Goal: Task Accomplishment & Management: Complete application form

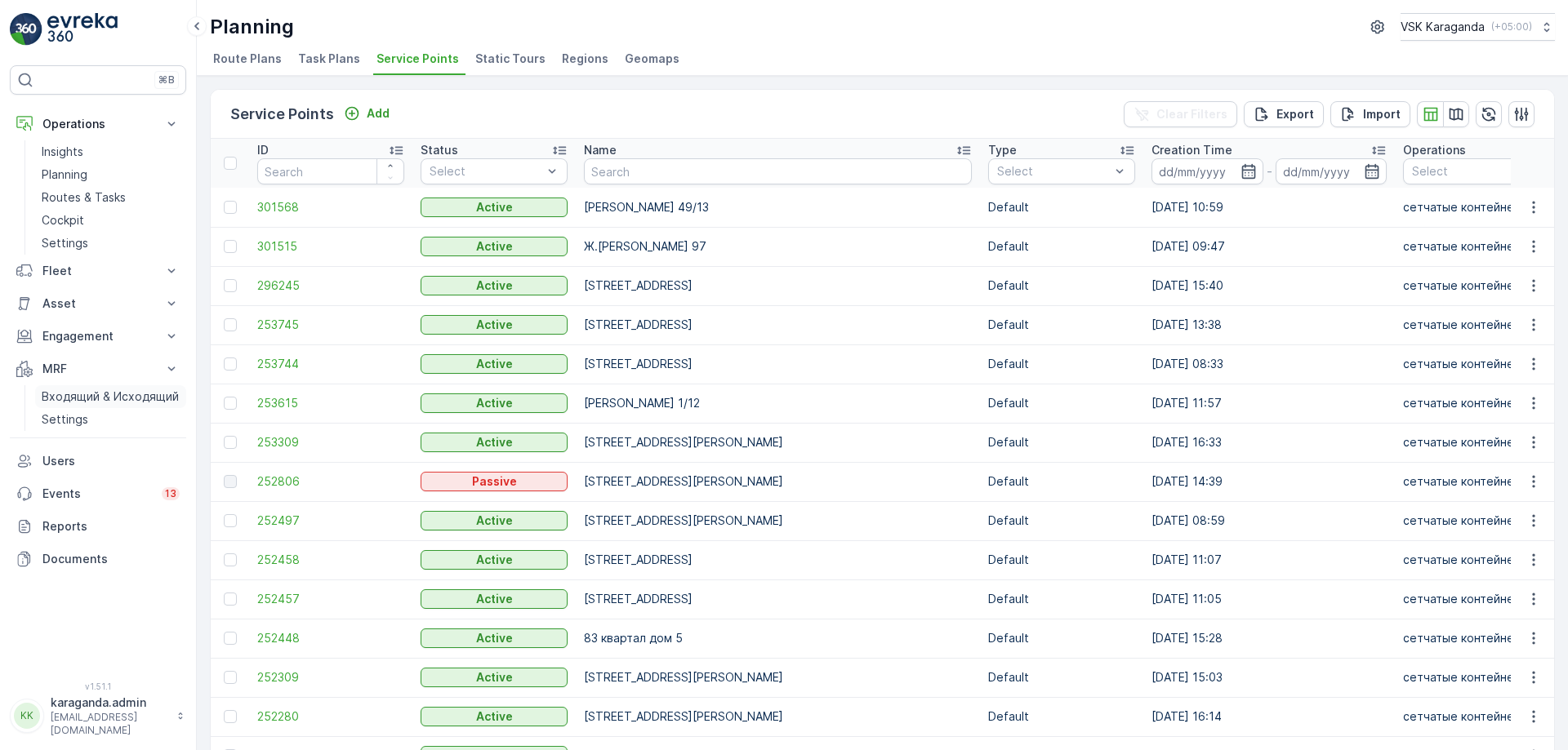
click at [71, 394] on p "Входящий & Исходящий" at bounding box center [110, 397] width 138 height 17
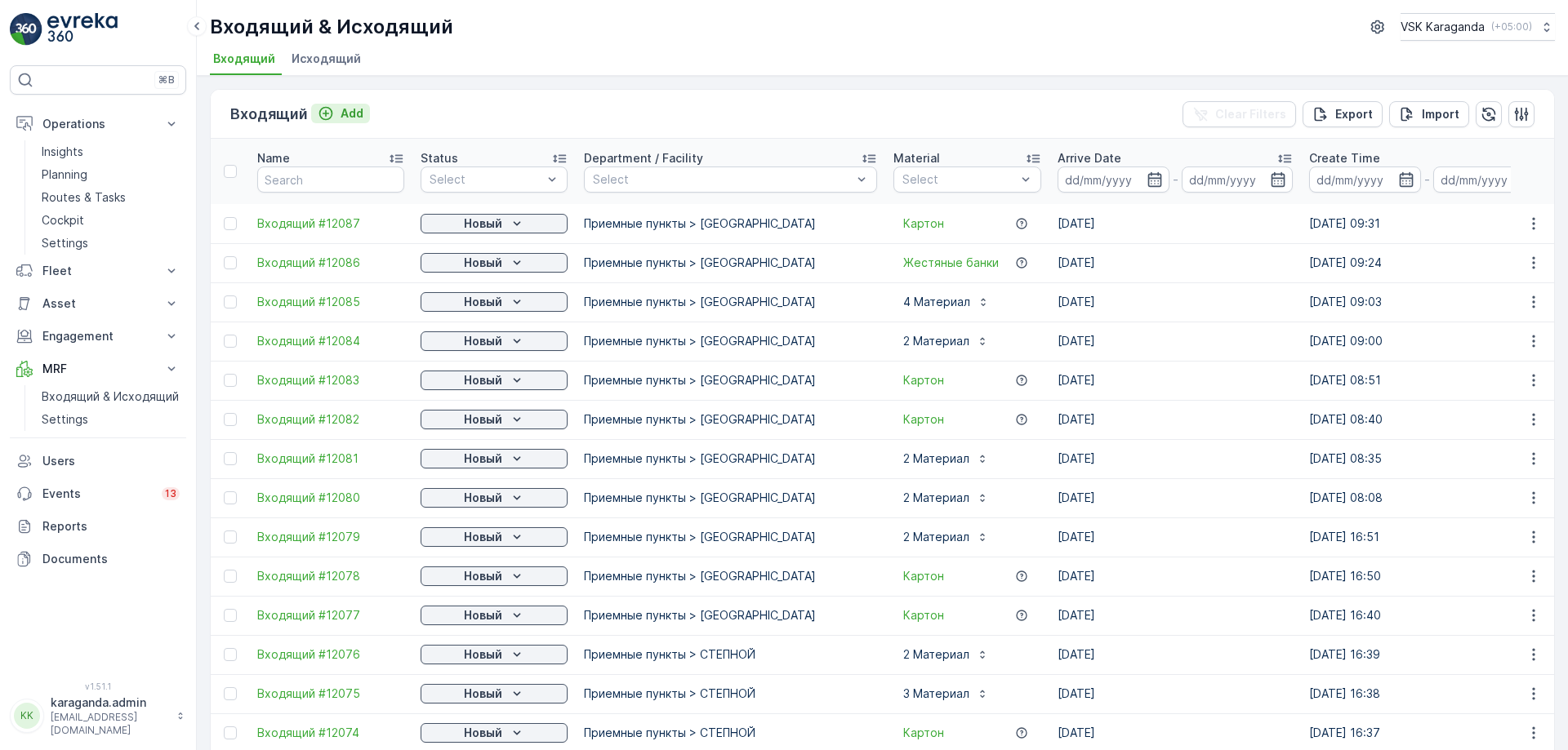
click at [351, 119] on p "Add" at bounding box center [352, 113] width 23 height 17
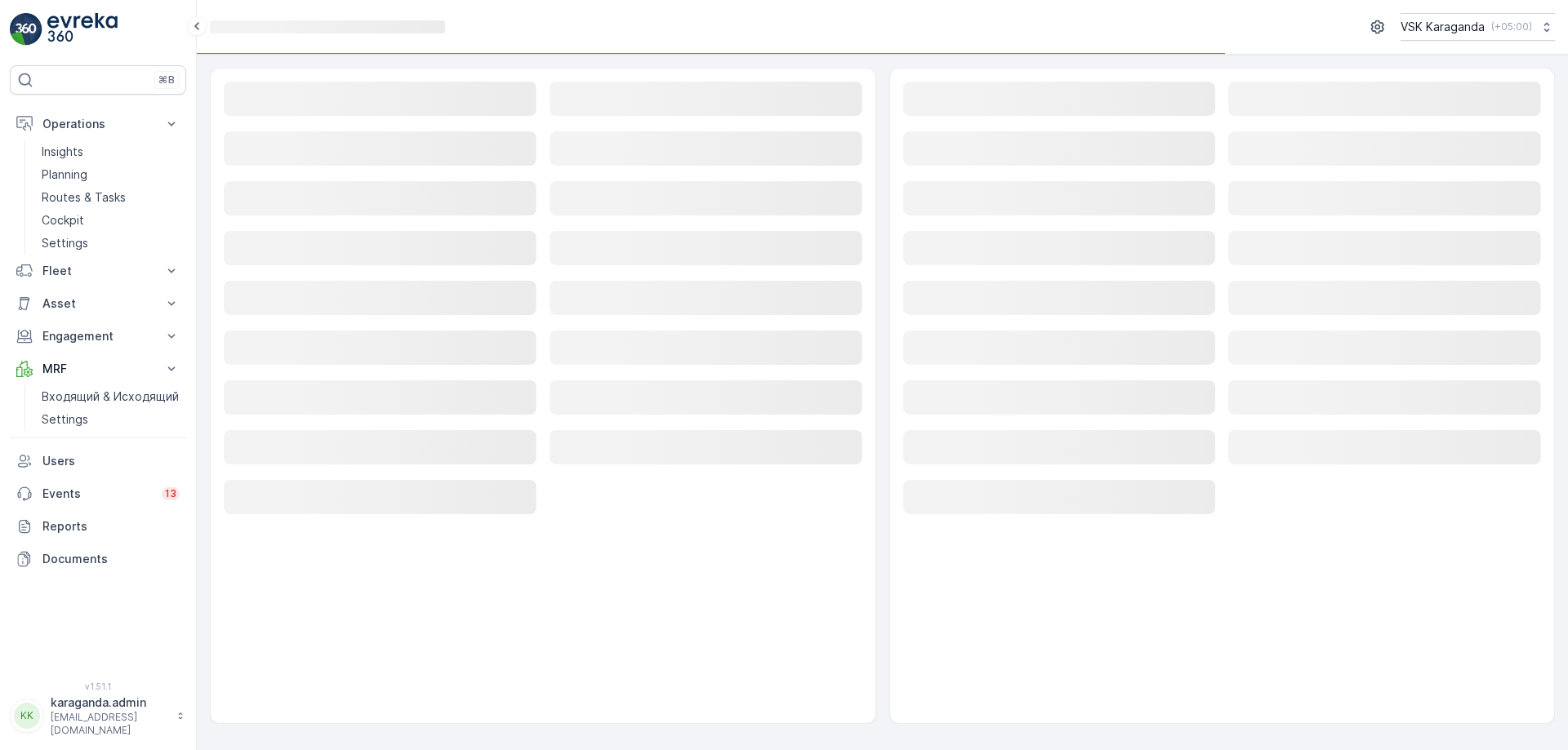
click at [336, 99] on rect at bounding box center [379, 98] width 313 height 34
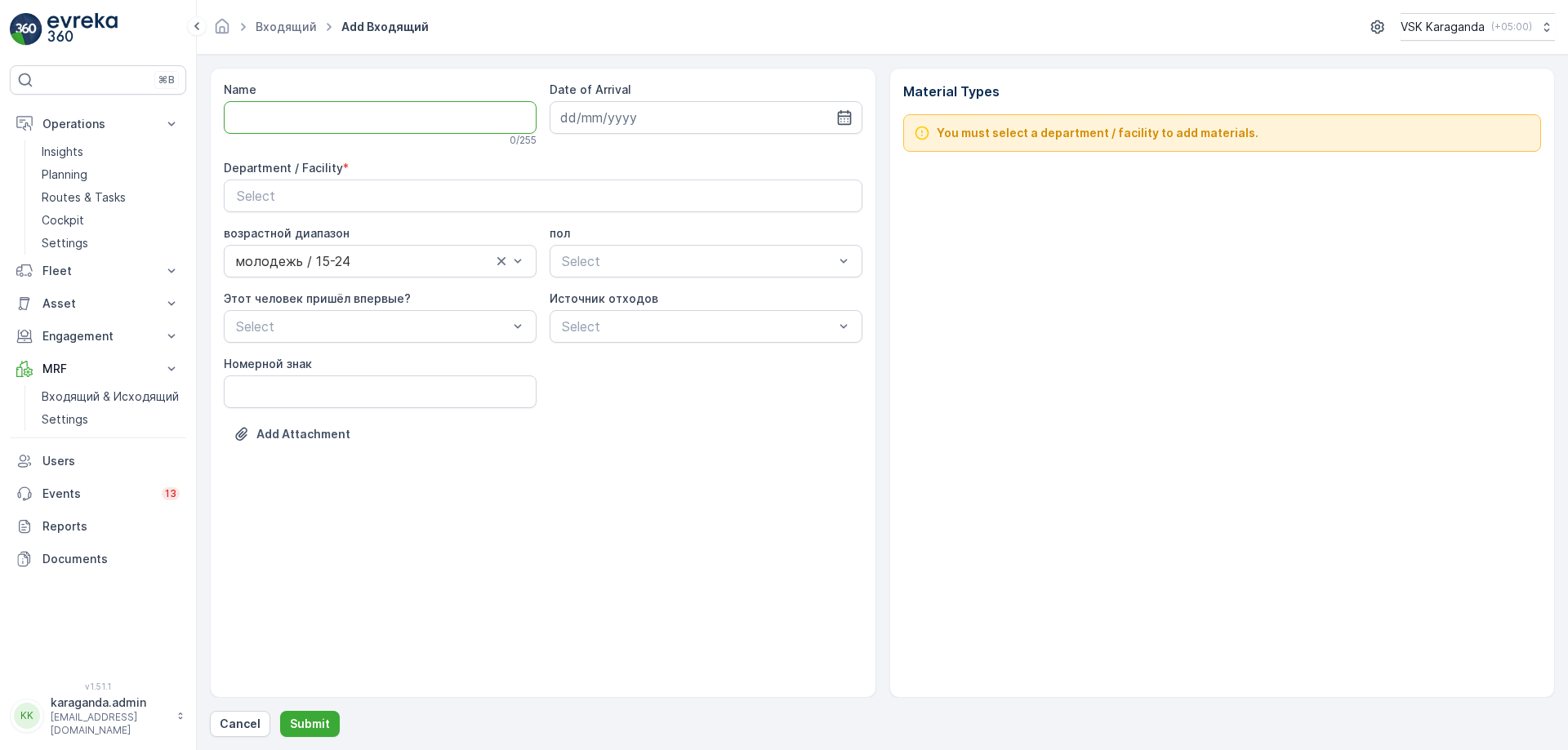
click at [296, 118] on input "Name" at bounding box center [379, 117] width 313 height 32
type input "от [DATE]"
click at [857, 117] on input at bounding box center [706, 117] width 313 height 32
click at [660, 221] on div "1" at bounding box center [665, 221] width 26 height 26
type input "[DATE]"
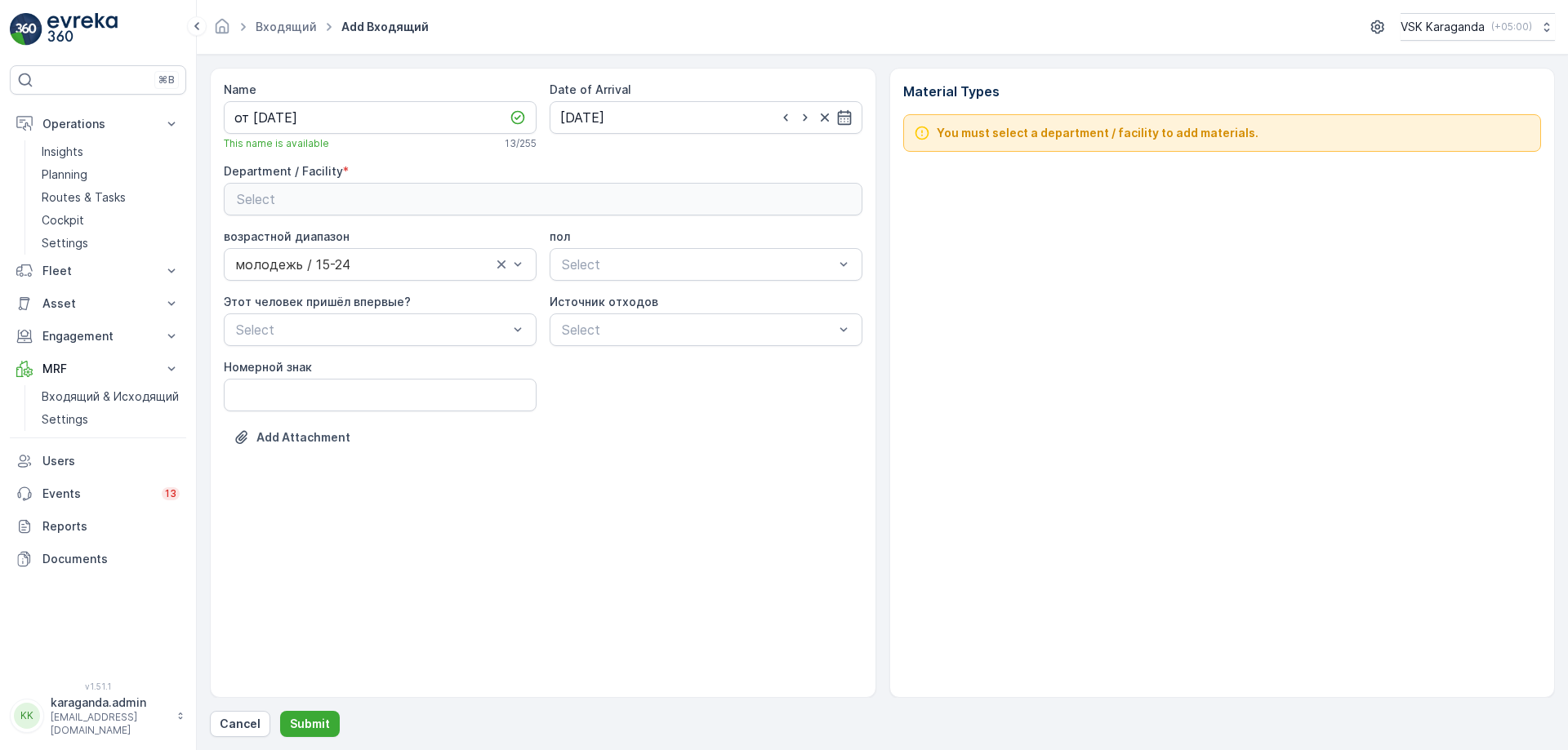
click at [579, 189] on div "Select" at bounding box center [544, 198] width 613 height 19
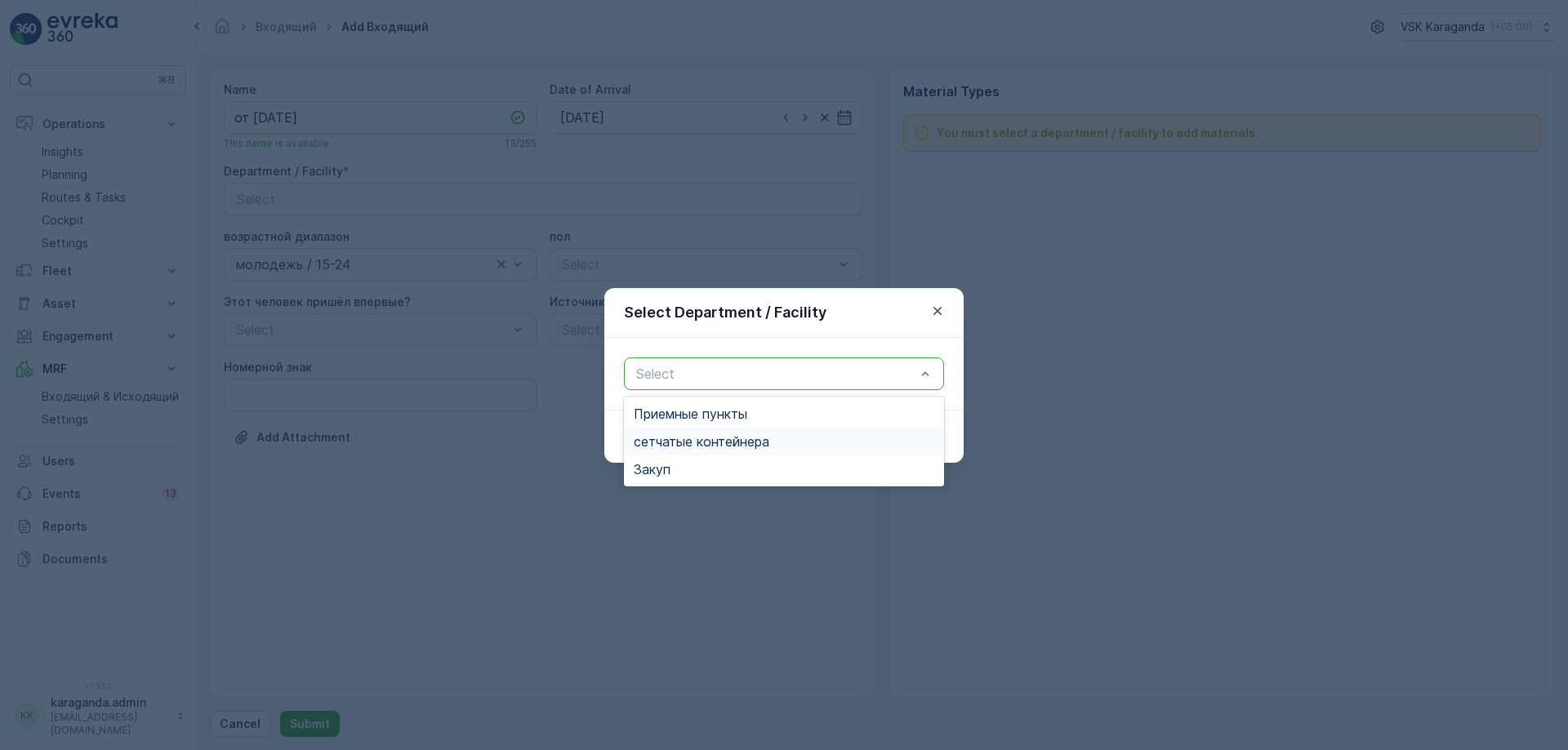
click at [697, 439] on span "сетчатыe контейнера" at bounding box center [701, 442] width 136 height 15
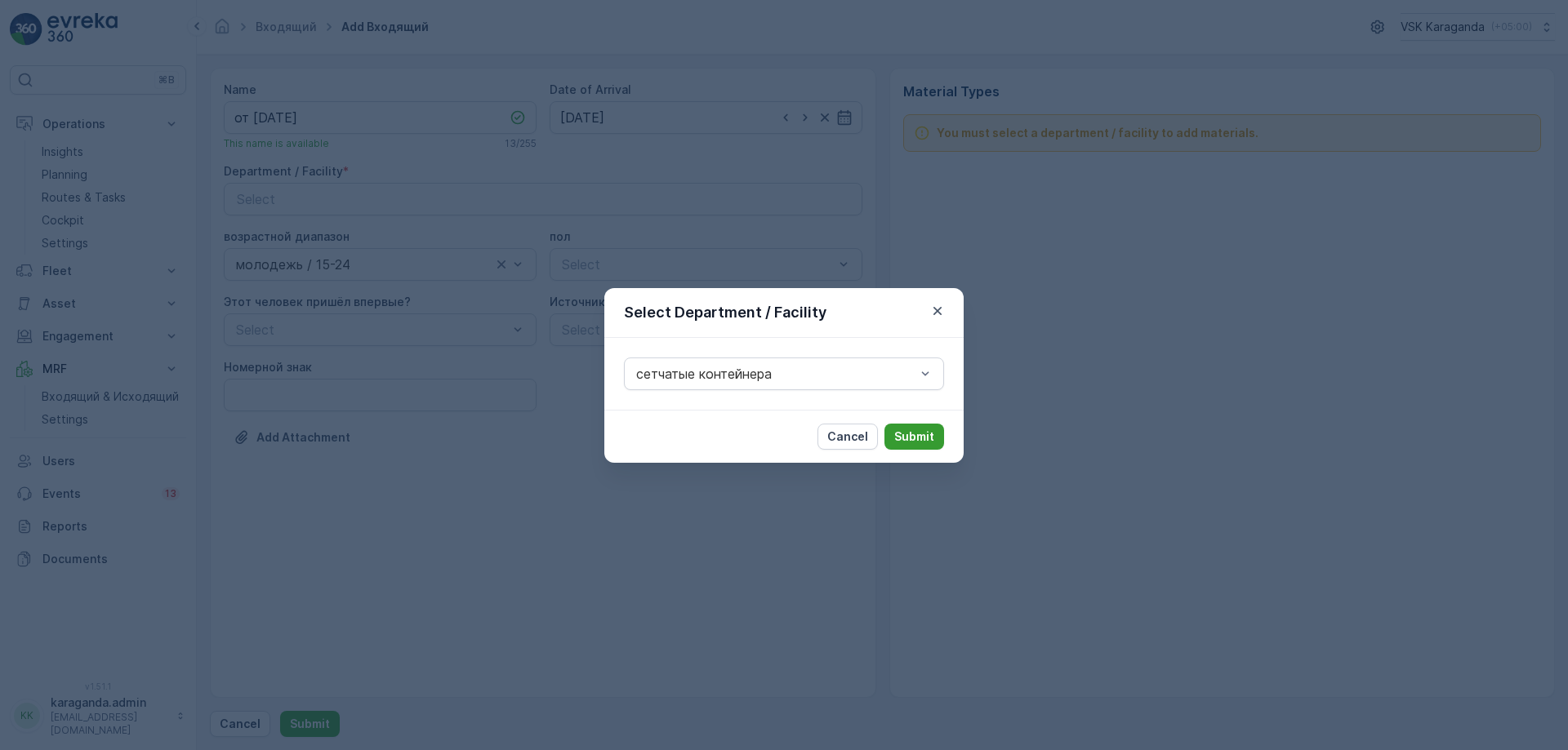
click at [903, 442] on p "Submit" at bounding box center [914, 437] width 40 height 17
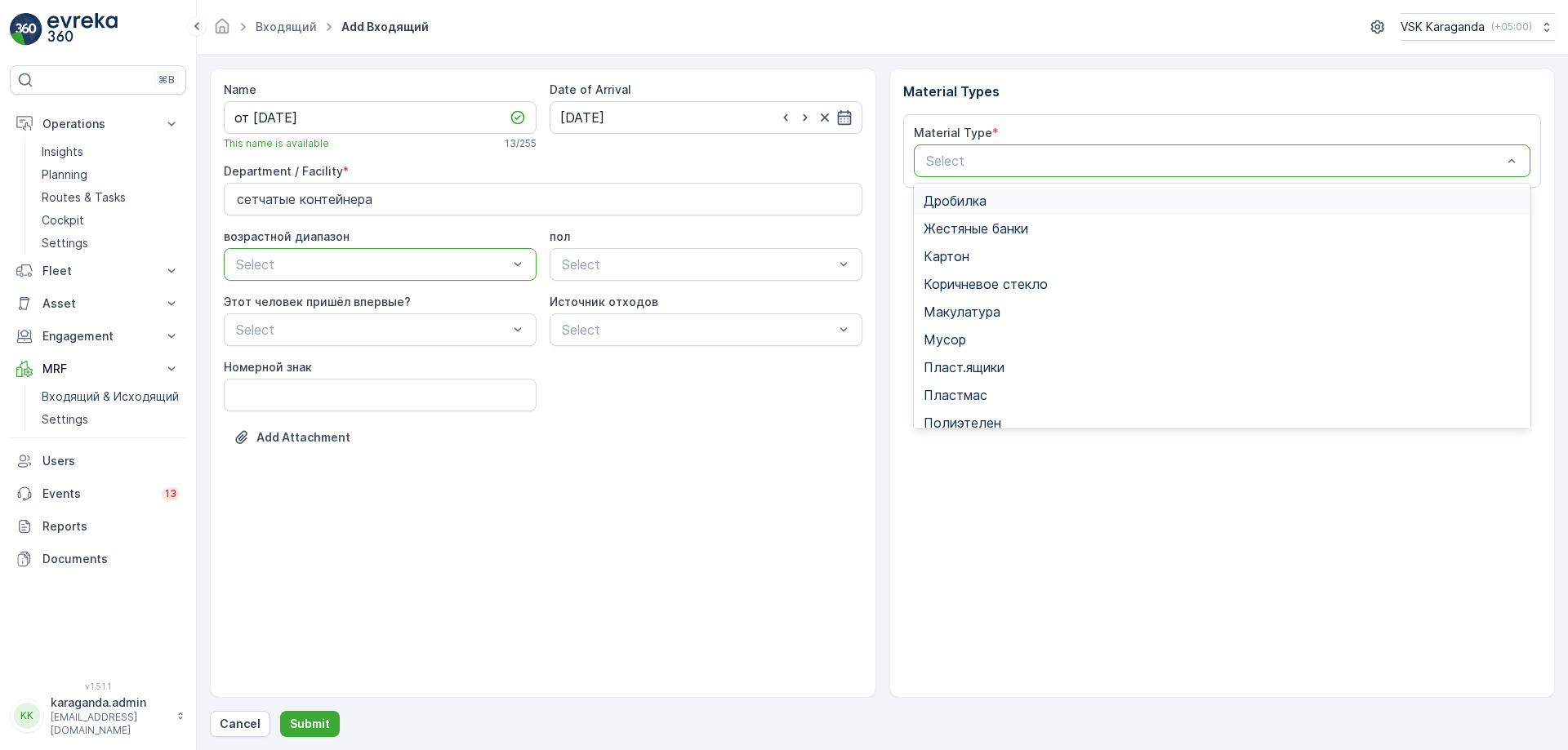
click at [989, 149] on div "Select" at bounding box center [1222, 161] width 617 height 32
click at [976, 252] on div "Картон" at bounding box center [1223, 256] width 598 height 15
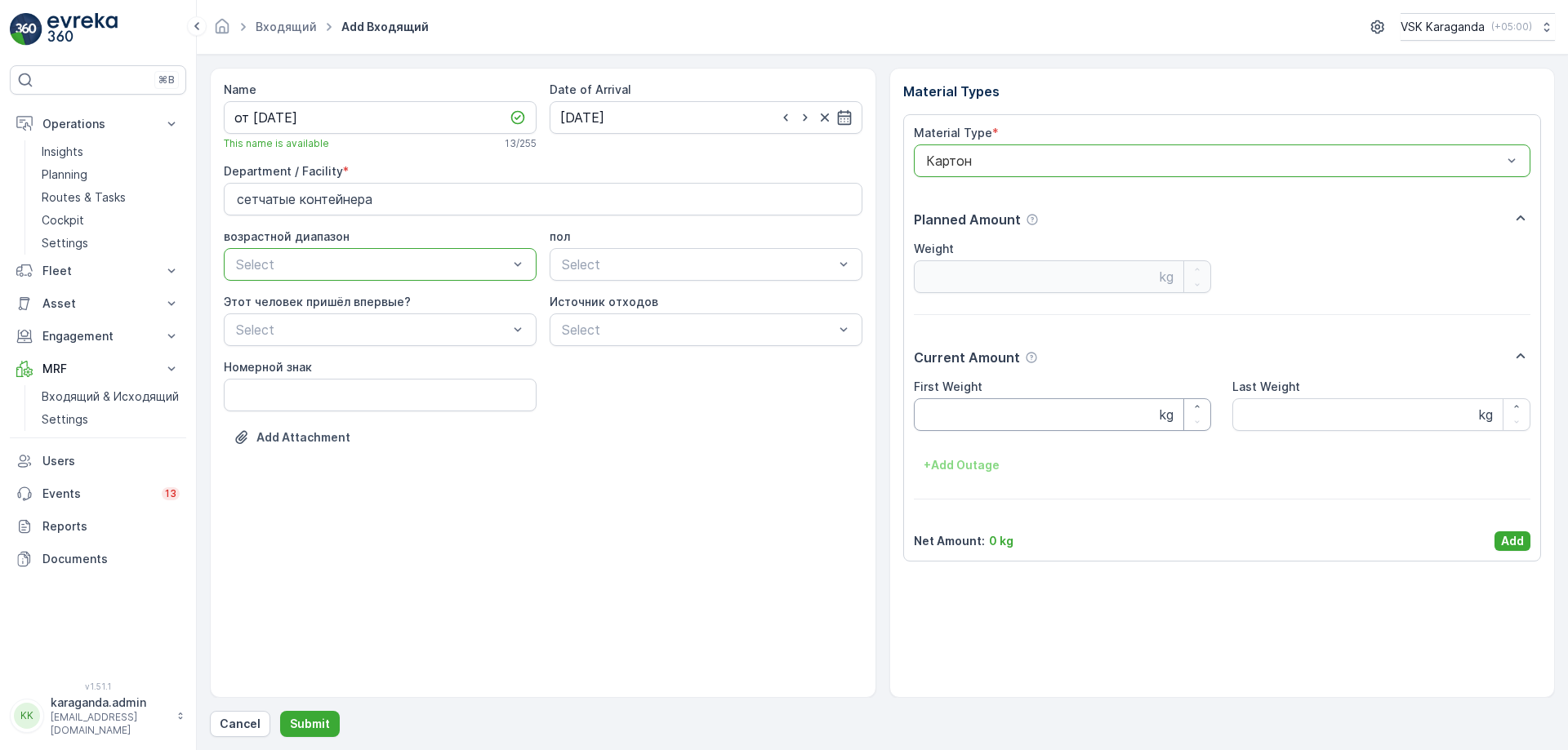
click at [994, 408] on Weight "First Weight" at bounding box center [1062, 414] width 298 height 32
type Weight "2649"
click at [1517, 536] on p "Add" at bounding box center [1513, 542] width 23 height 17
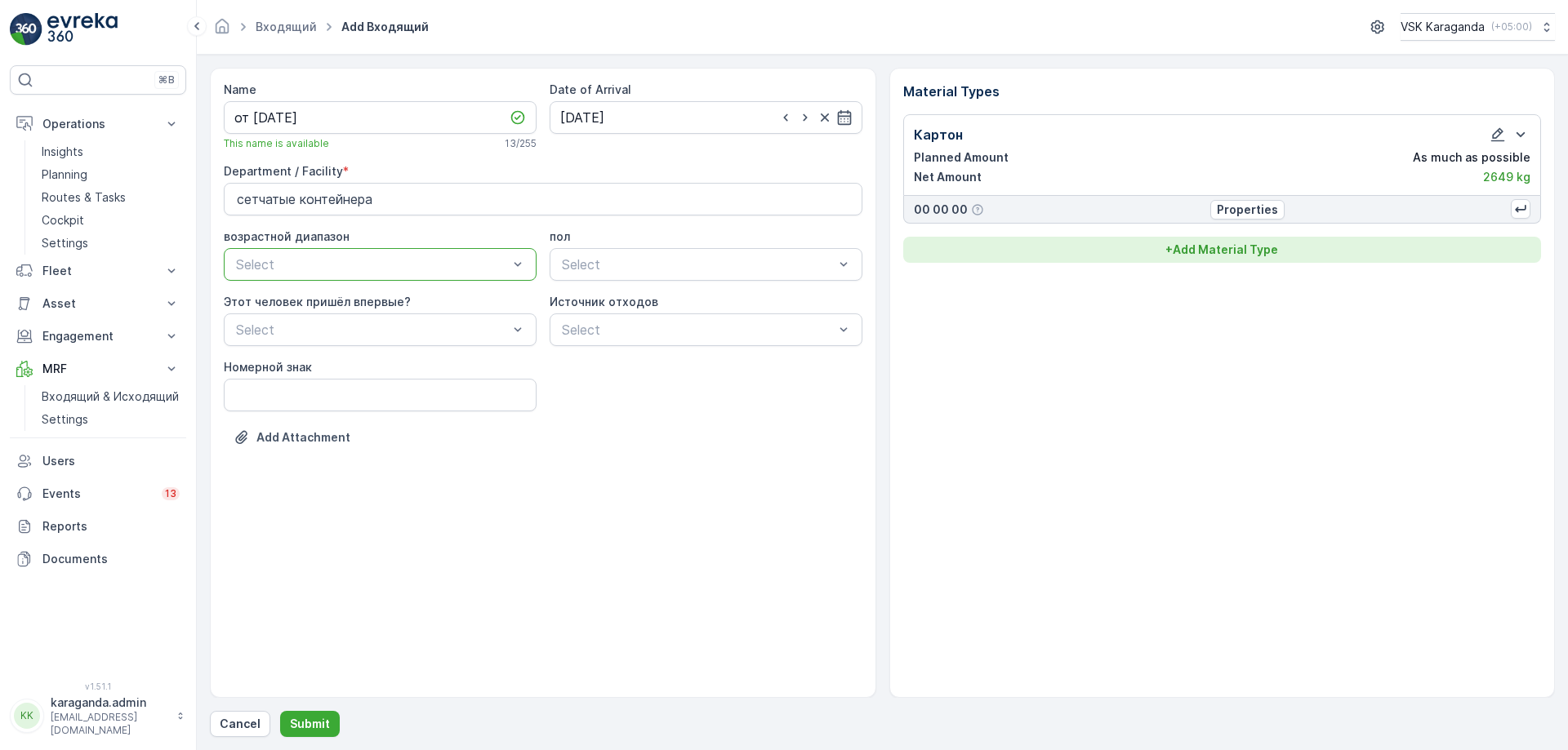
click at [1243, 250] on p "+ Add Material Type" at bounding box center [1222, 250] width 113 height 17
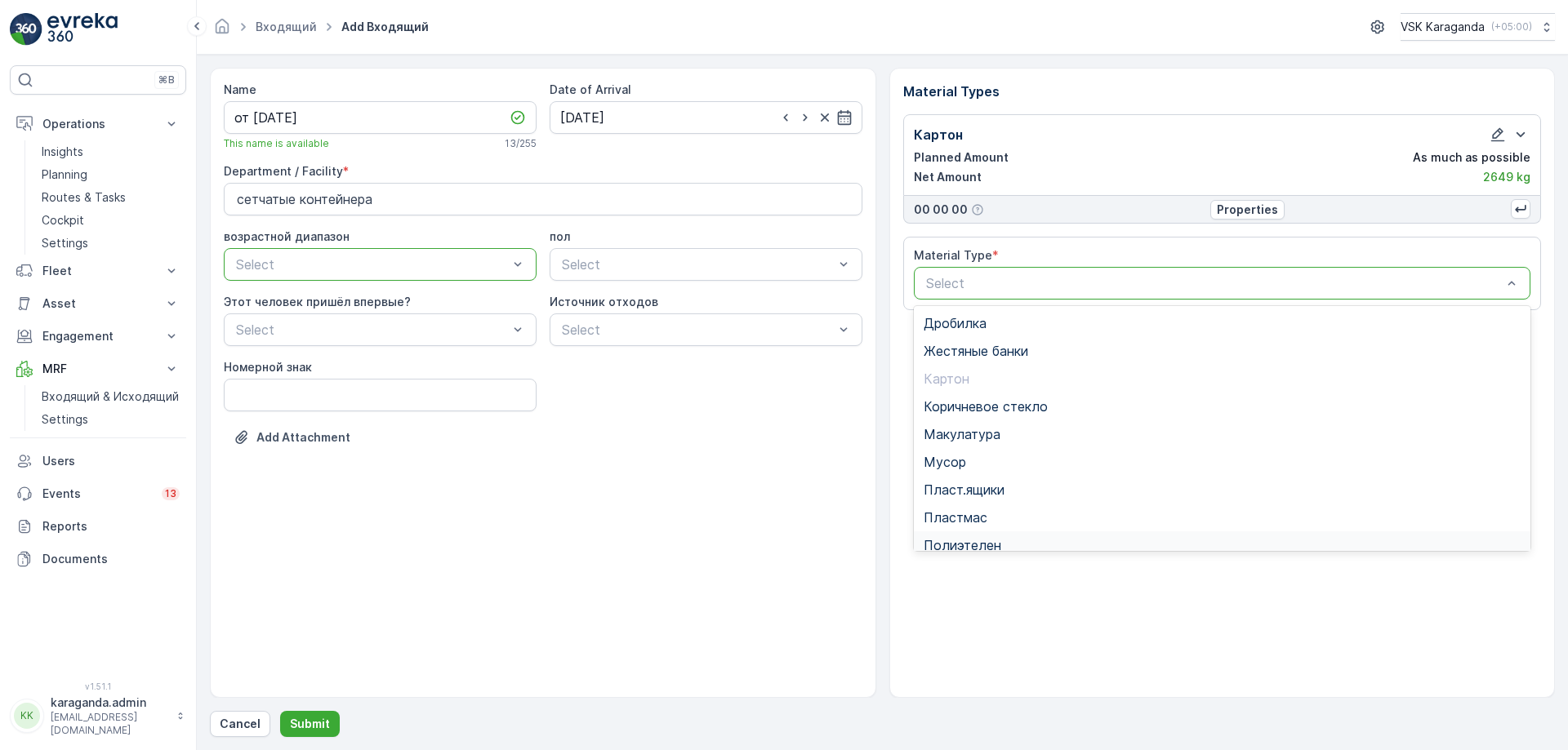
click at [1019, 539] on div "Полиэтелен" at bounding box center [1223, 545] width 598 height 15
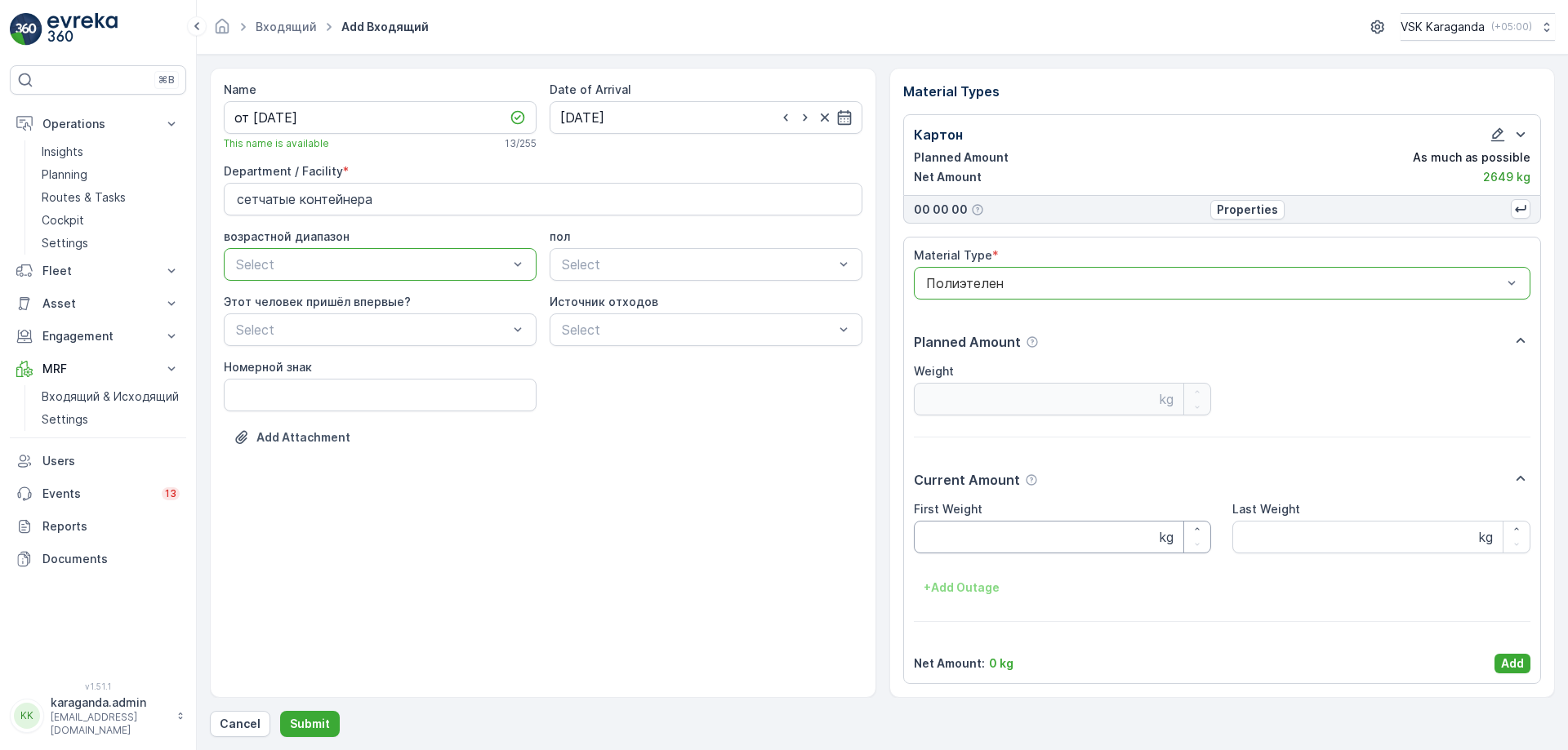
click at [972, 533] on Weight "First Weight" at bounding box center [1062, 537] width 298 height 32
type Weight "232"
click at [1509, 657] on p "Add" at bounding box center [1513, 664] width 23 height 17
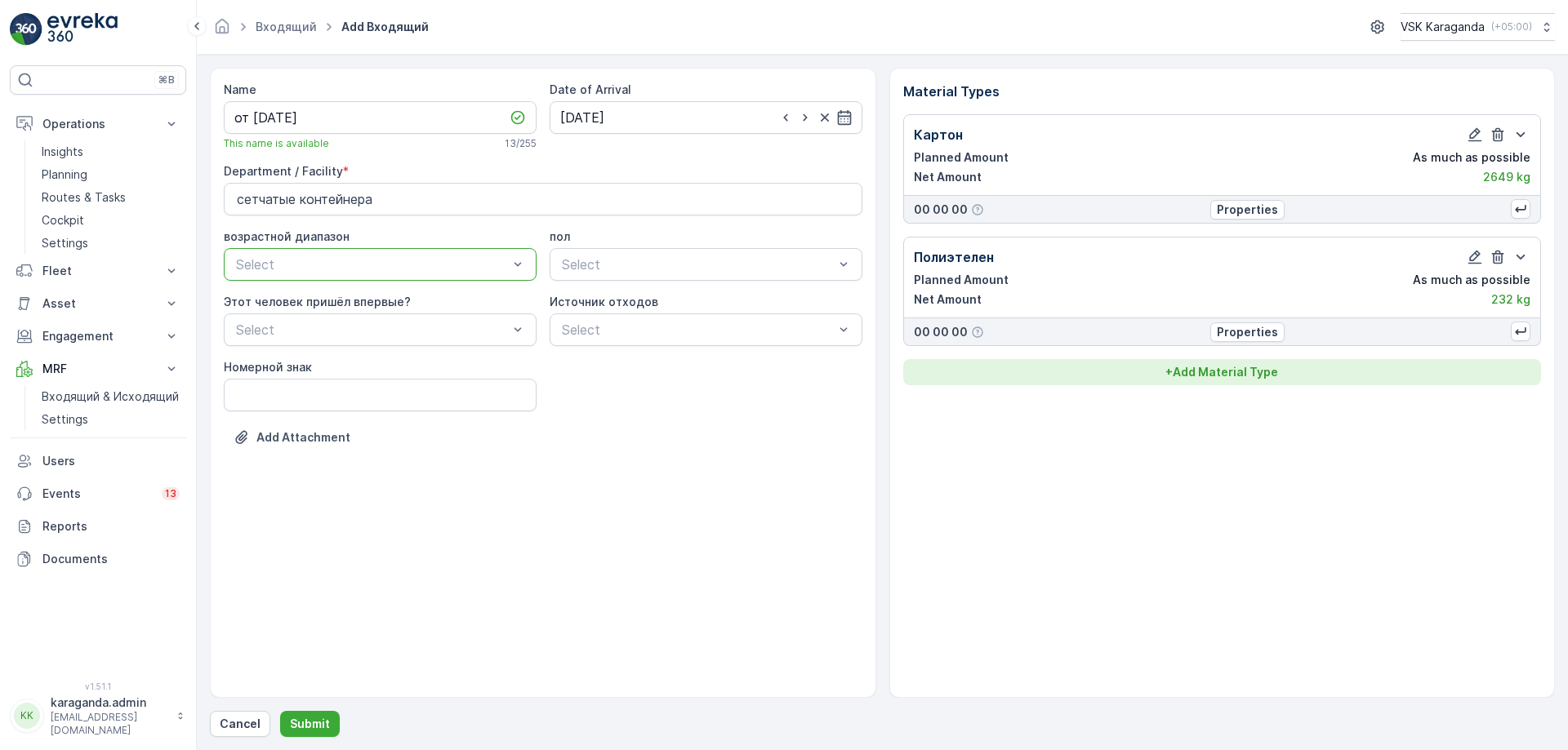
click at [1216, 375] on p "+ Add Material Type" at bounding box center [1222, 373] width 113 height 17
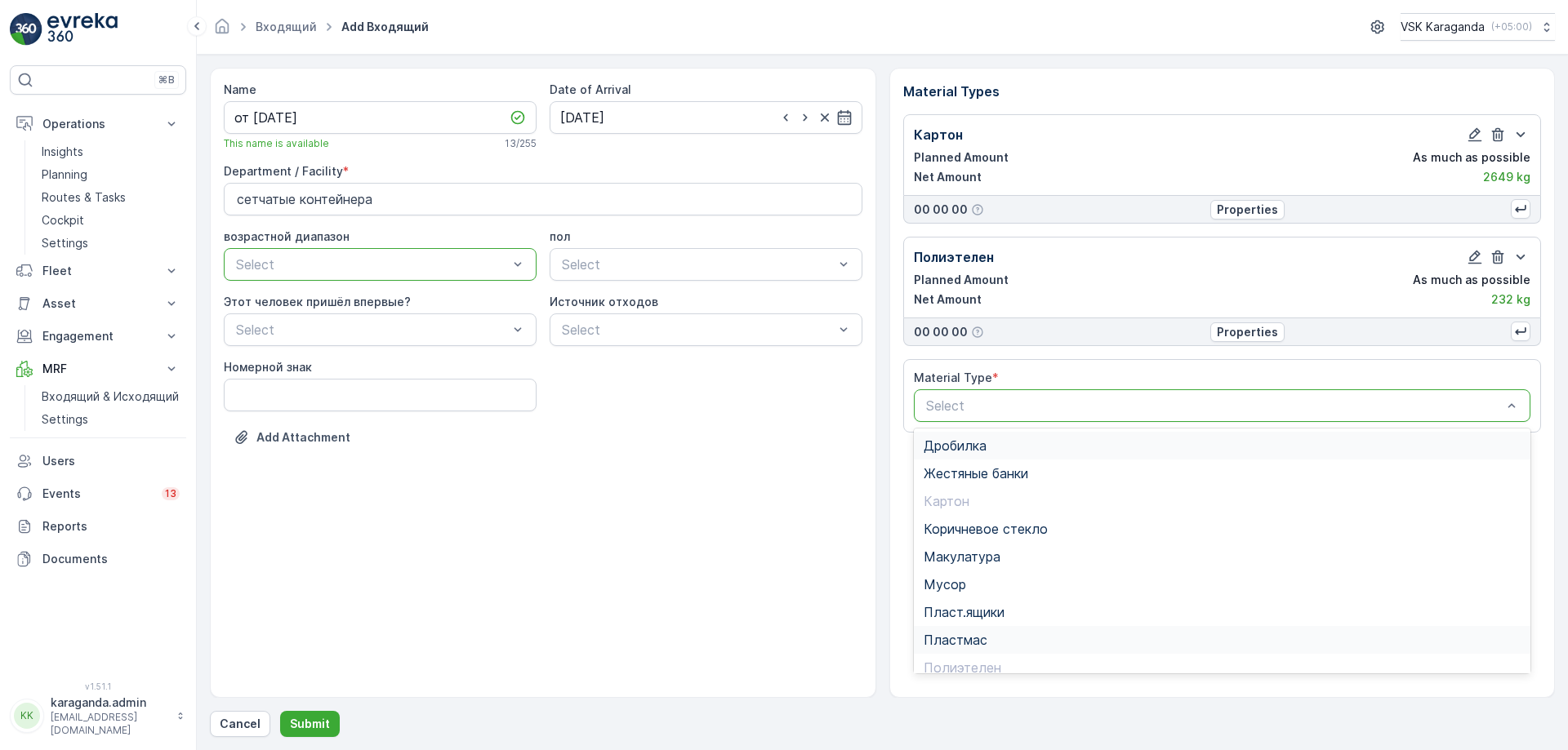
scroll to position [95, 0]
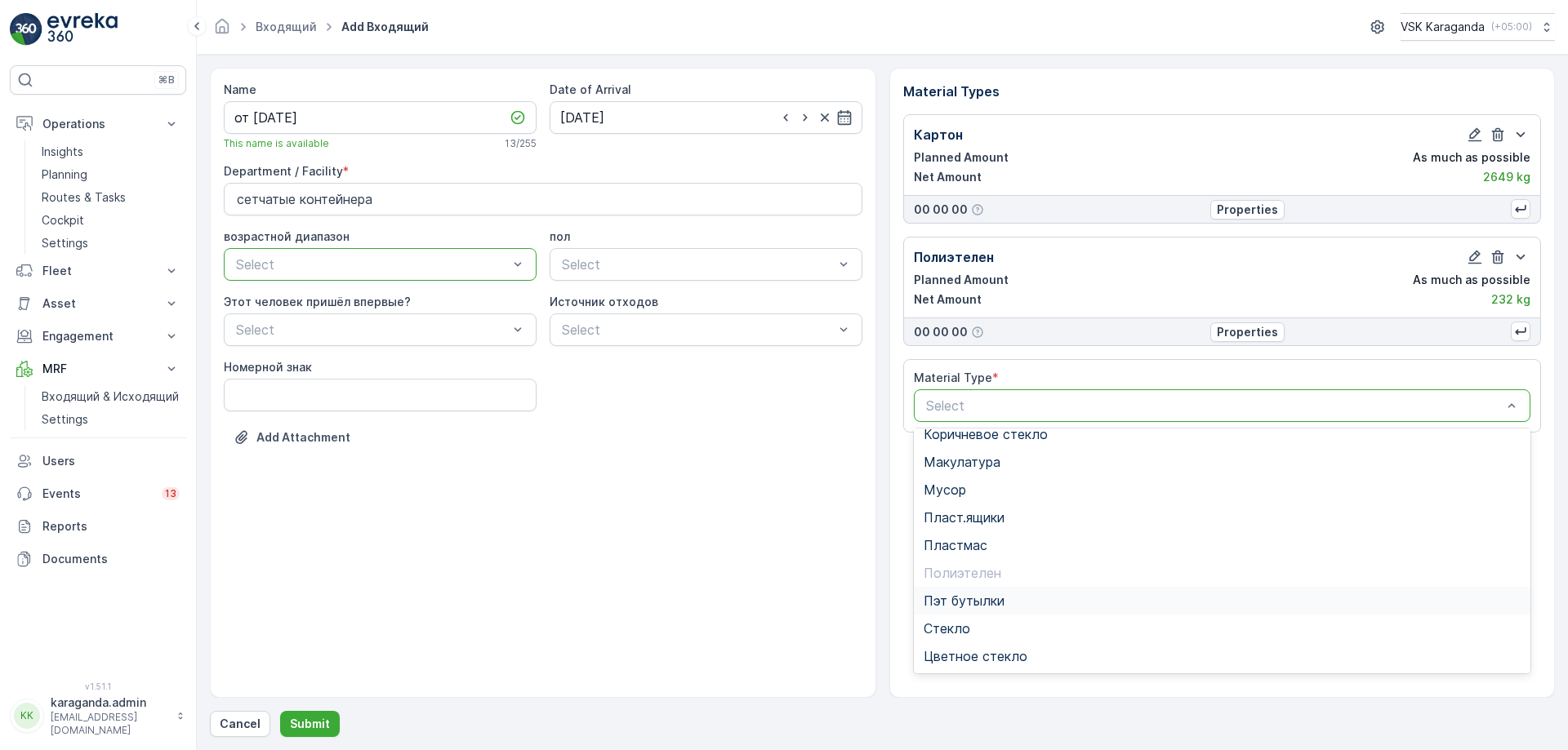
click at [990, 601] on span "Пэт бутылки" at bounding box center [964, 601] width 81 height 15
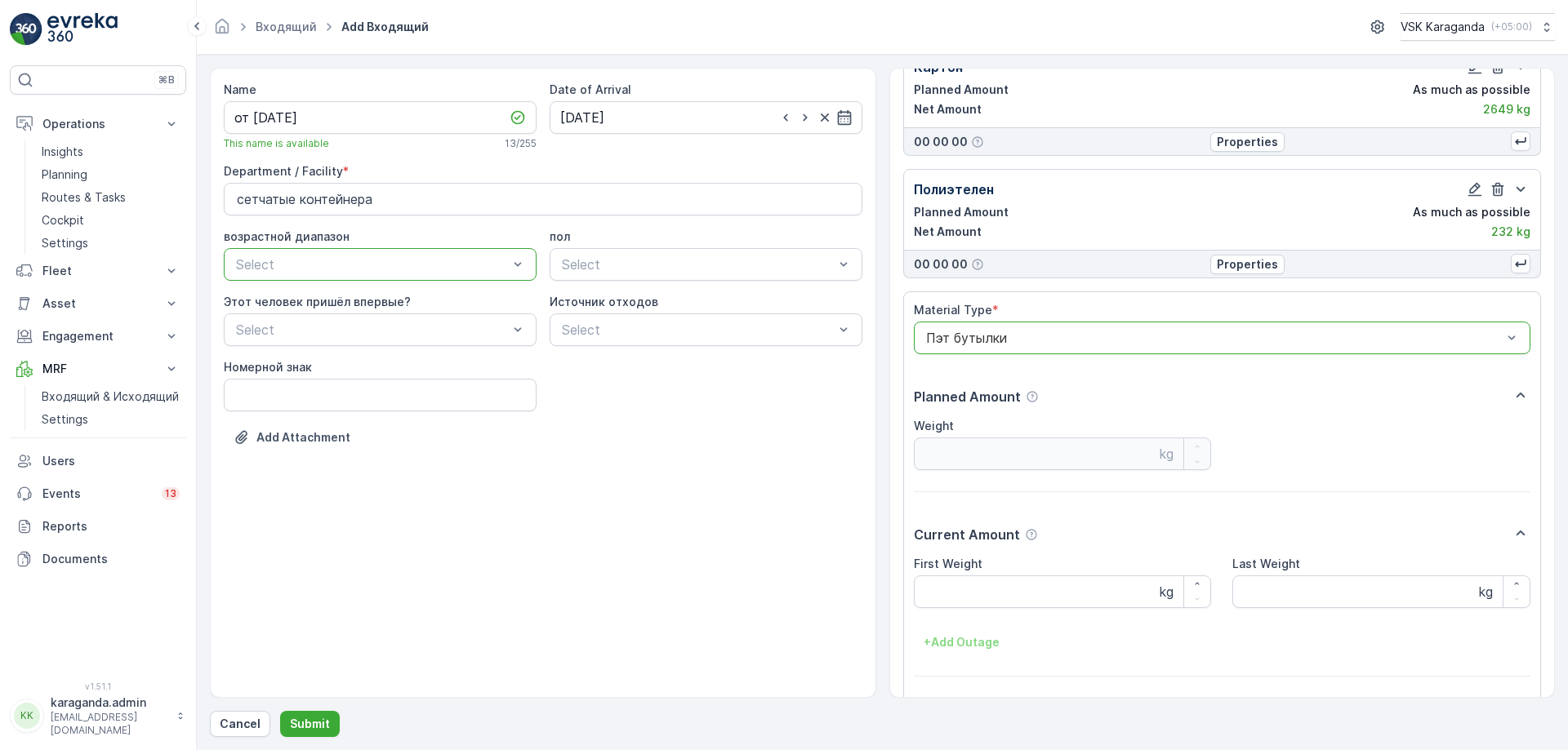
scroll to position [123, 0]
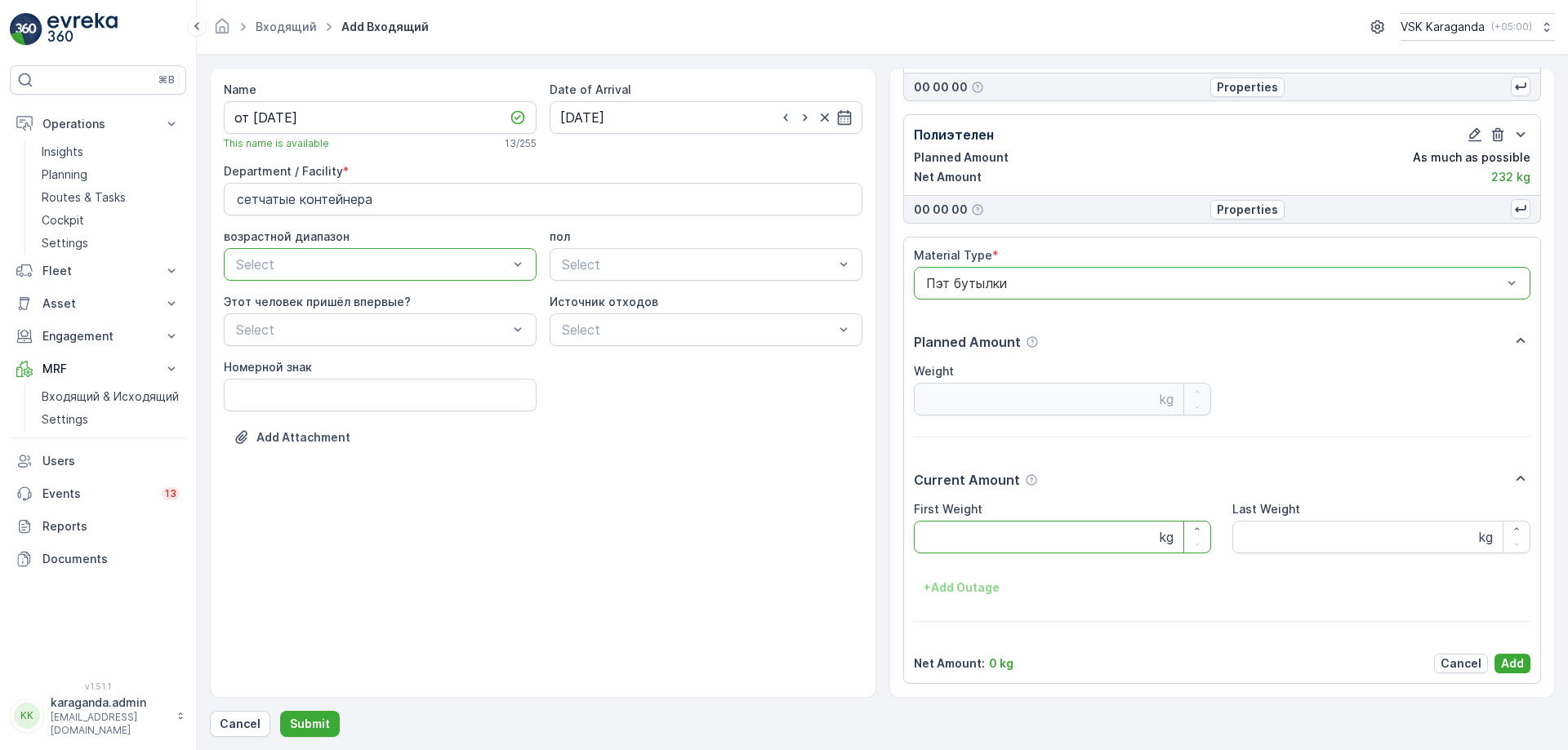
click at [985, 542] on Weight "First Weight" at bounding box center [1062, 537] width 298 height 32
type Weight "363"
click at [1502, 663] on p "Add" at bounding box center [1513, 664] width 23 height 17
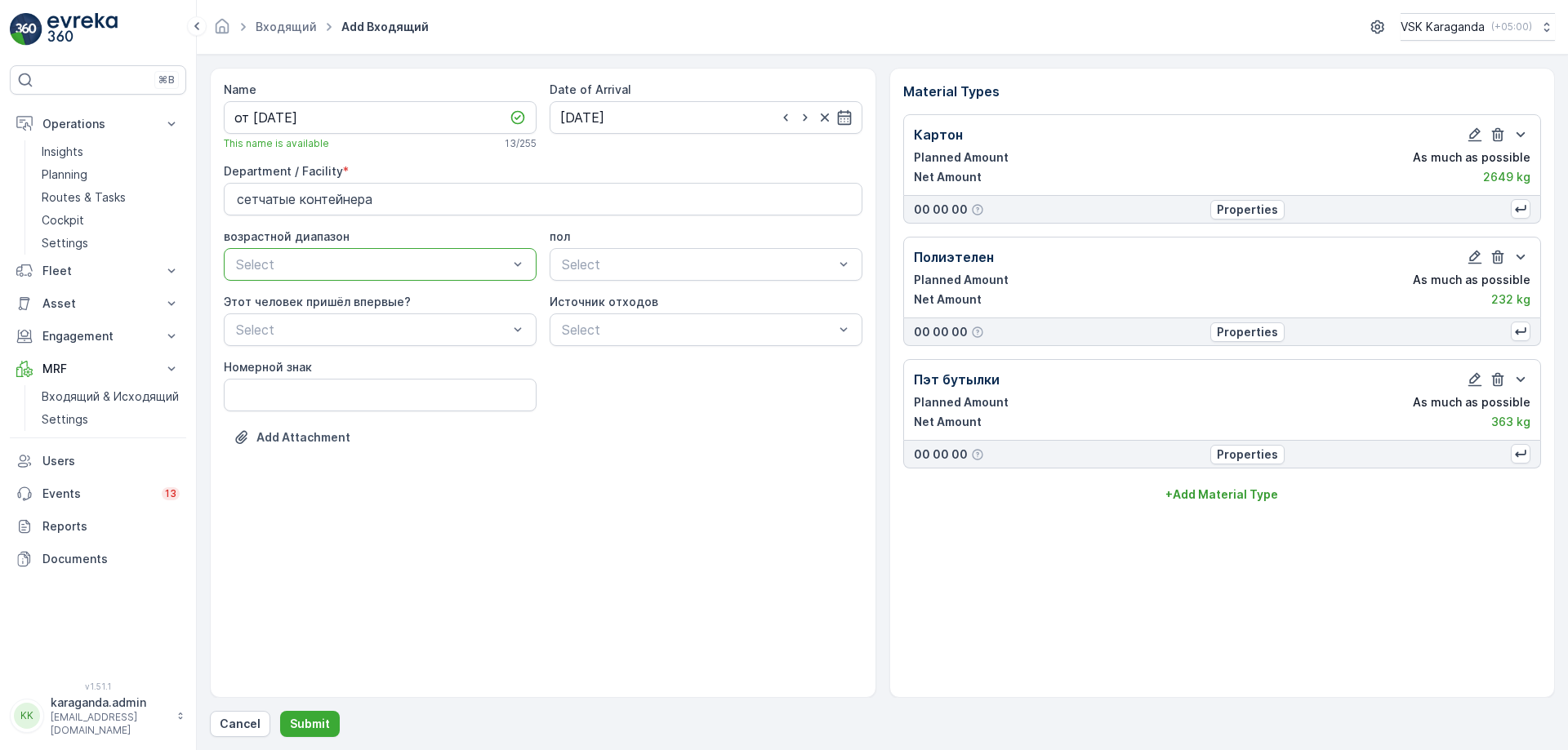
scroll to position [0, 0]
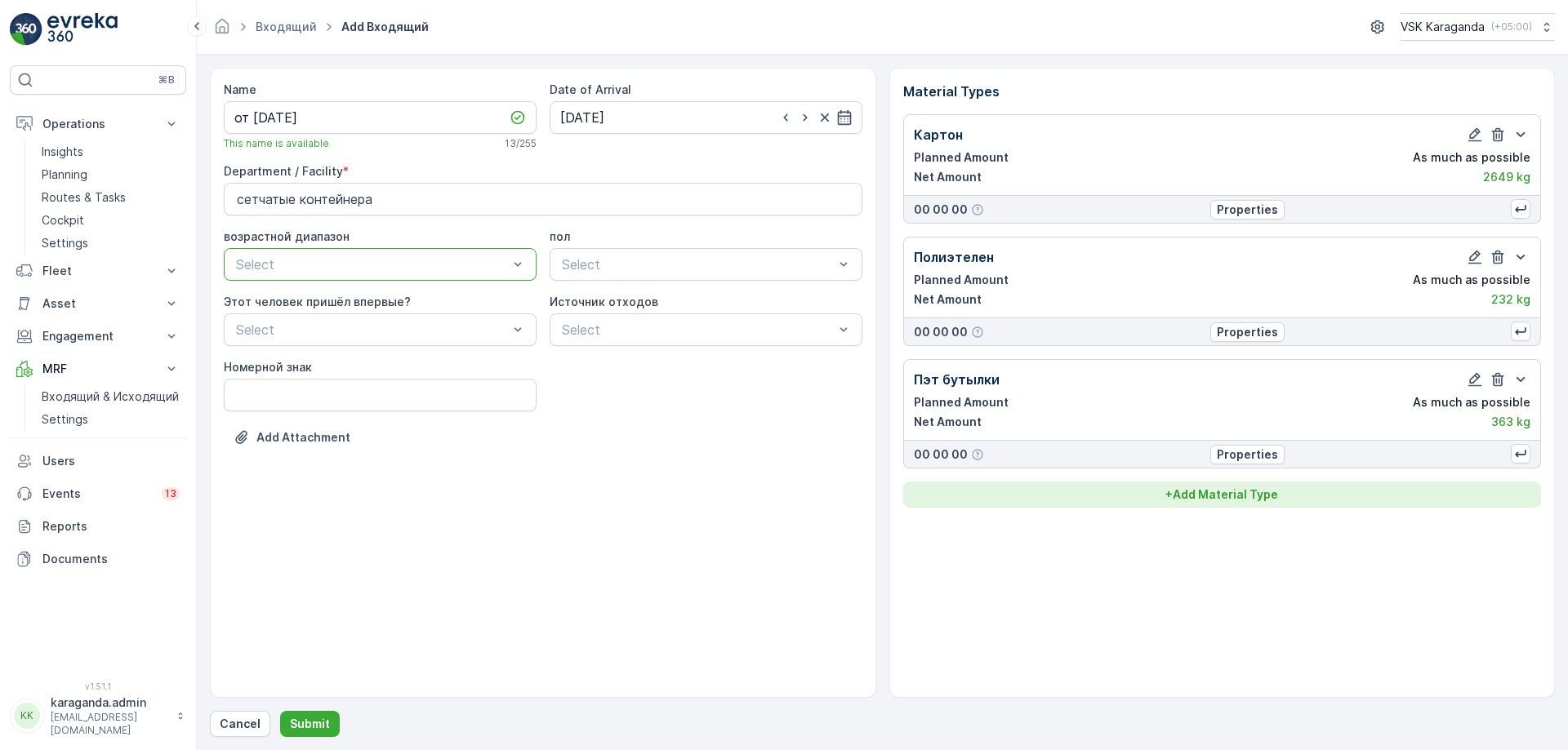
click at [1255, 495] on p "+ Add Material Type" at bounding box center [1222, 494] width 113 height 17
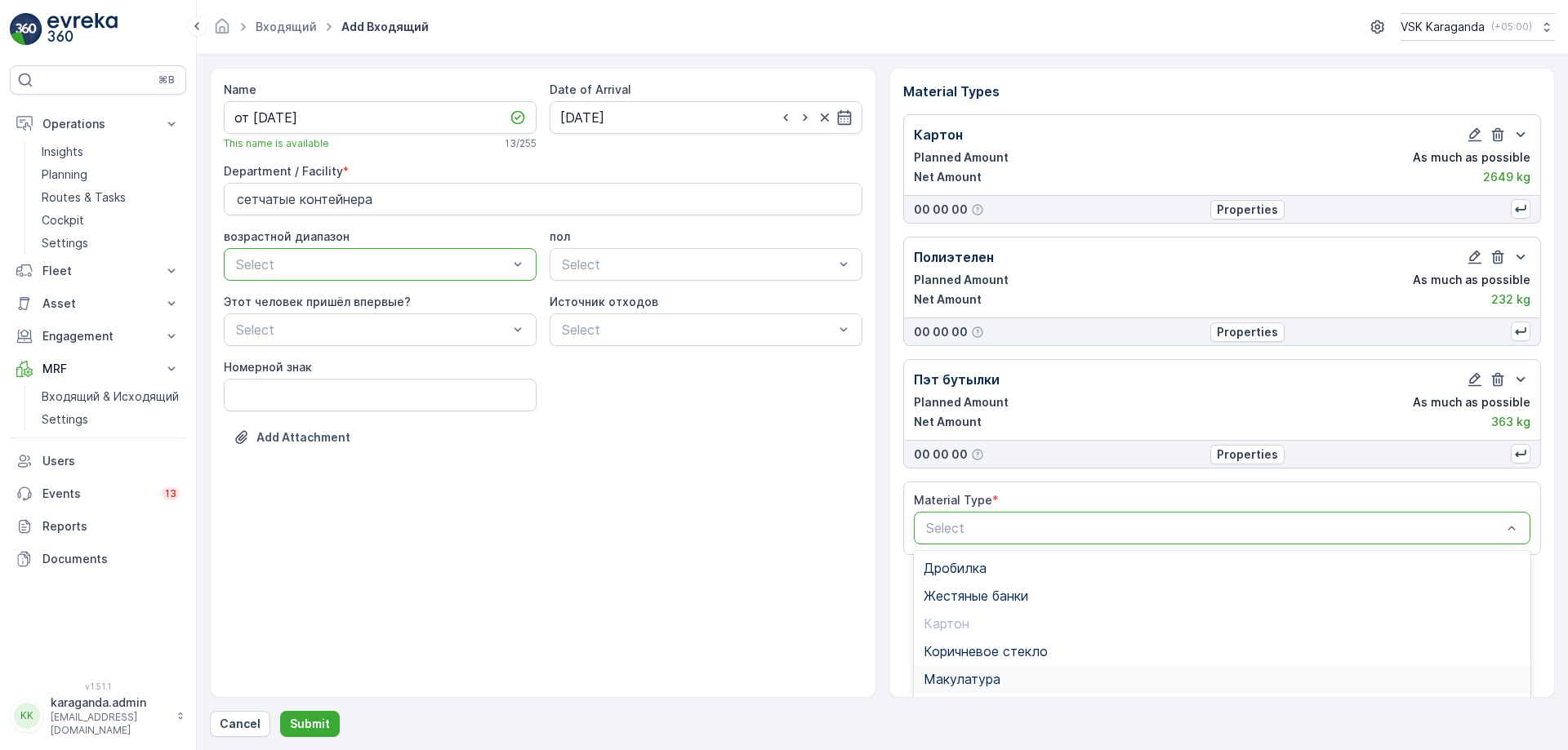
scroll to position [147, 0]
click at [987, 585] on span "Пласт.ящики" at bounding box center [964, 588] width 81 height 15
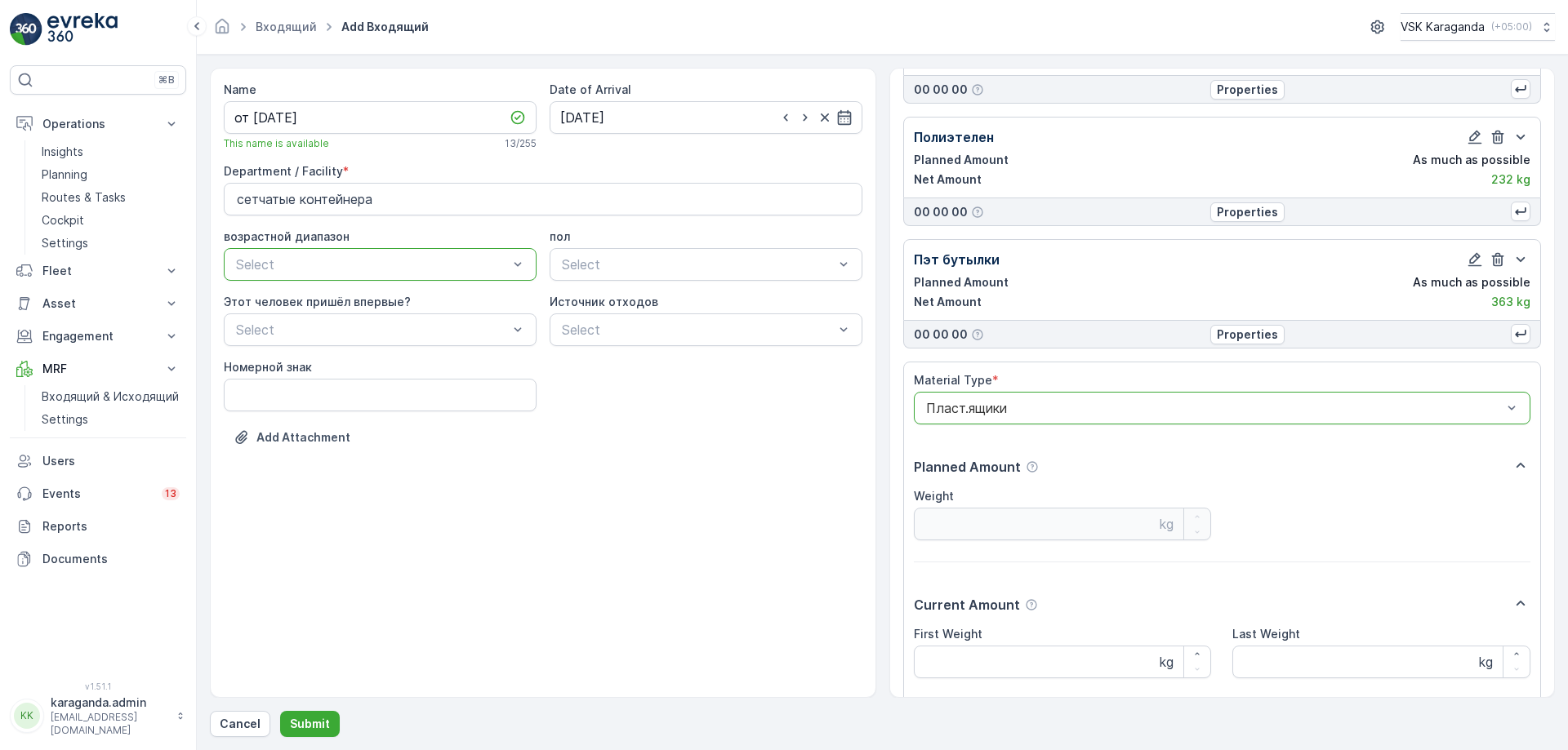
scroll to position [244, 0]
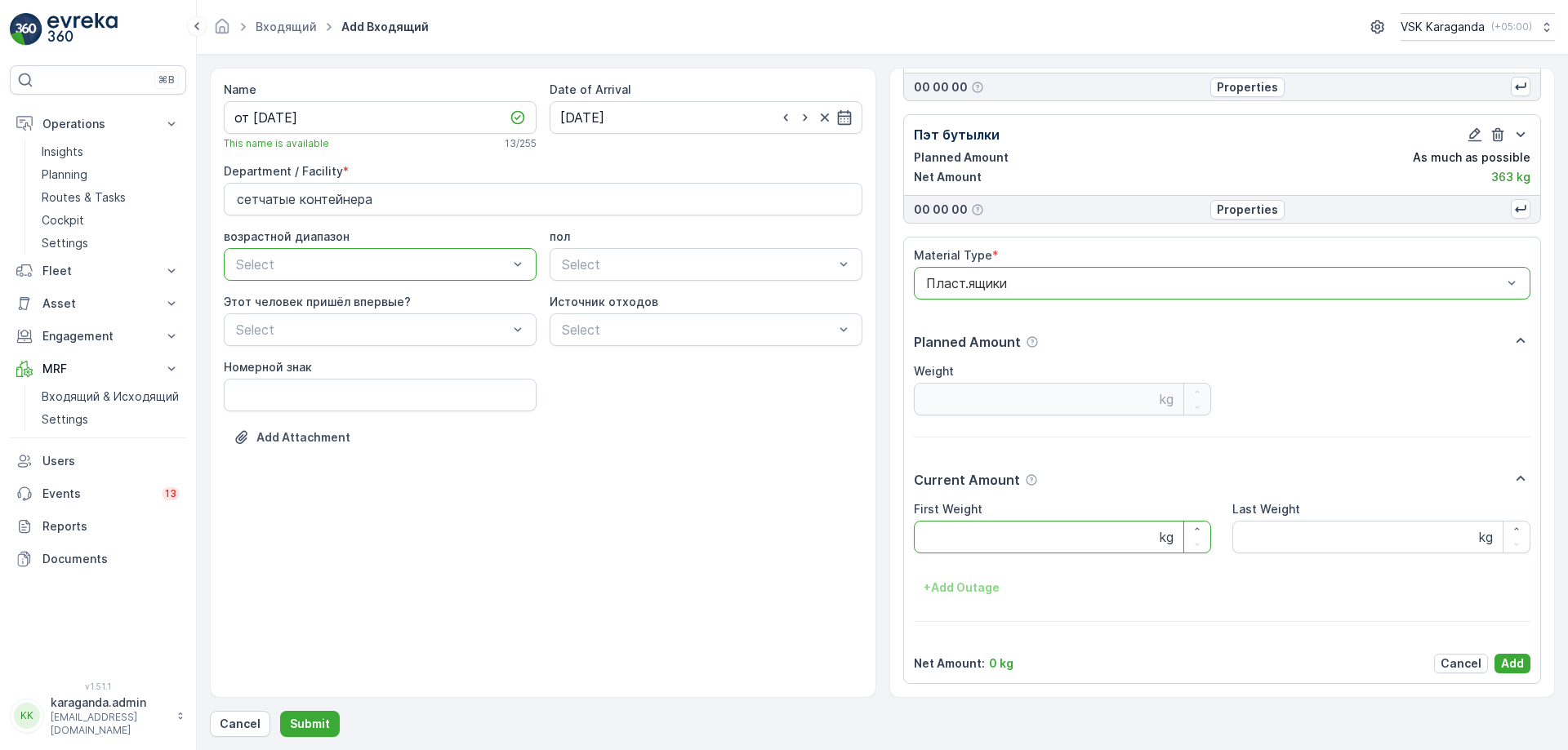
click at [964, 532] on Weight "First Weight" at bounding box center [1062, 537] width 298 height 32
type Weight "100"
click at [1506, 660] on p "Add" at bounding box center [1513, 664] width 23 height 17
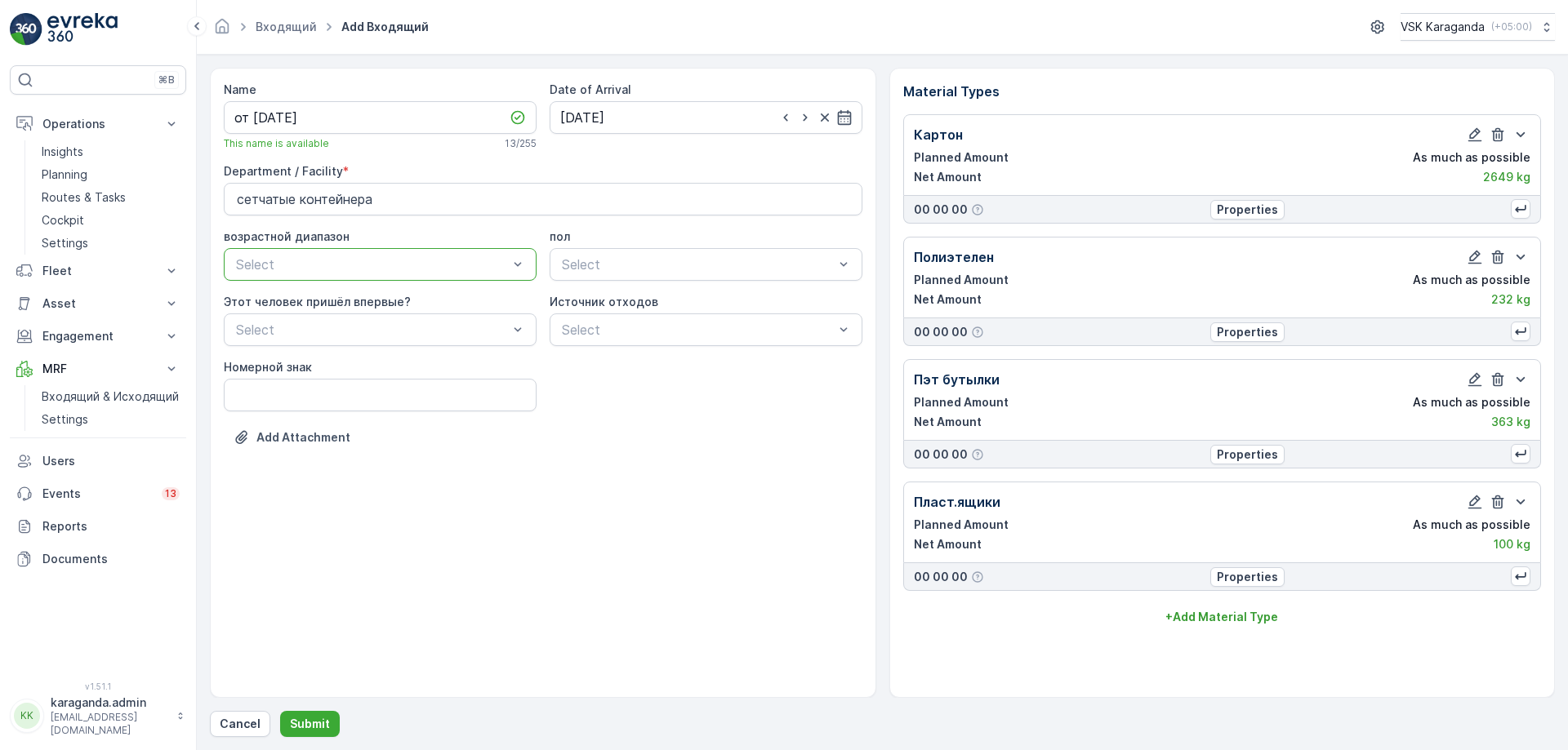
scroll to position [0, 0]
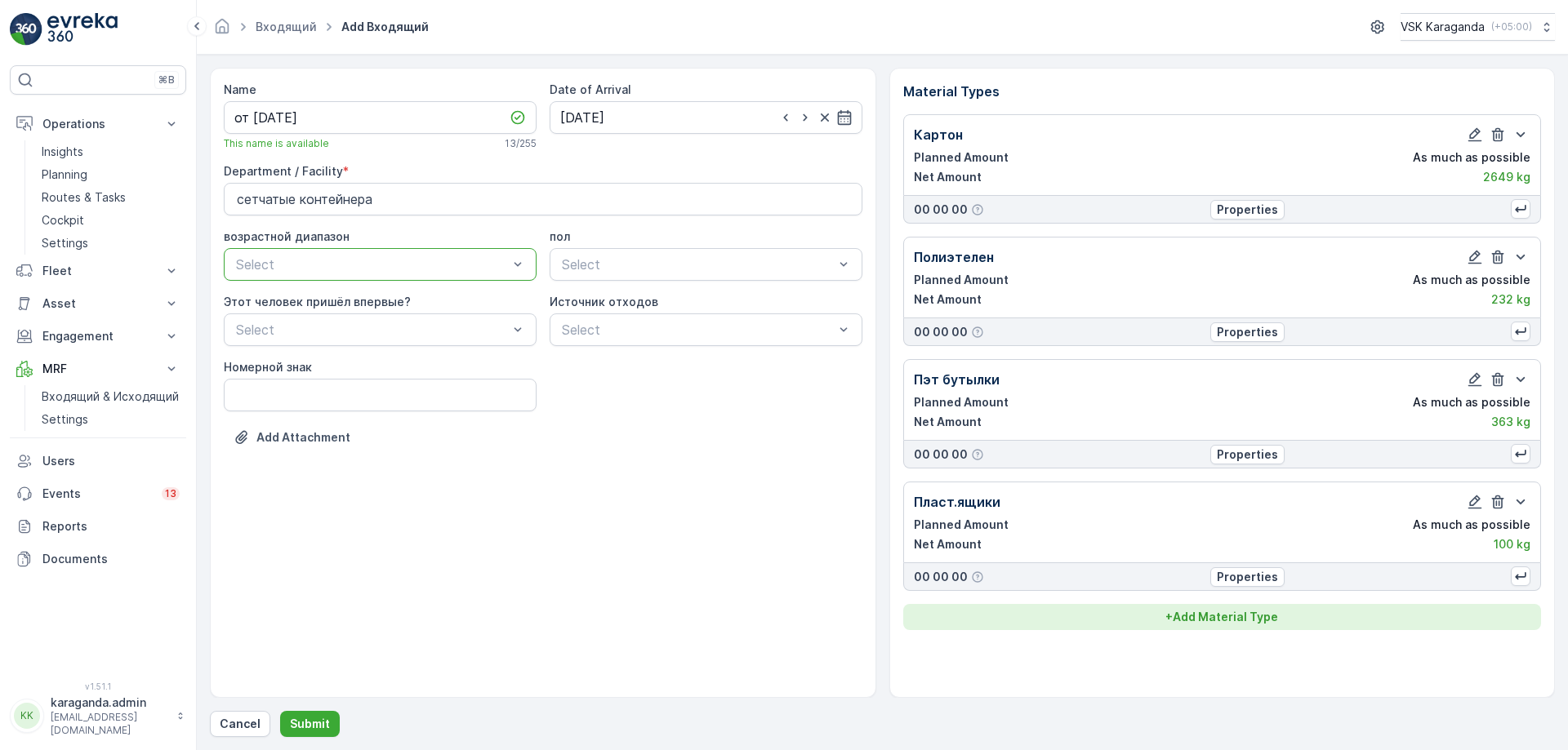
click at [1239, 619] on p "+ Add Material Type" at bounding box center [1222, 617] width 113 height 17
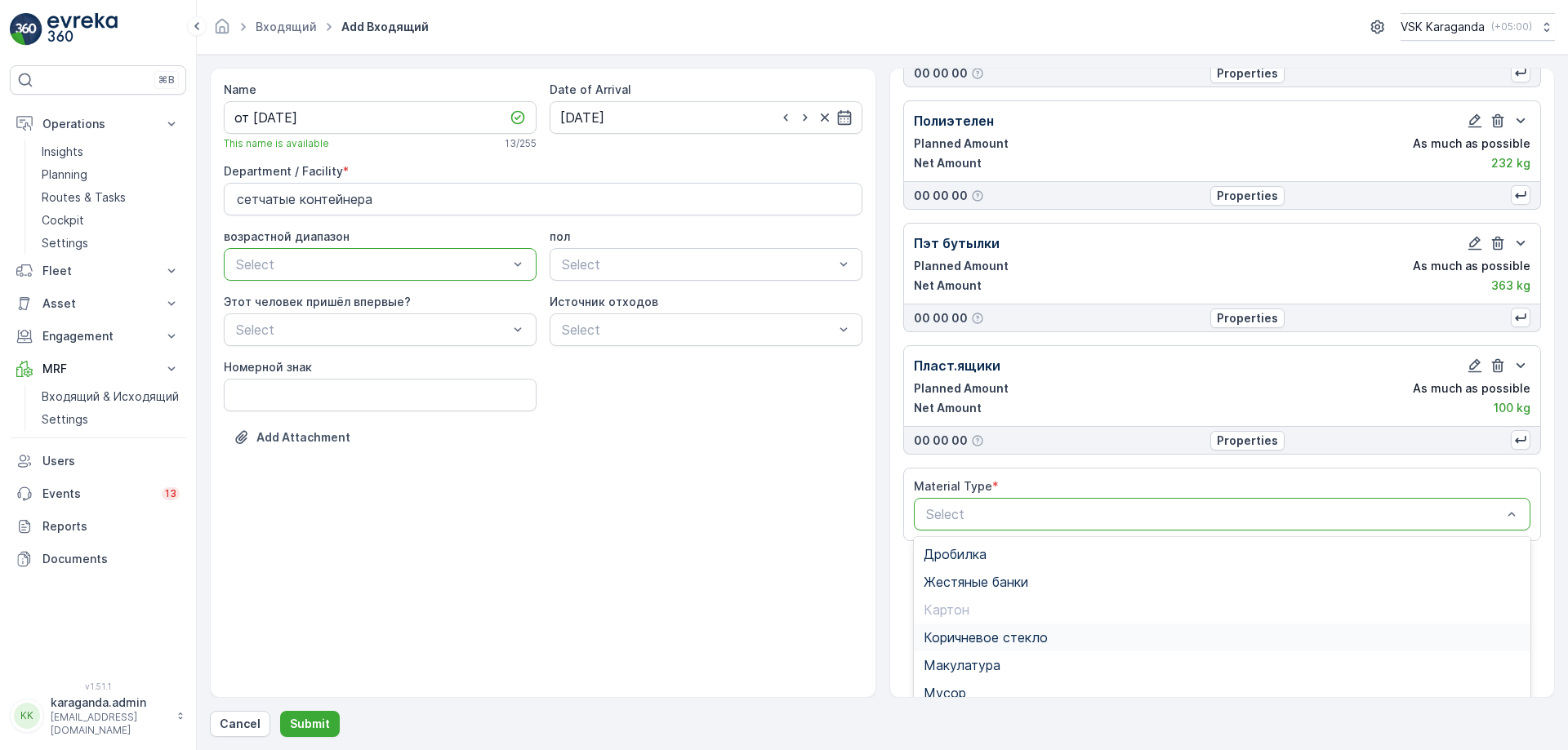
scroll to position [221, 0]
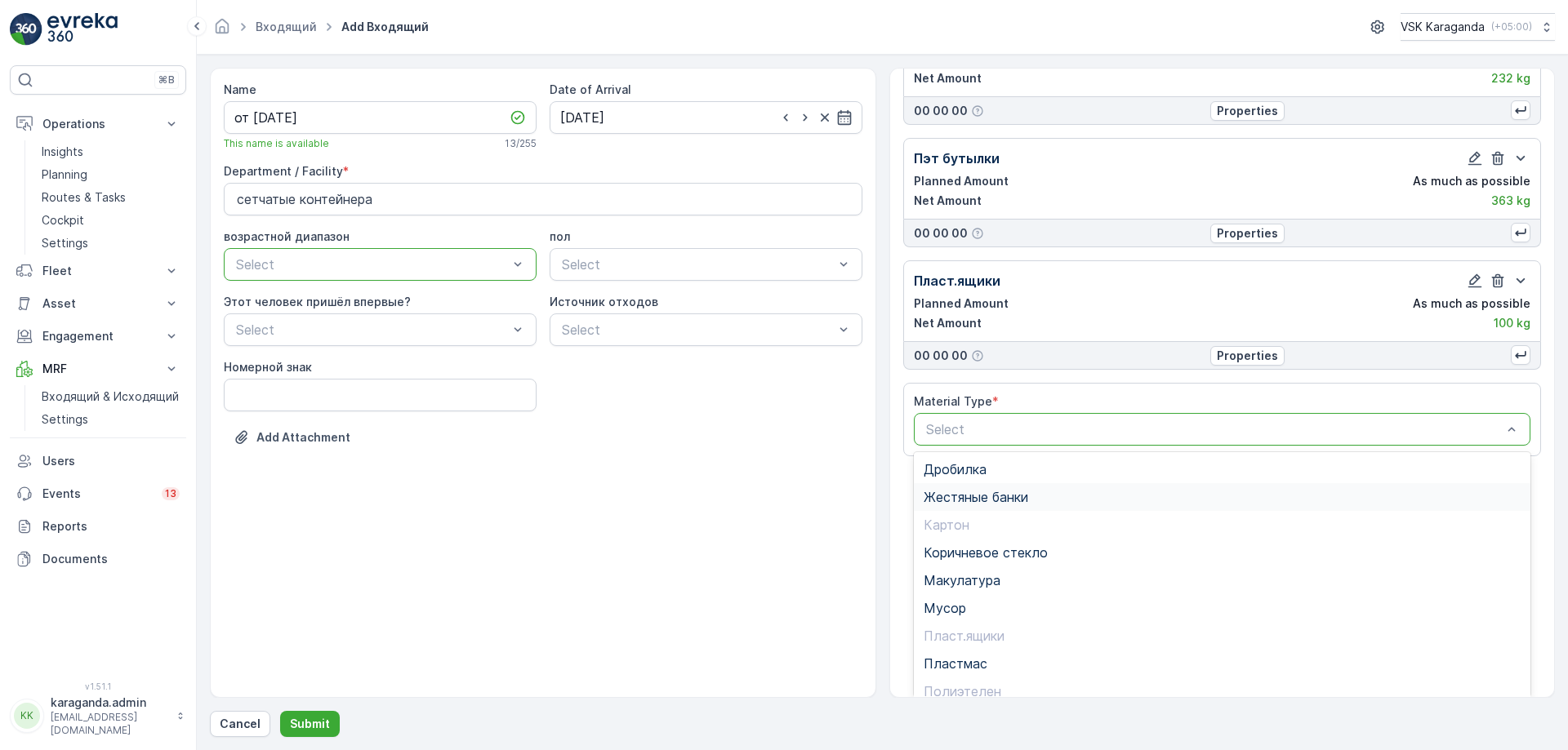
click at [989, 504] on span "Жестяные банки" at bounding box center [976, 497] width 104 height 15
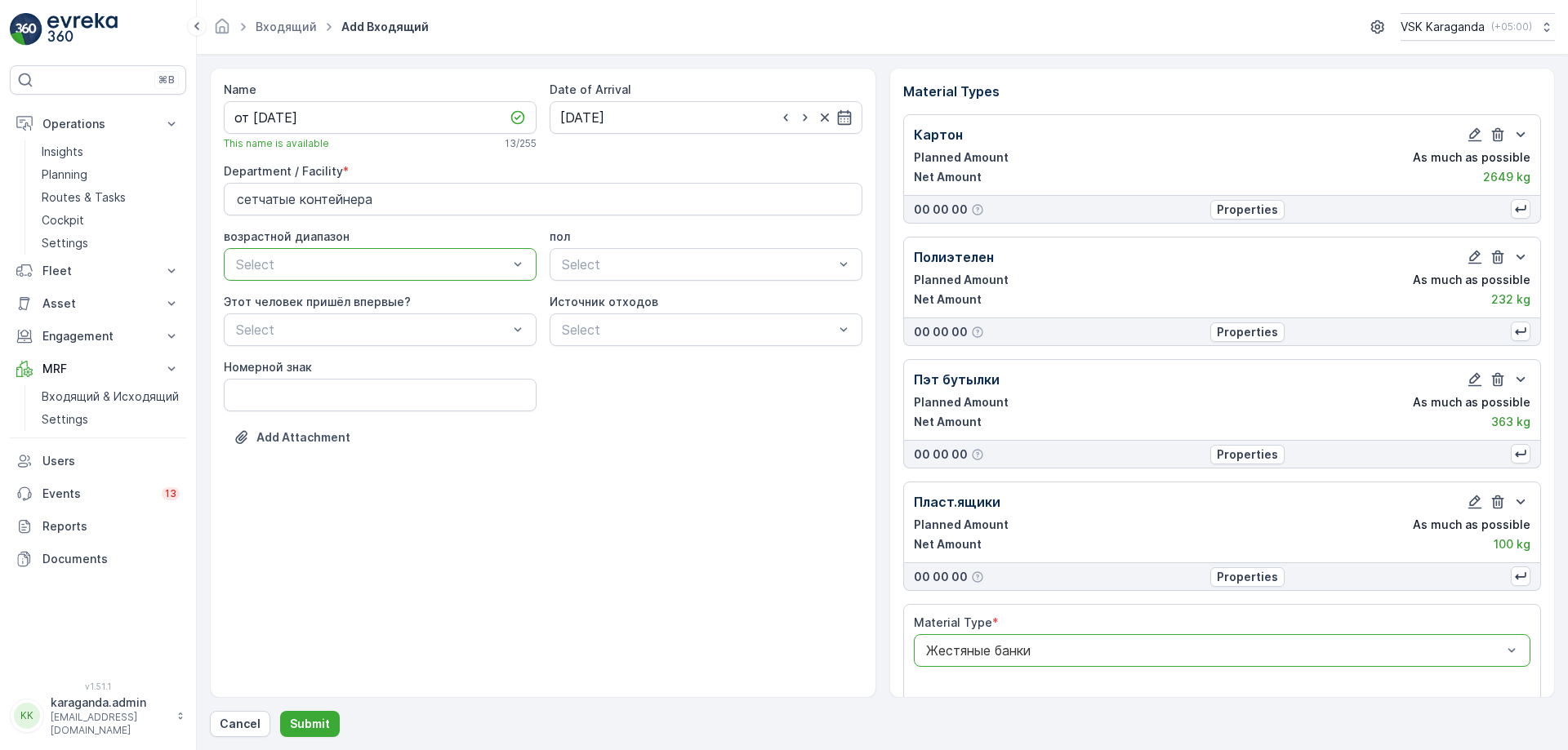
scroll to position [367, 0]
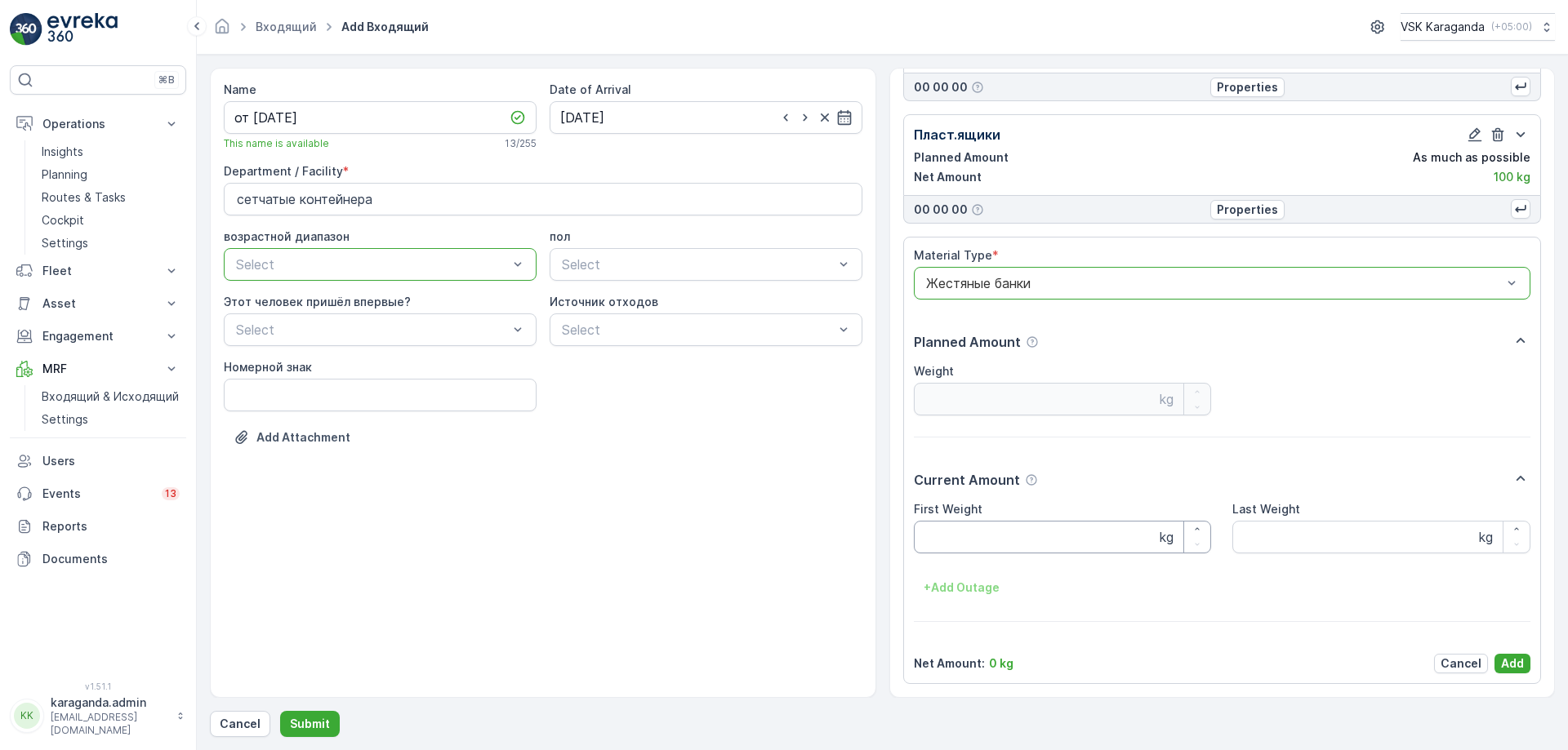
click at [972, 539] on Weight "First Weight" at bounding box center [1062, 537] width 298 height 32
type Weight "18"
click at [1496, 663] on button "Add" at bounding box center [1512, 663] width 36 height 19
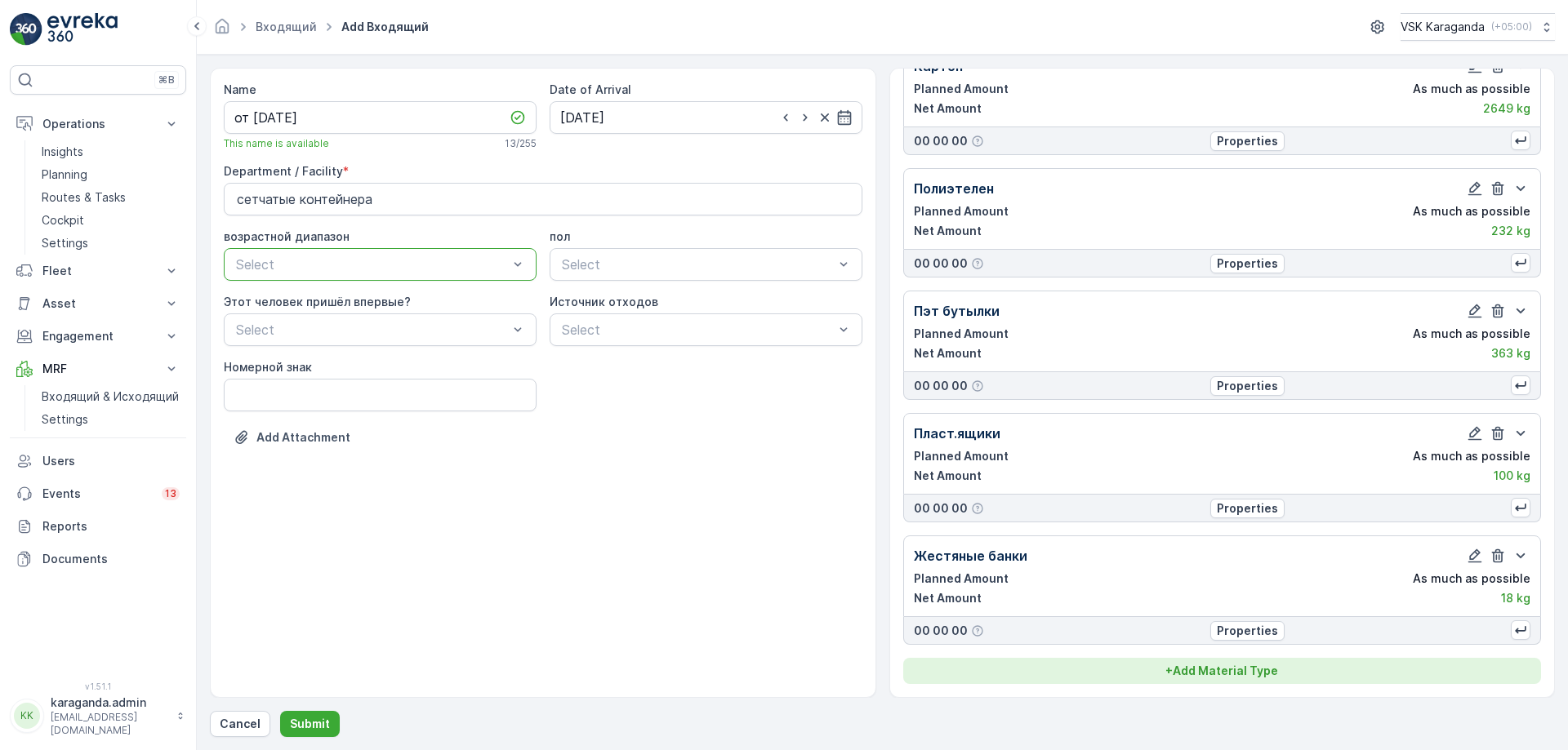
click at [1228, 678] on p "+ Add Material Type" at bounding box center [1222, 672] width 113 height 17
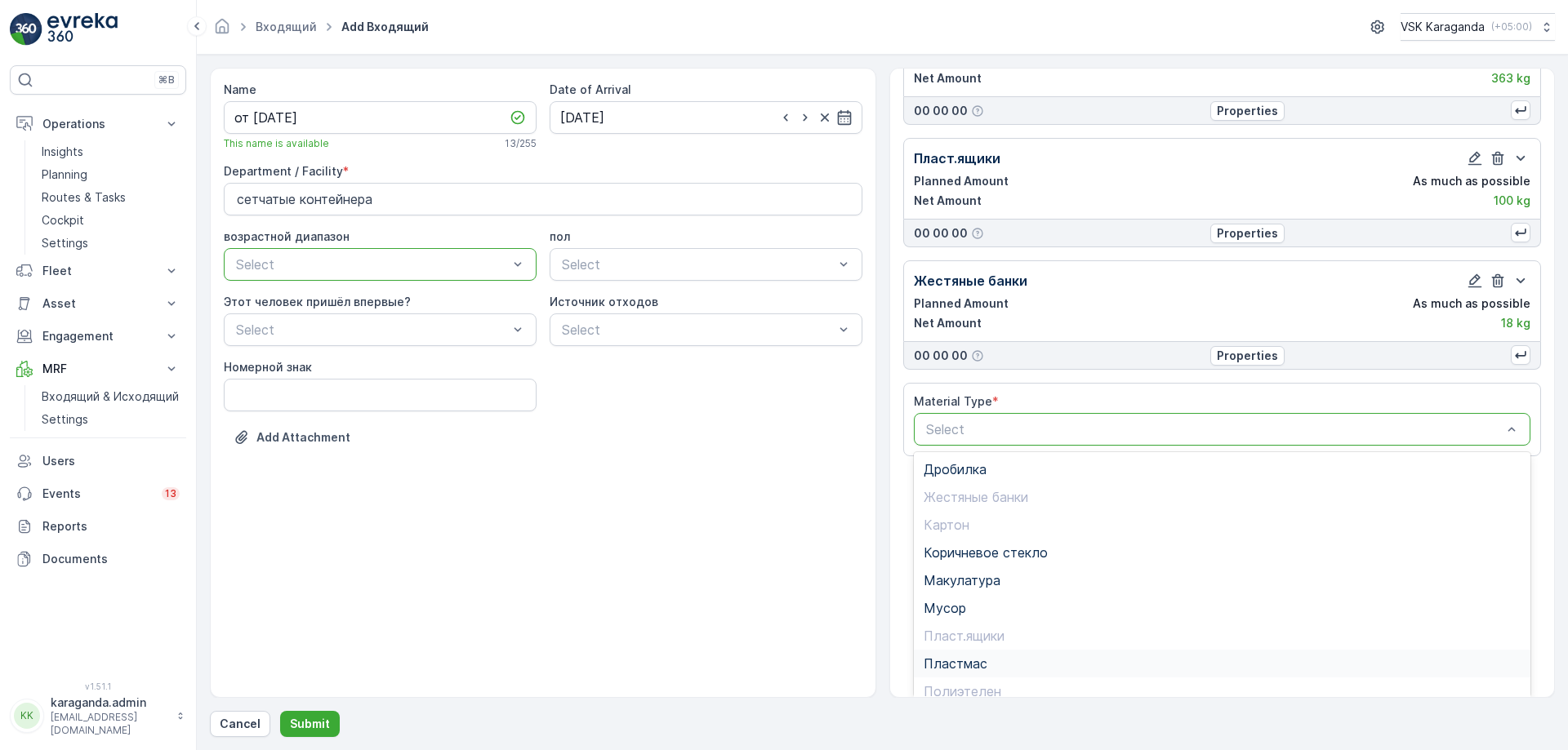
scroll to position [95, 0]
click at [976, 568] on span "Пластмас" at bounding box center [955, 569] width 64 height 15
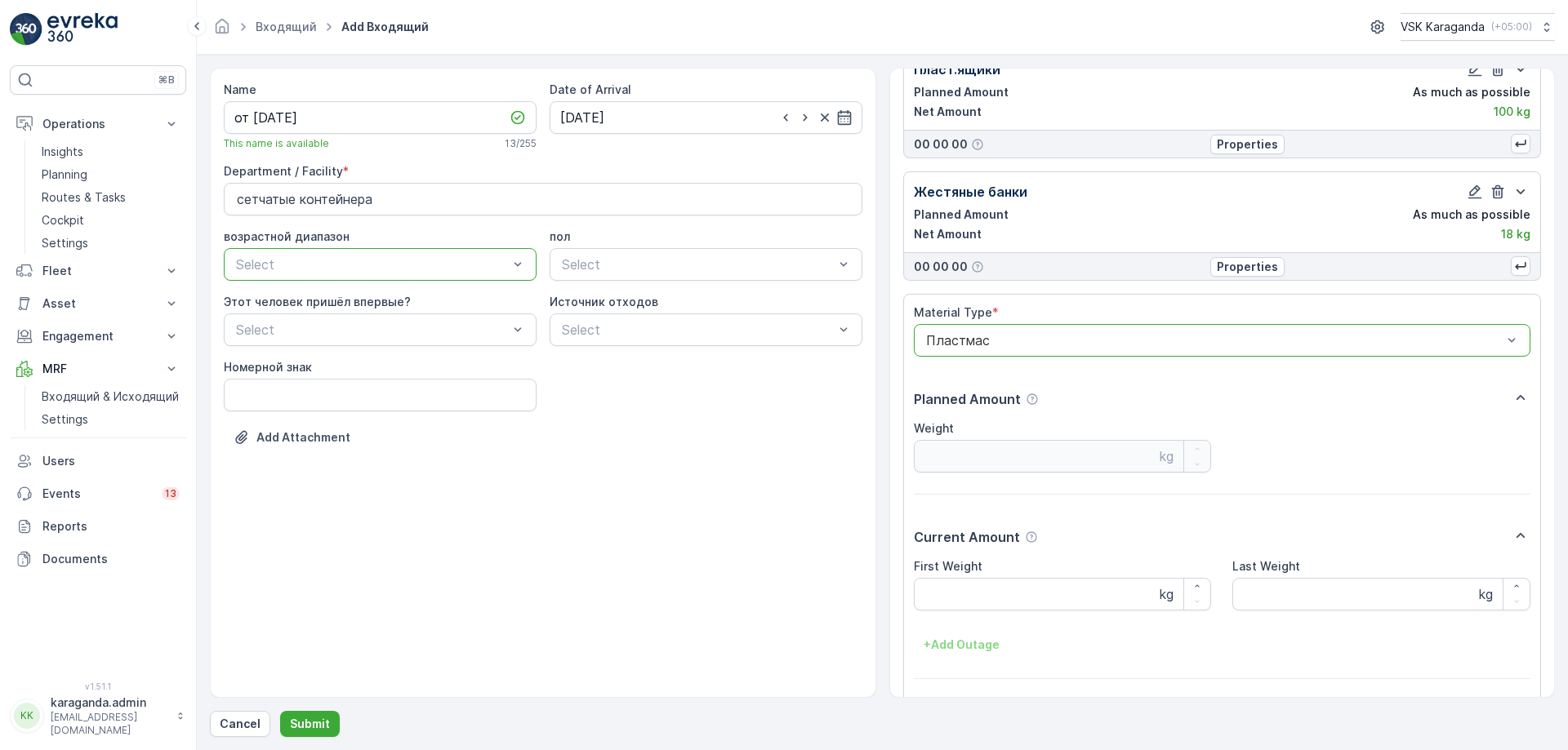
scroll to position [490, 0]
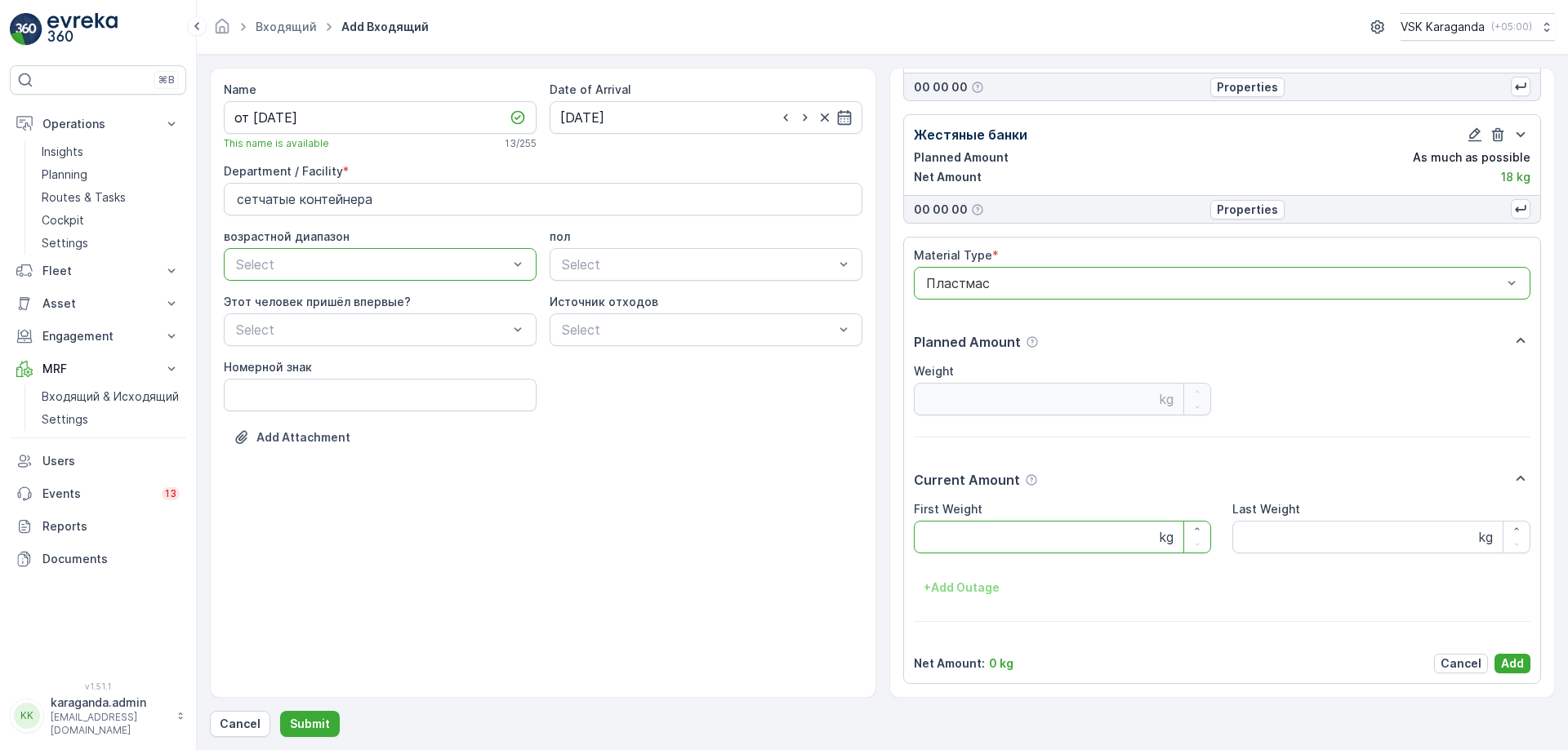
click at [958, 536] on Weight "First Weight" at bounding box center [1062, 537] width 298 height 32
type Weight "22.6"
click at [1490, 666] on div "Cancel Add" at bounding box center [1482, 663] width 96 height 19
click at [1510, 669] on p "Add" at bounding box center [1513, 664] width 23 height 17
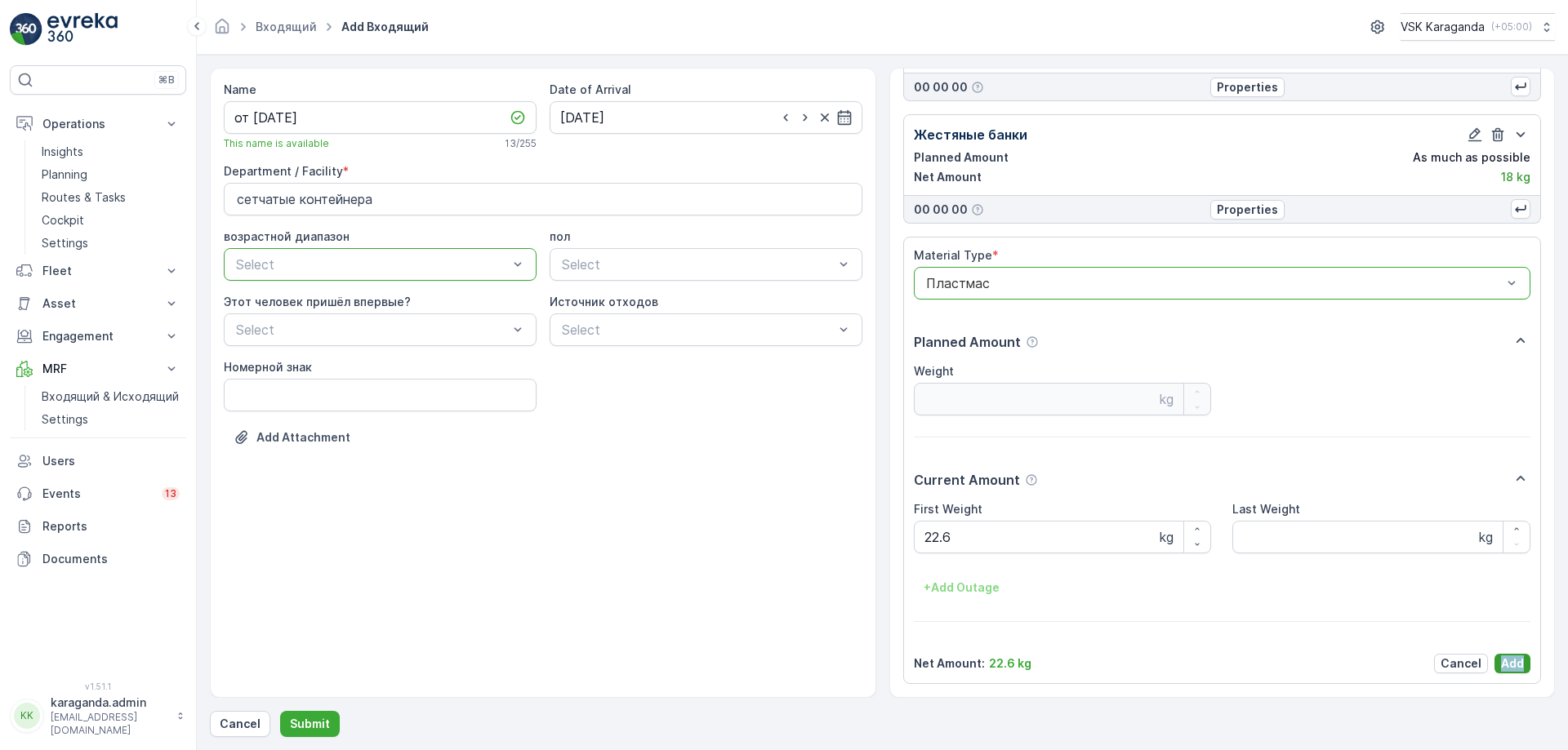
scroll to position [191, 0]
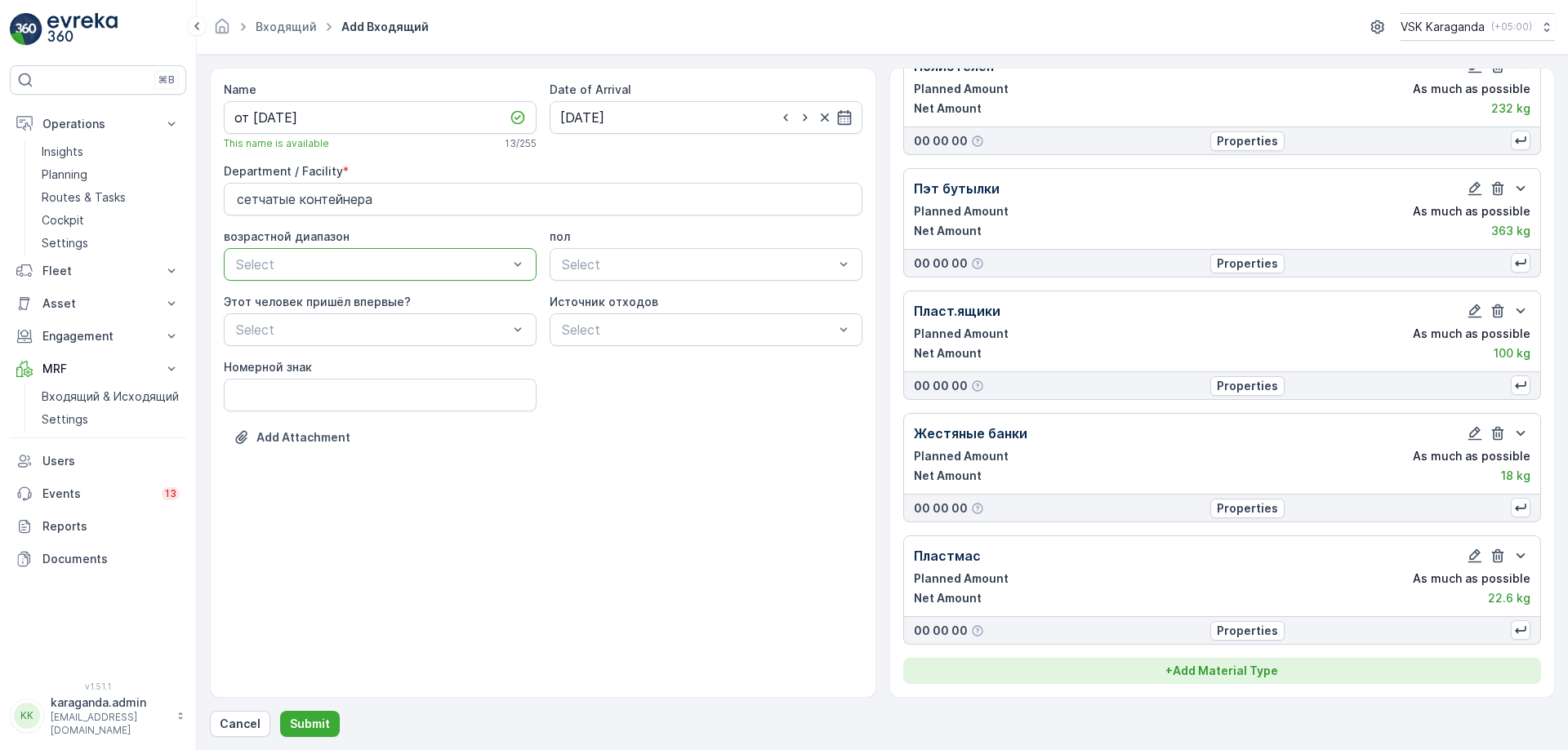
click at [1227, 669] on p "+ Add Material Type" at bounding box center [1222, 672] width 113 height 17
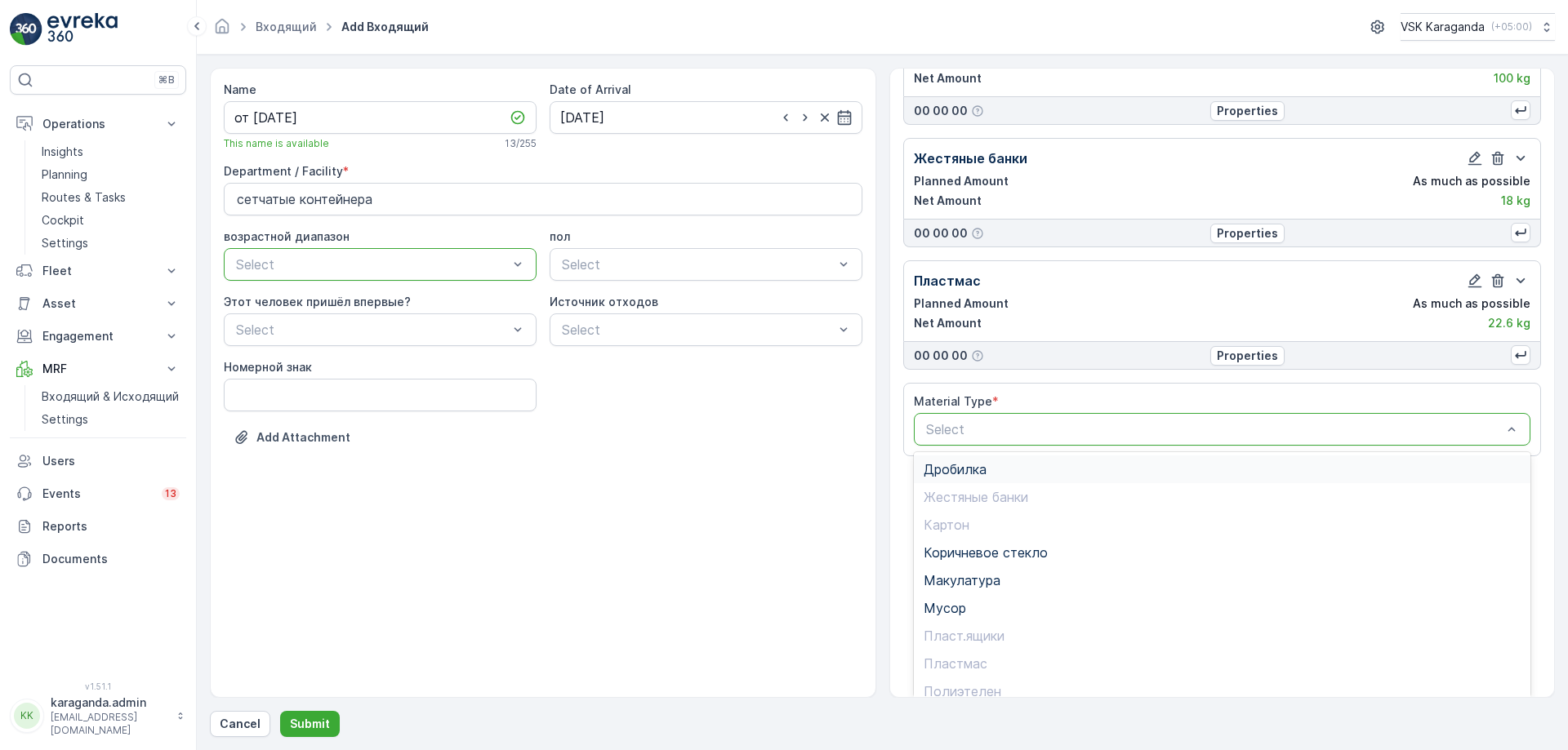
scroll to position [95, 0]
click at [953, 656] on span "Стекло" at bounding box center [947, 652] width 46 height 15
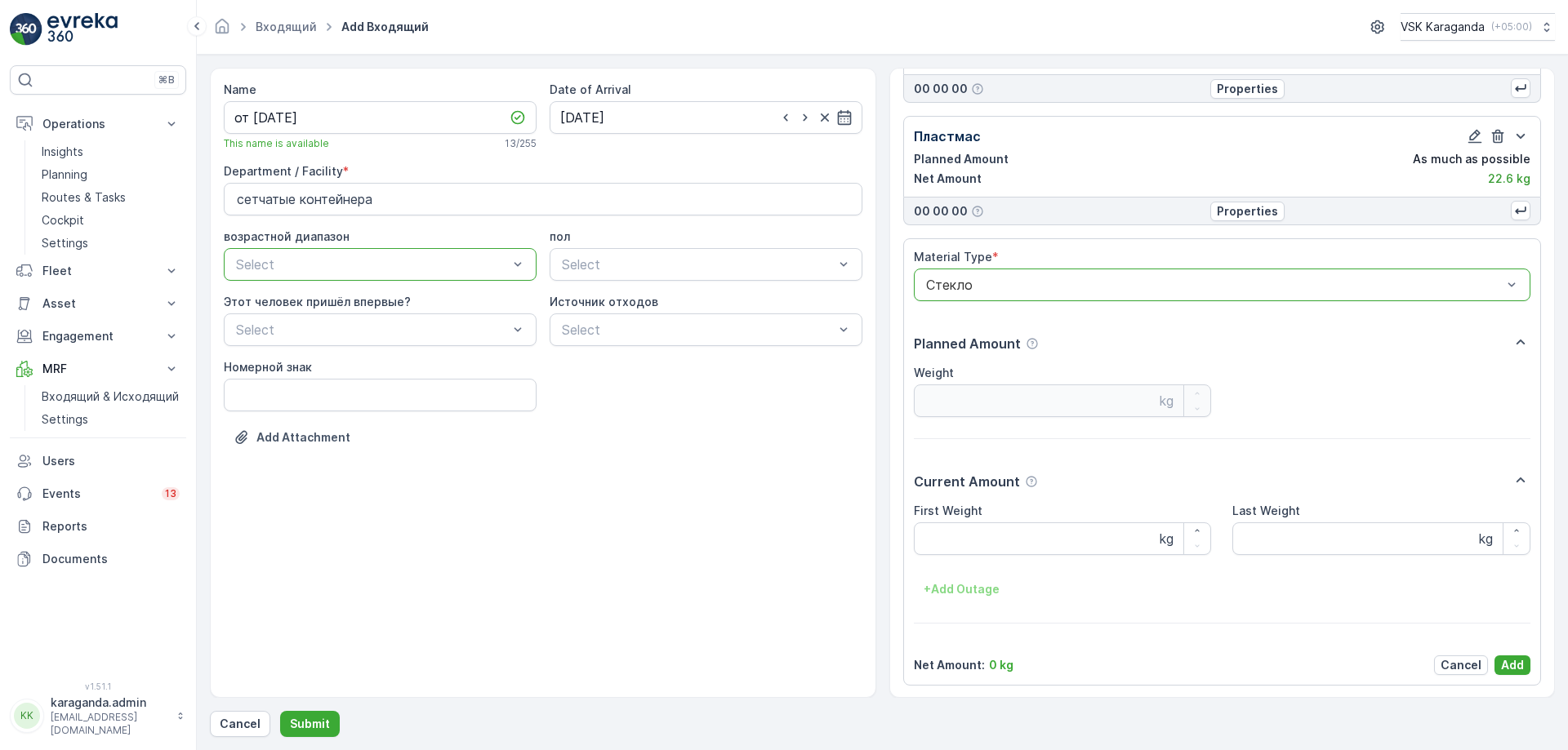
scroll to position [613, 0]
click at [960, 536] on Weight "First Weight" at bounding box center [1062, 537] width 298 height 32
type Weight "227"
click at [1509, 662] on p "Add" at bounding box center [1513, 664] width 23 height 17
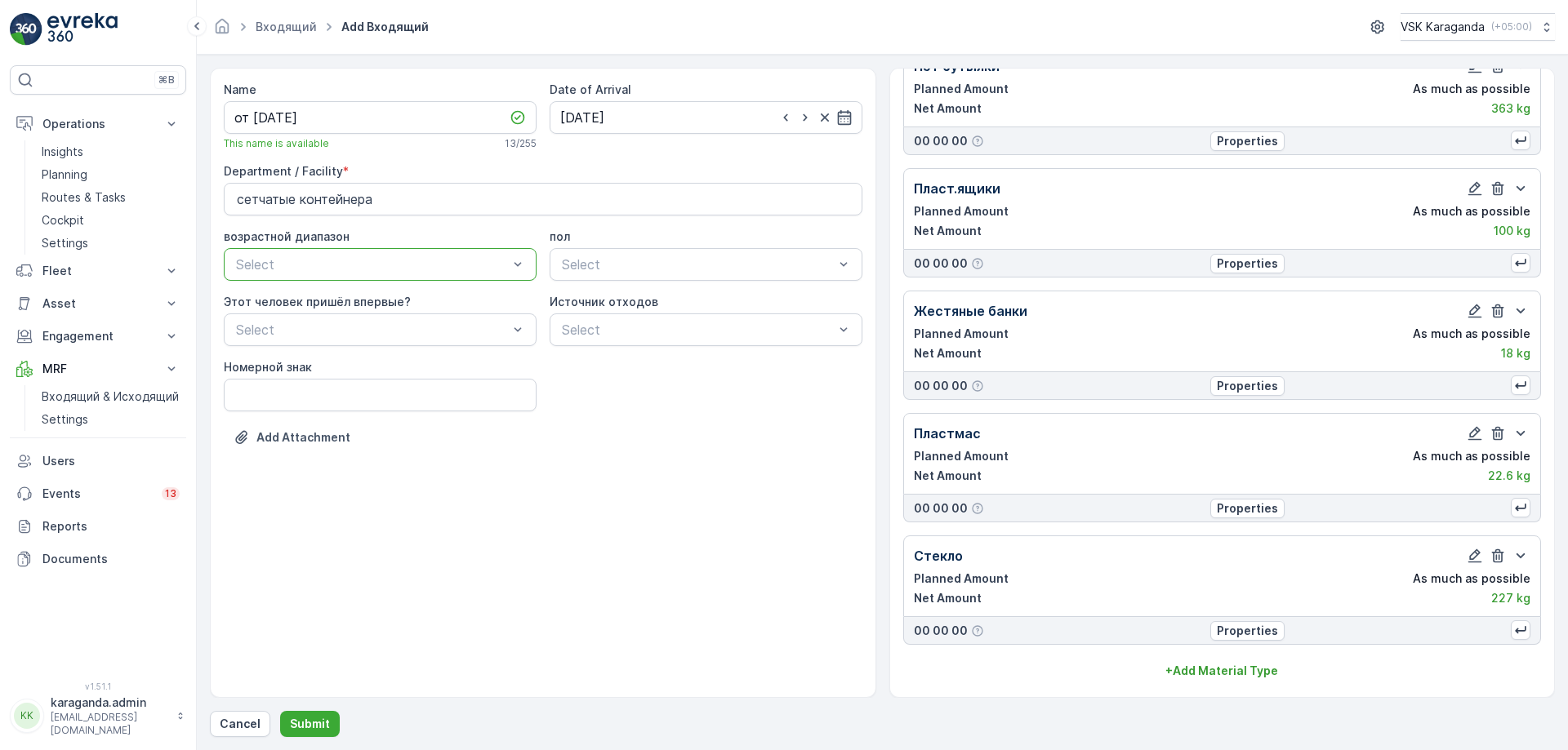
scroll to position [314, 0]
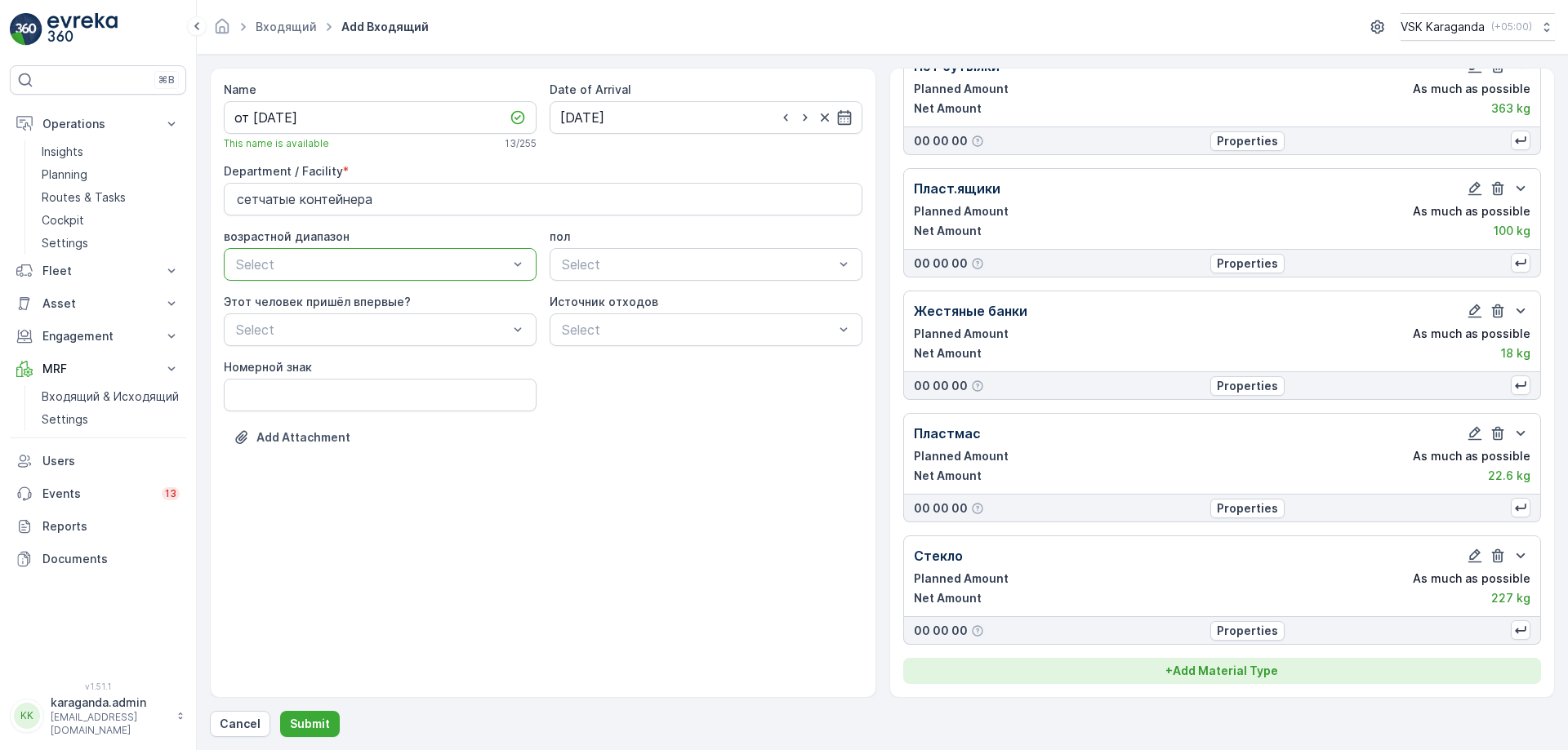
click at [1200, 676] on p "+ Add Material Type" at bounding box center [1222, 672] width 113 height 17
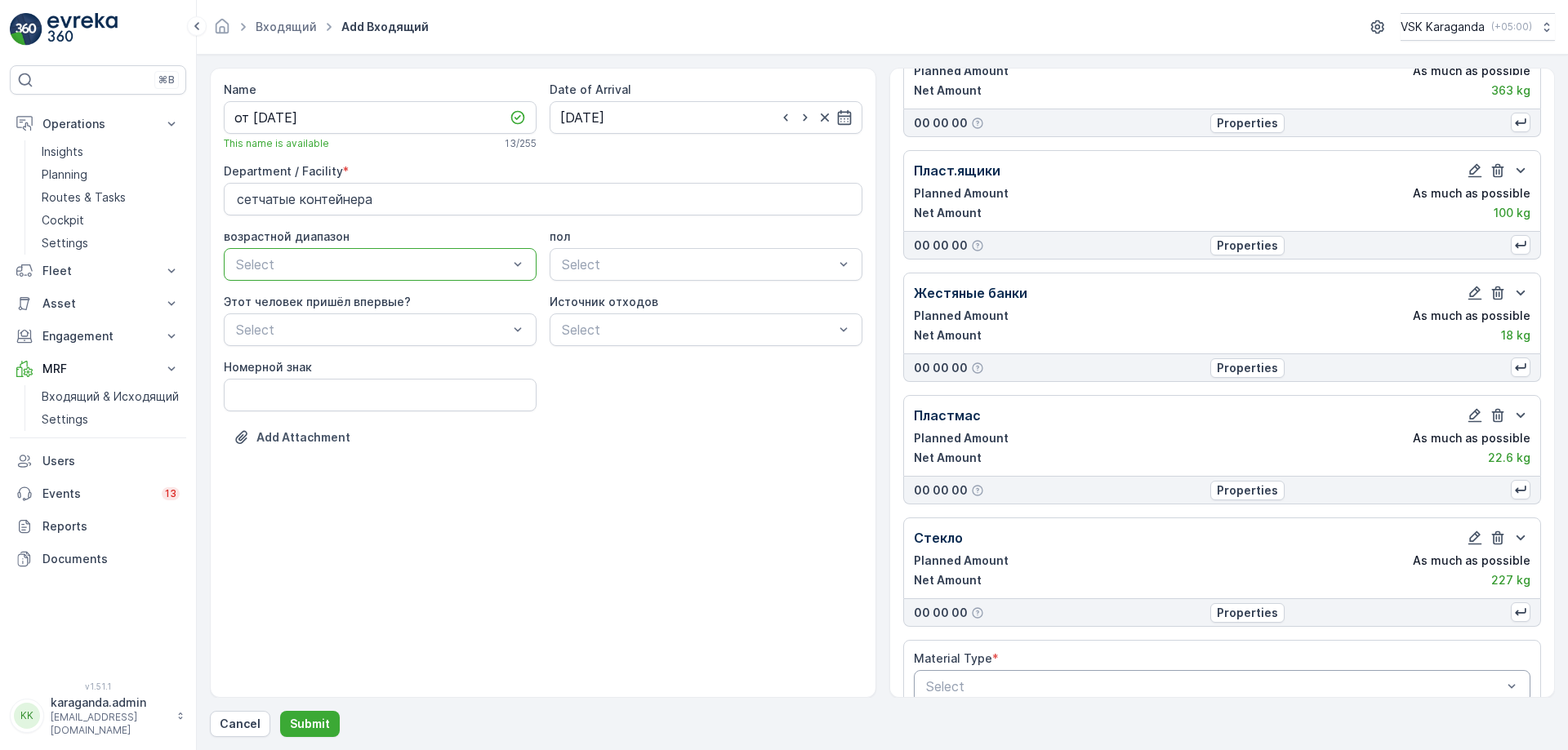
scroll to position [361, 0]
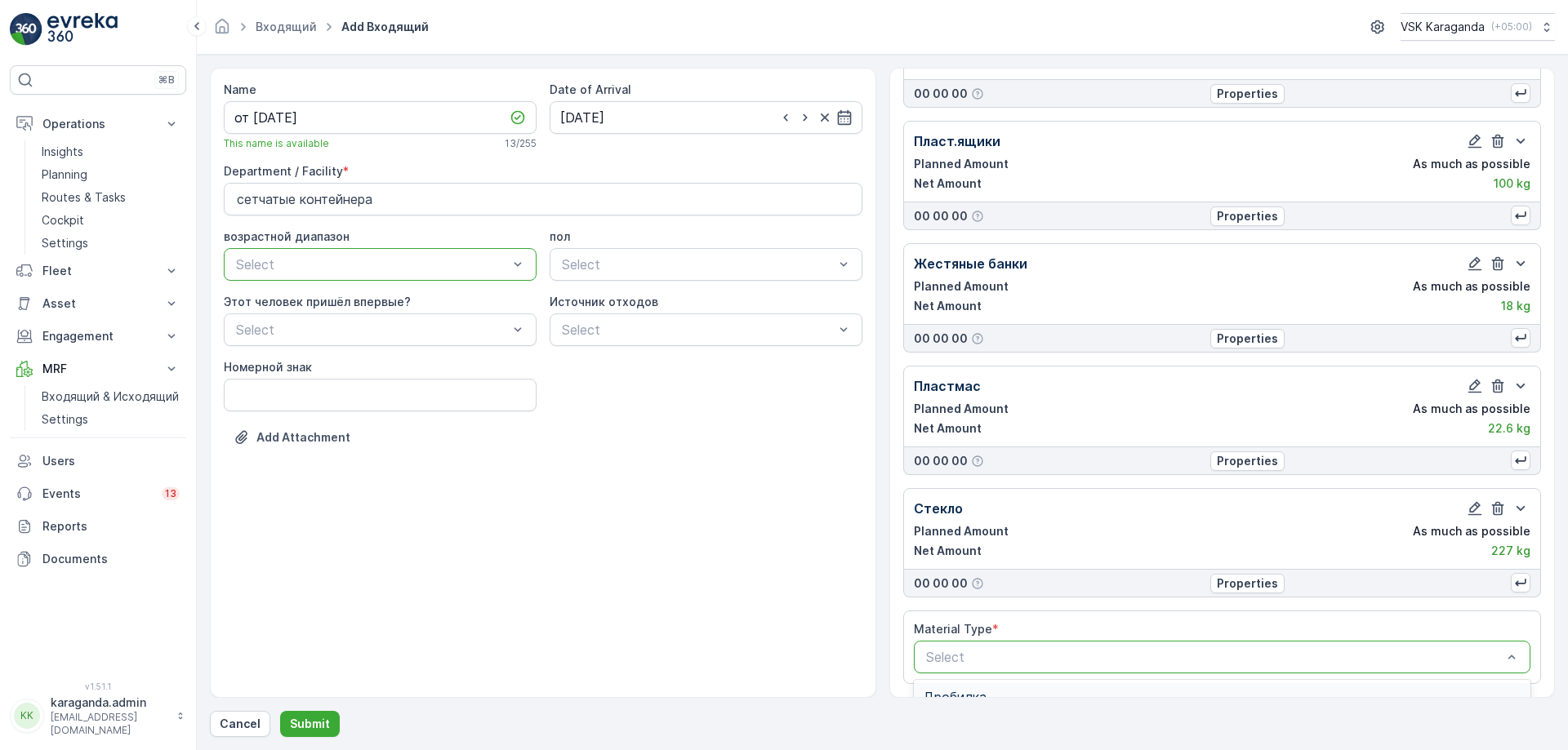
click at [962, 645] on div "Select" at bounding box center [1222, 657] width 617 height 32
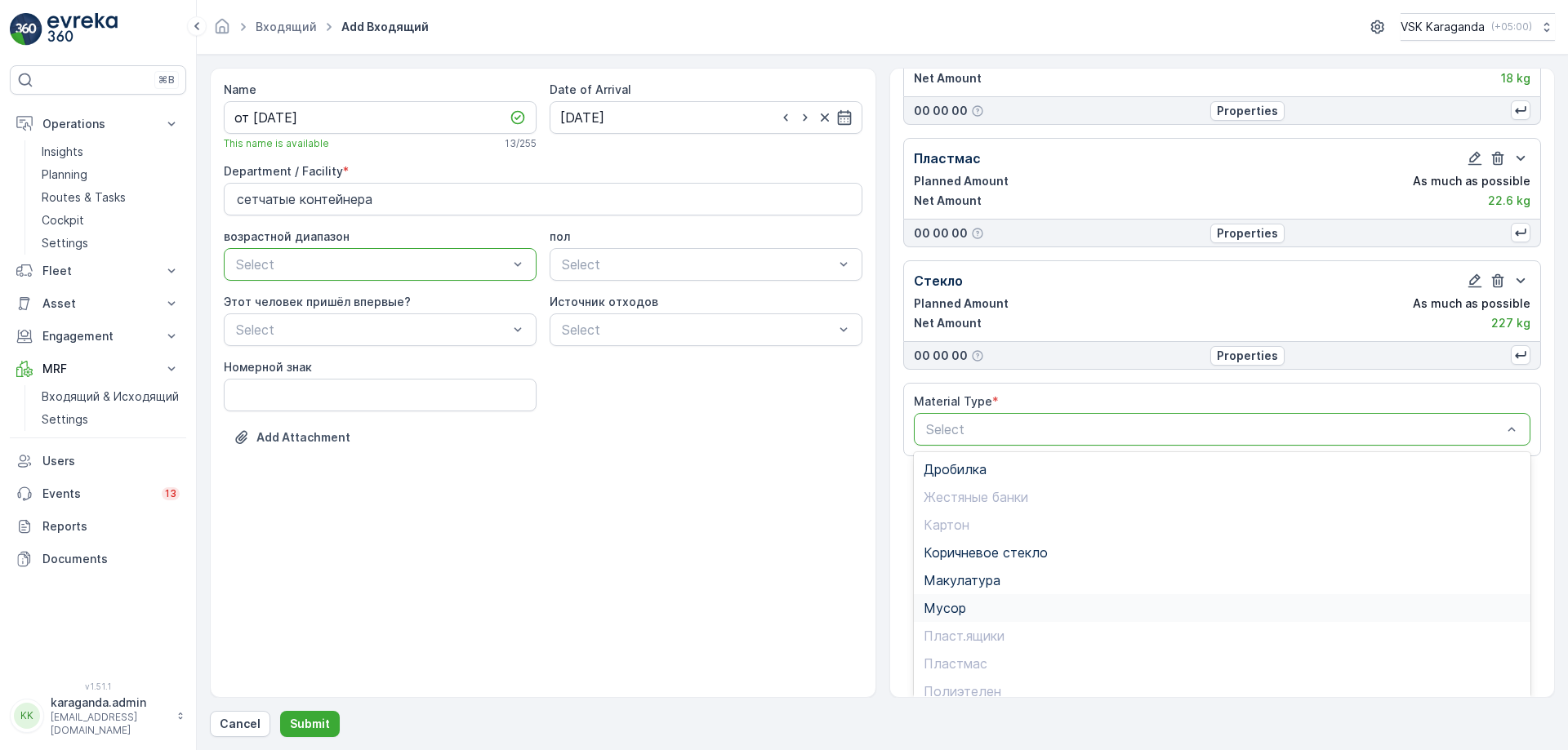
scroll to position [95, 0]
click at [965, 679] on span "Цветное стекло" at bounding box center [976, 680] width 103 height 15
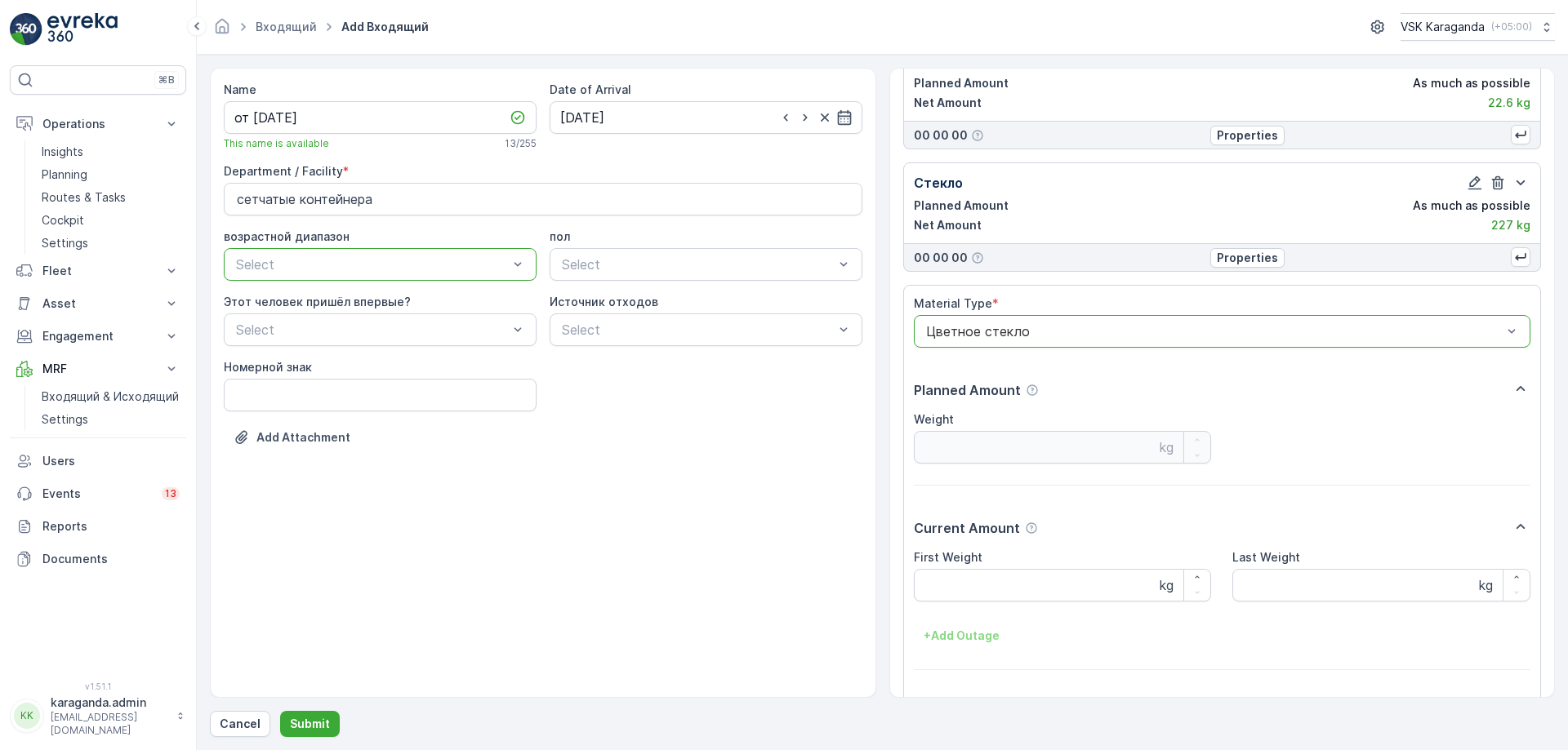
scroll to position [734, 0]
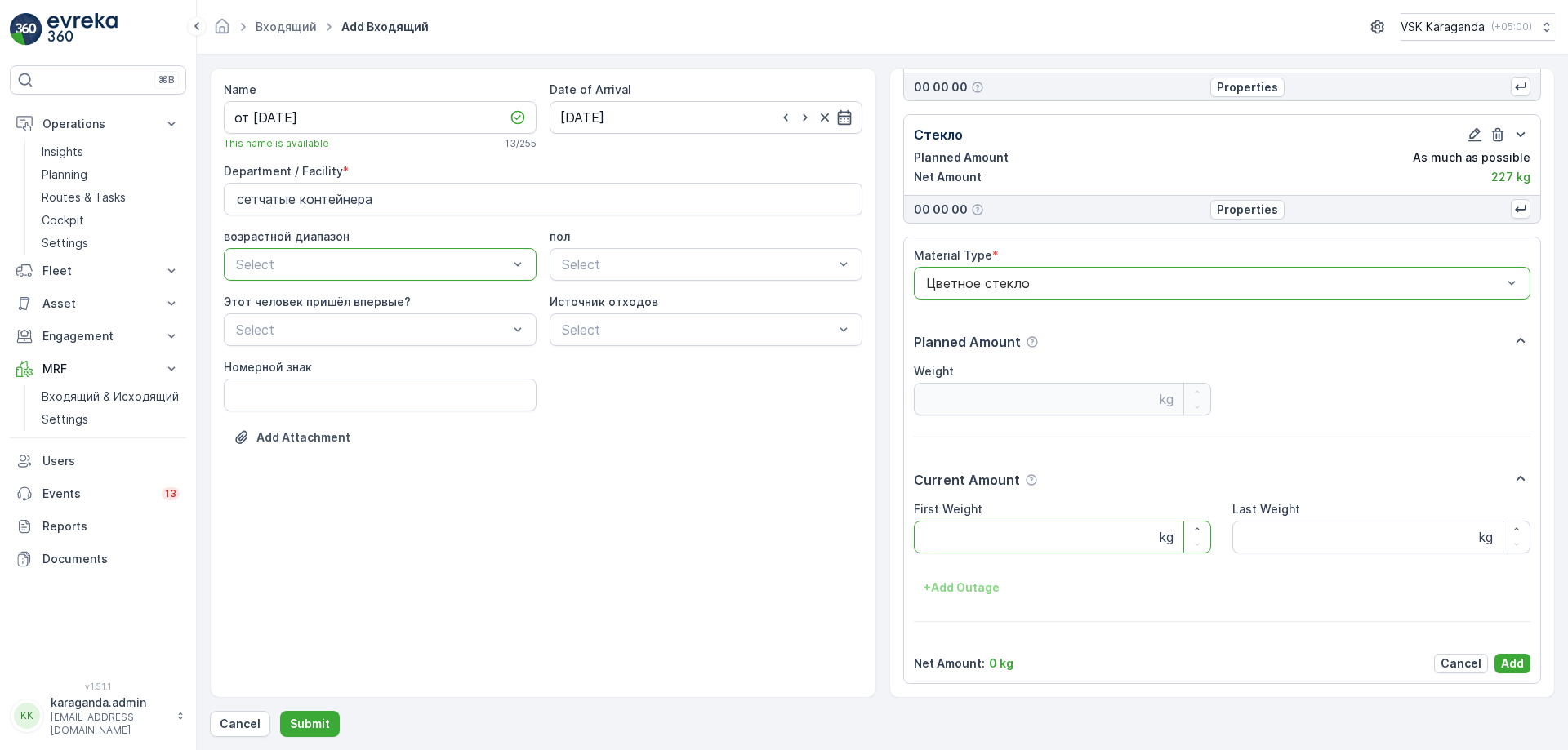
click at [964, 537] on Weight "First Weight" at bounding box center [1062, 537] width 298 height 32
type Weight "207"
click at [1507, 663] on p "Add" at bounding box center [1513, 664] width 23 height 17
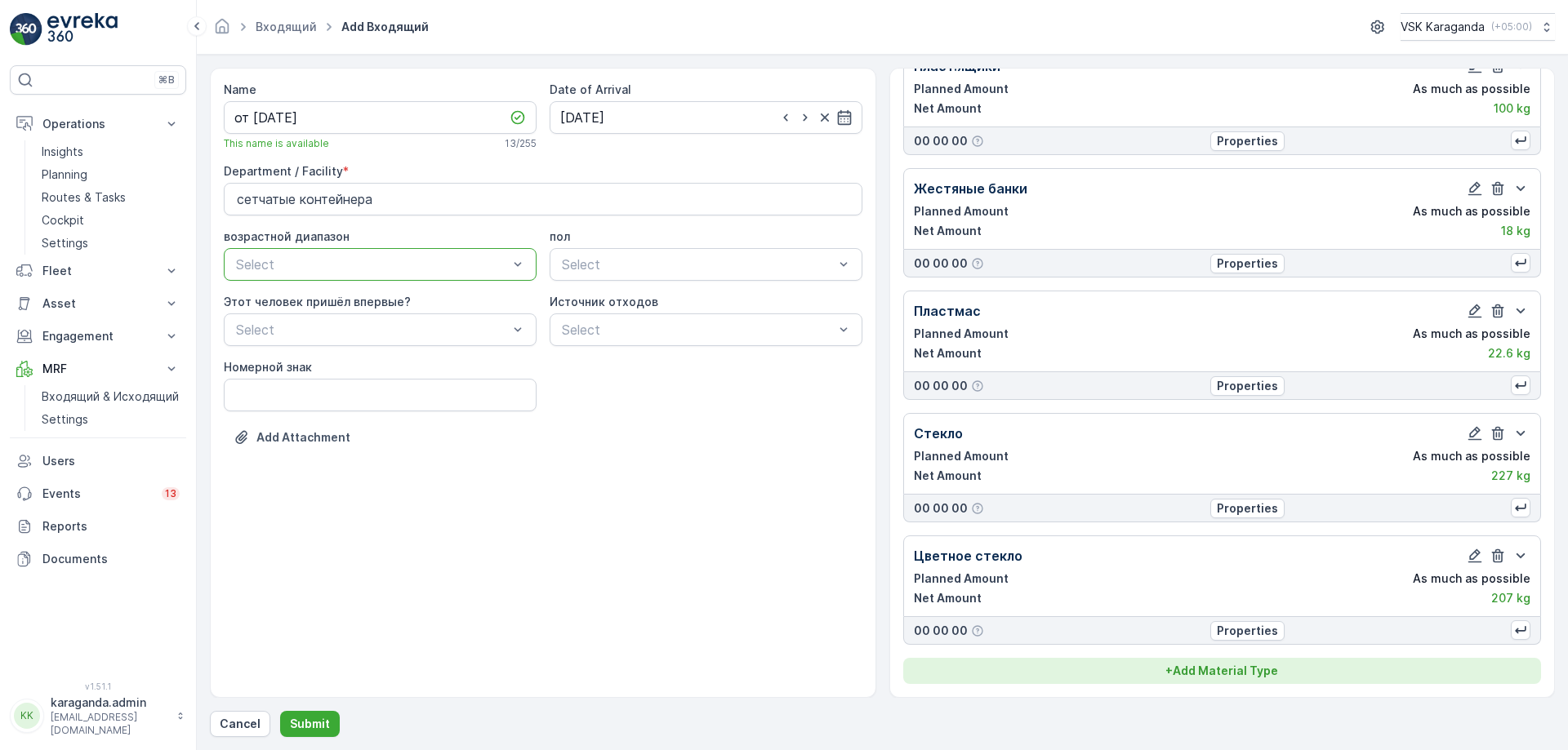
click at [1244, 675] on p "+ Add Material Type" at bounding box center [1222, 672] width 113 height 17
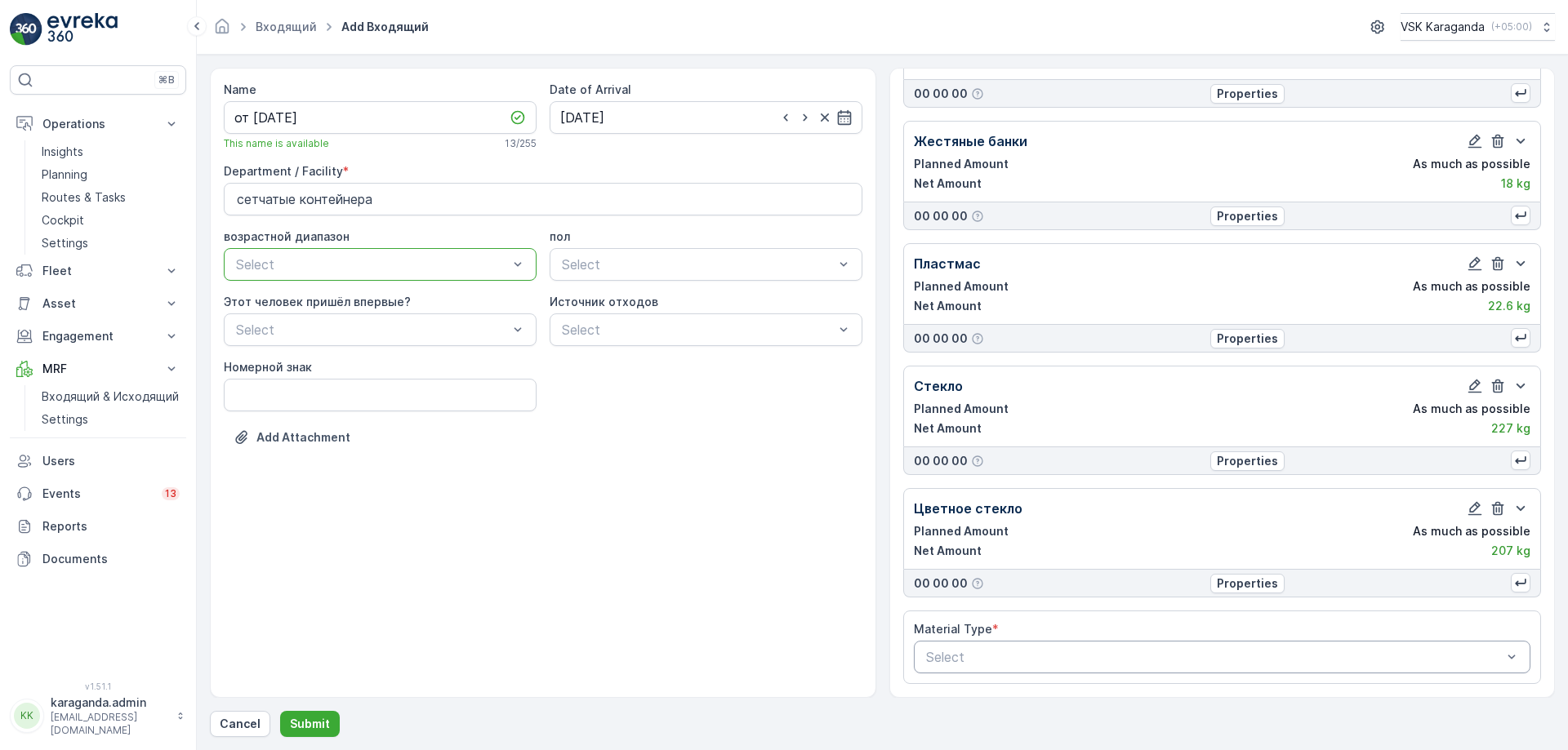
click at [1166, 646] on div "Select" at bounding box center [1222, 657] width 617 height 32
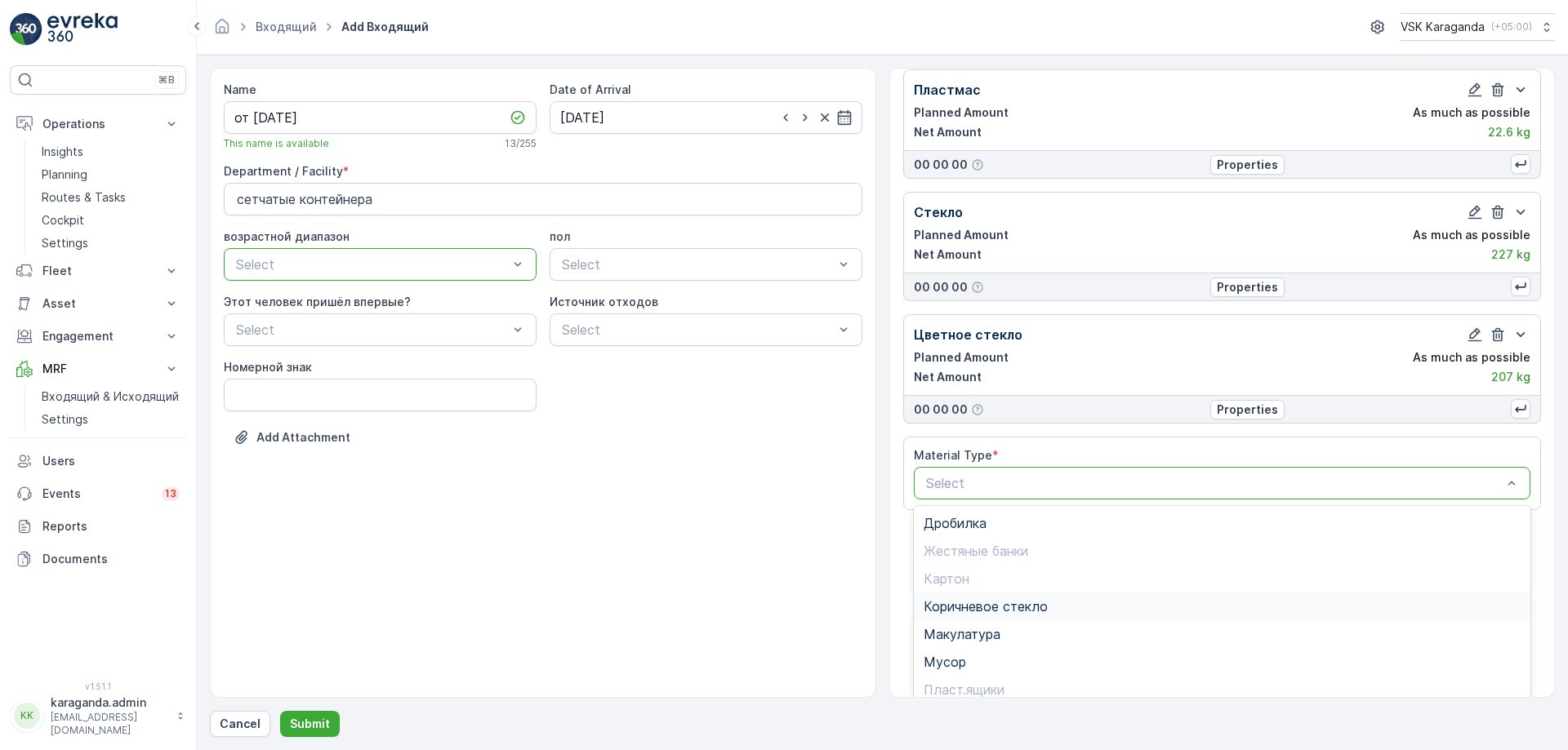
scroll to position [711, 0]
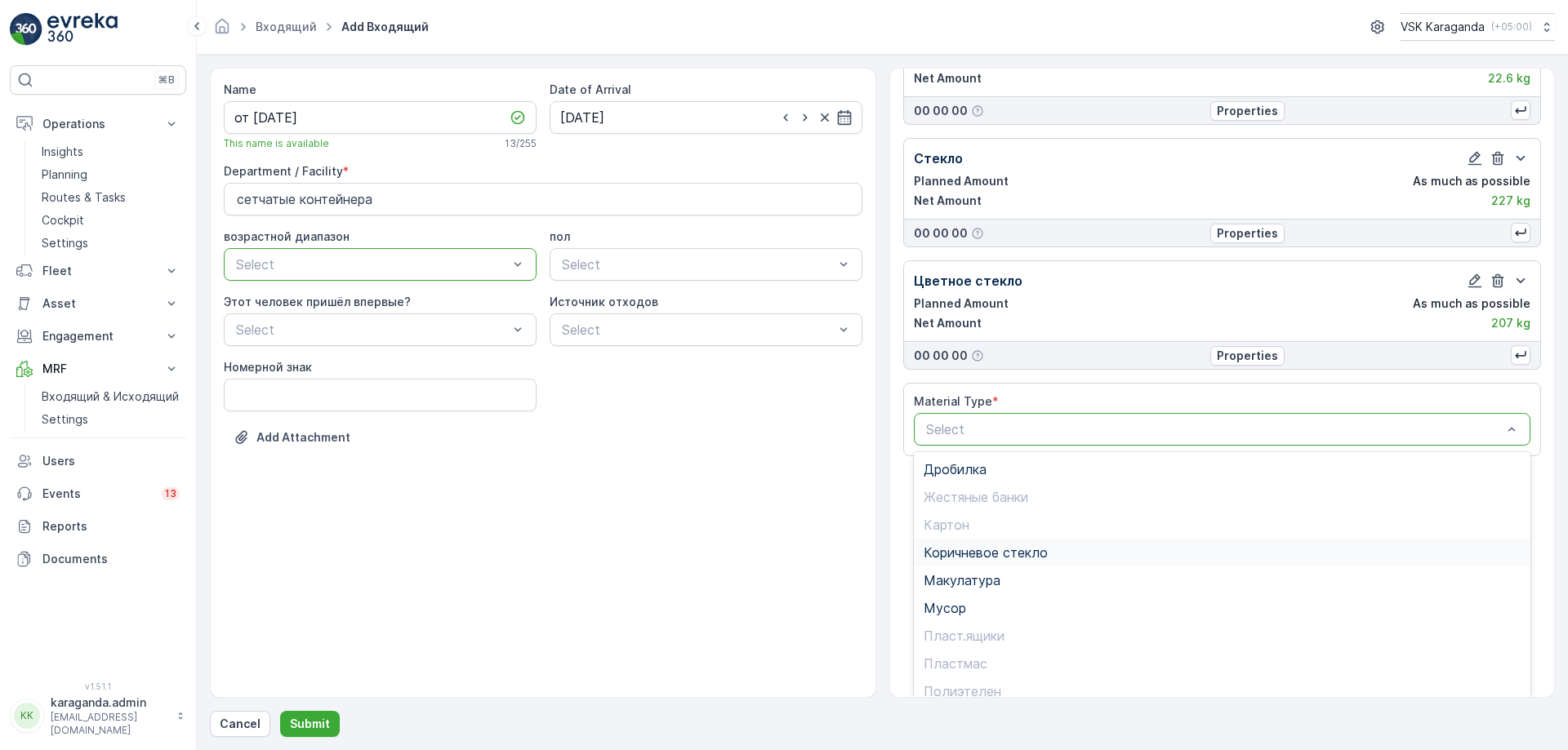
click at [995, 545] on span "Коричневое стекло" at bounding box center [986, 553] width 125 height 15
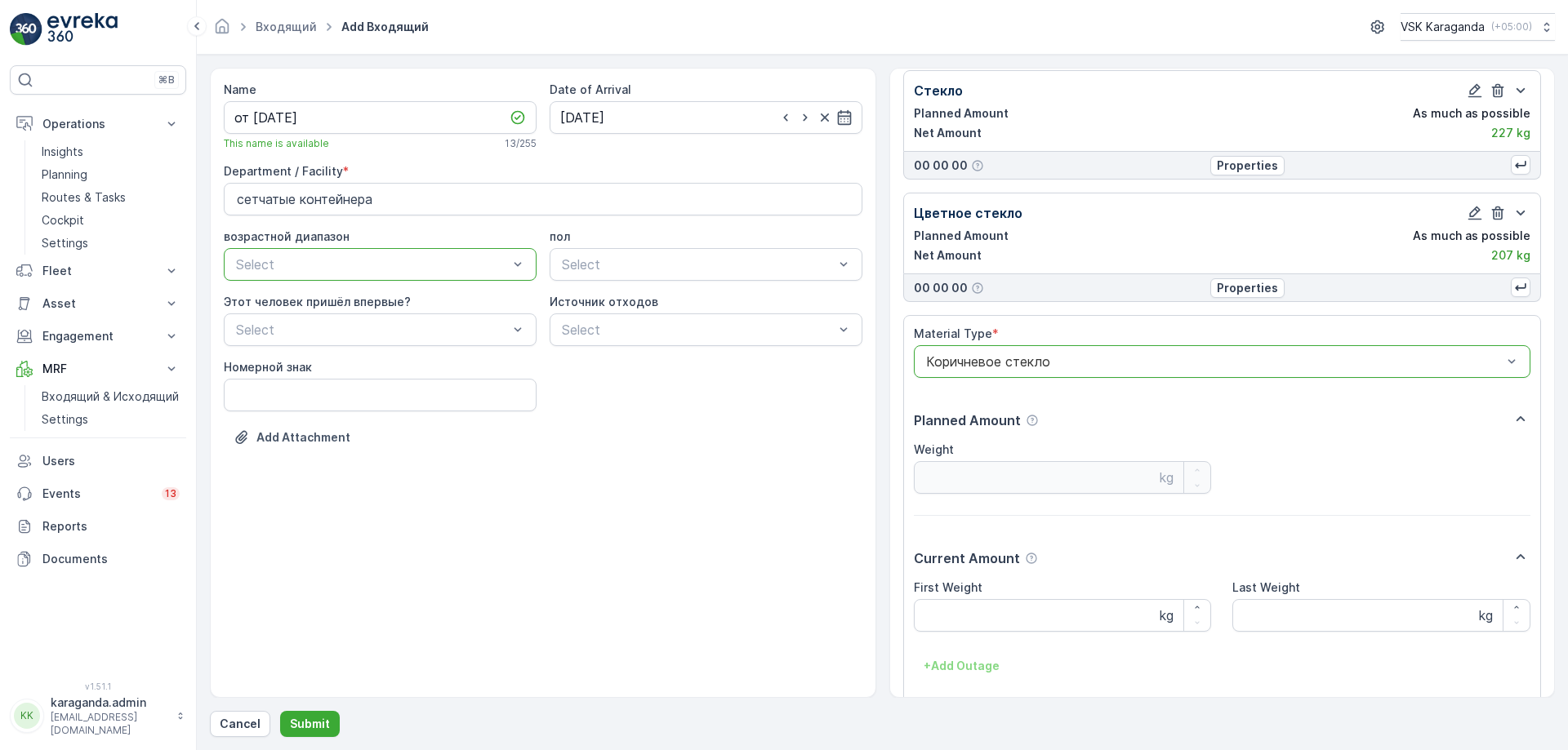
scroll to position [857, 0]
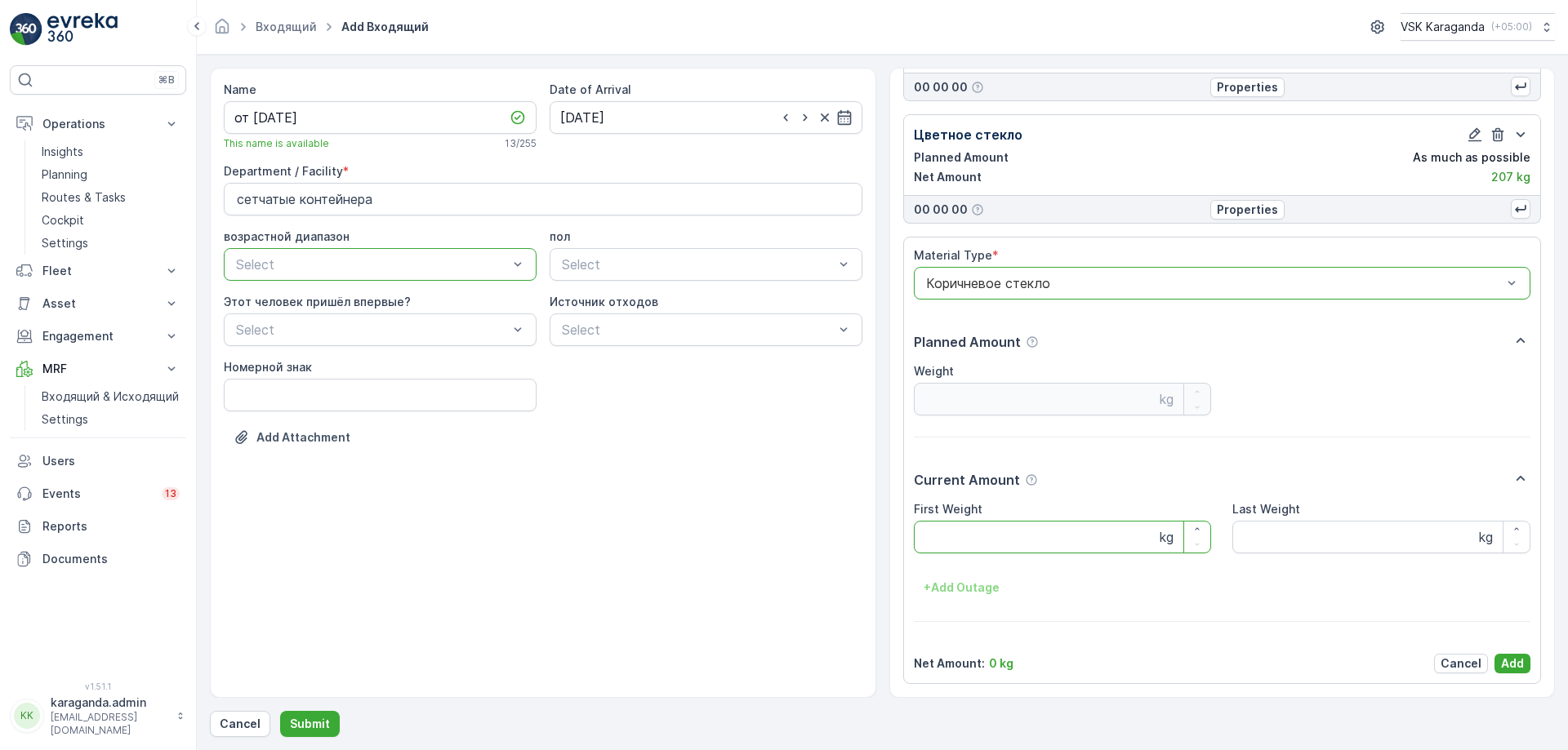
click at [989, 530] on Weight "First Weight" at bounding box center [1062, 537] width 298 height 32
type Weight "178"
click at [1506, 662] on p "Add" at bounding box center [1513, 664] width 23 height 17
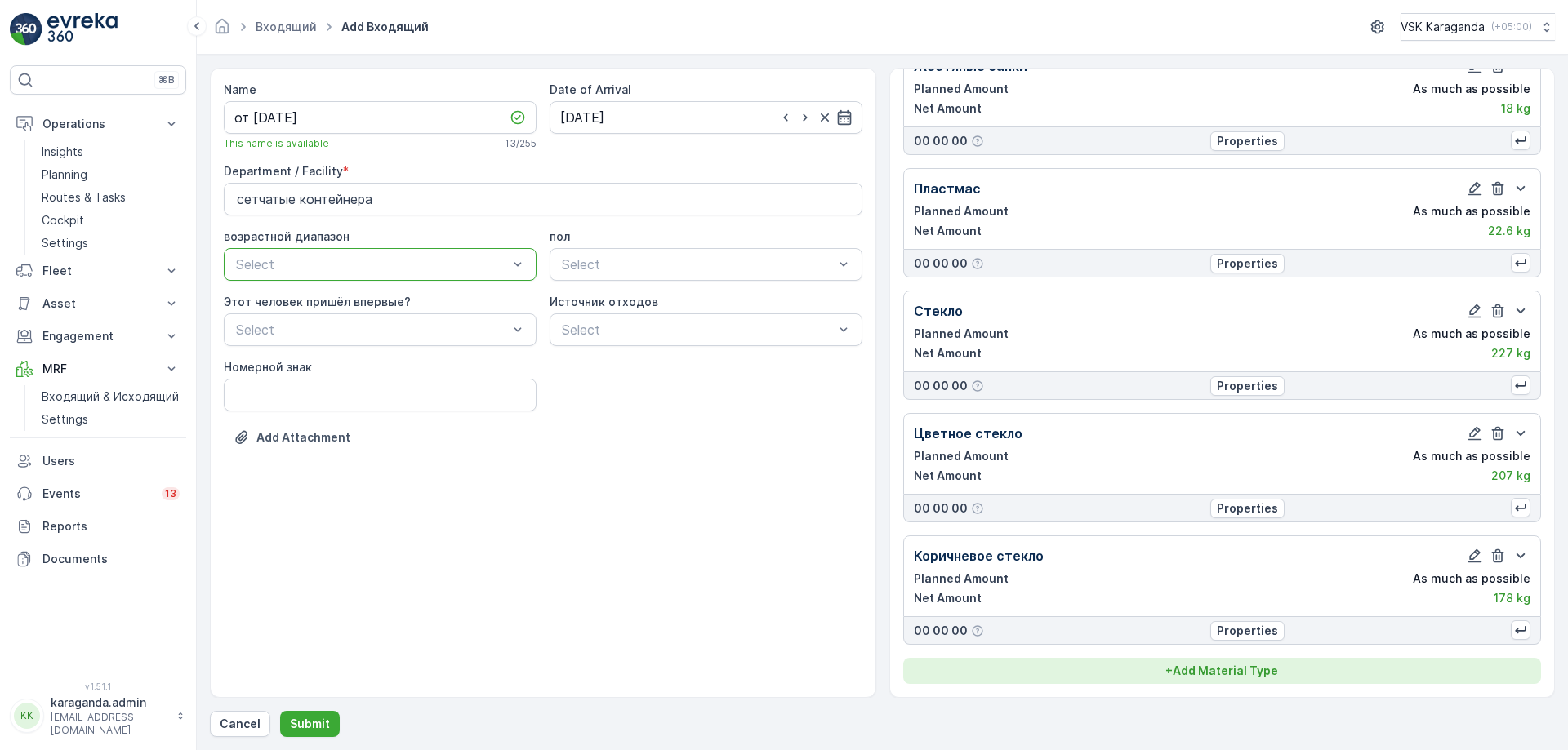
click at [1229, 660] on button "+ Add Material Type" at bounding box center [1223, 671] width 639 height 26
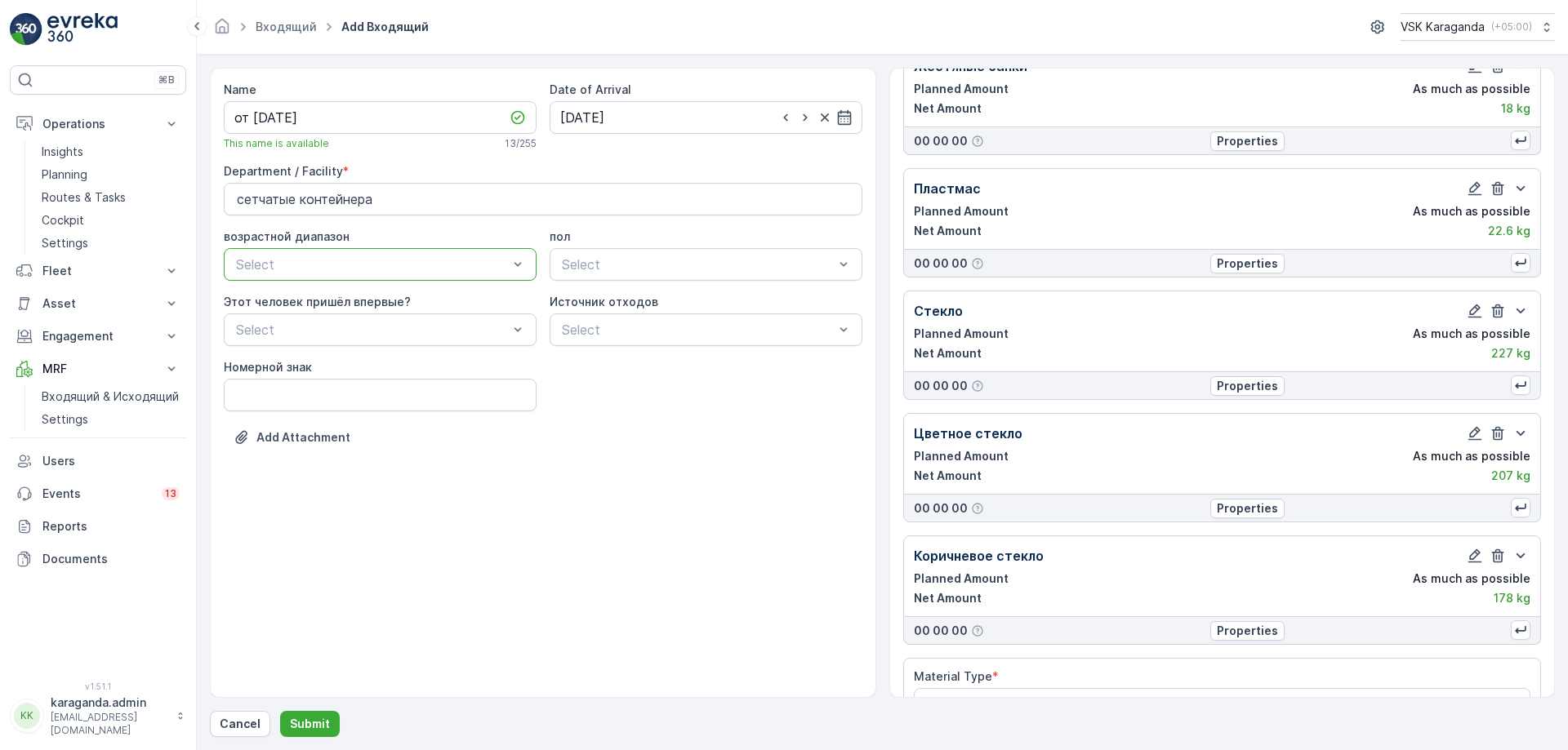
scroll to position [606, 0]
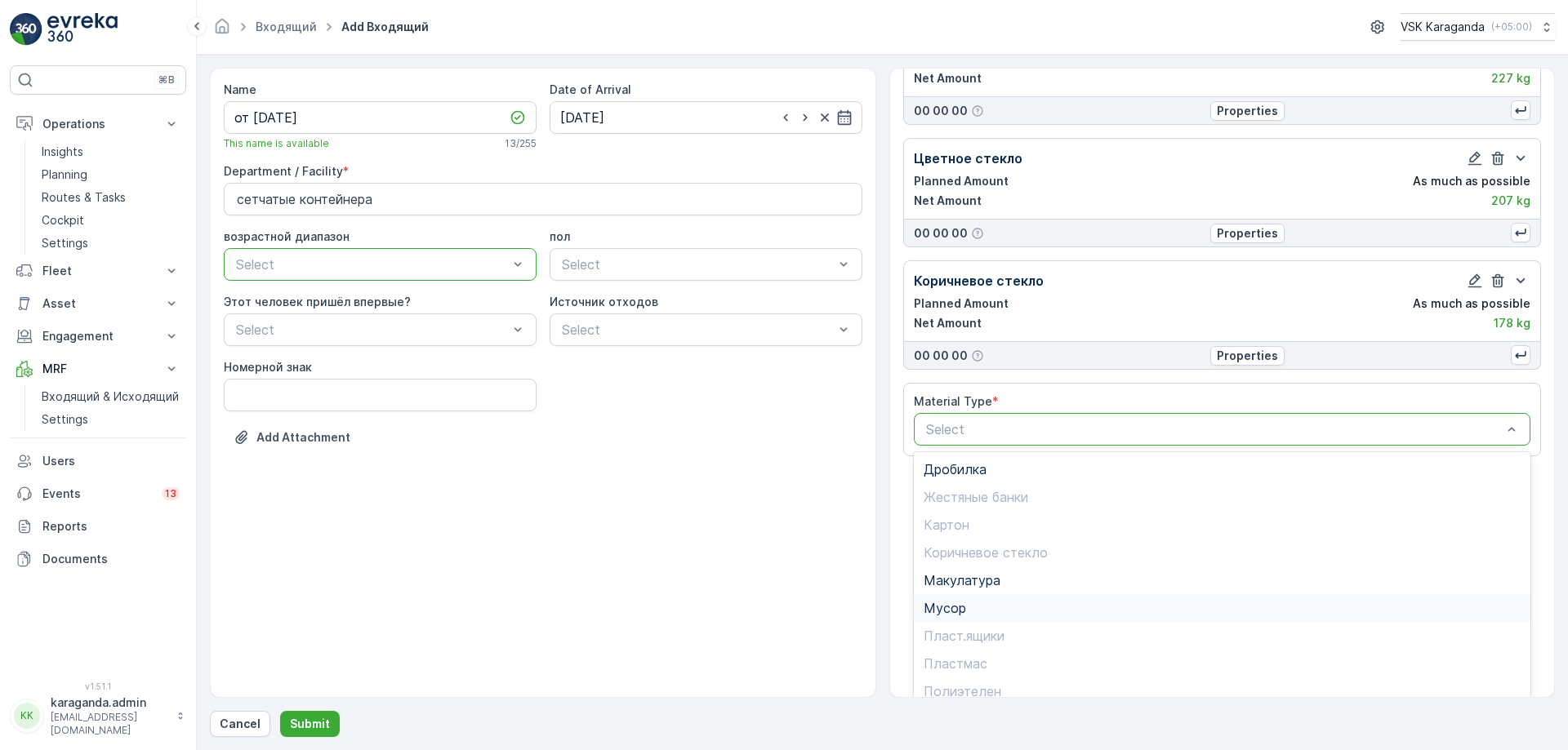
click at [962, 601] on span "Мусор" at bounding box center [945, 608] width 42 height 15
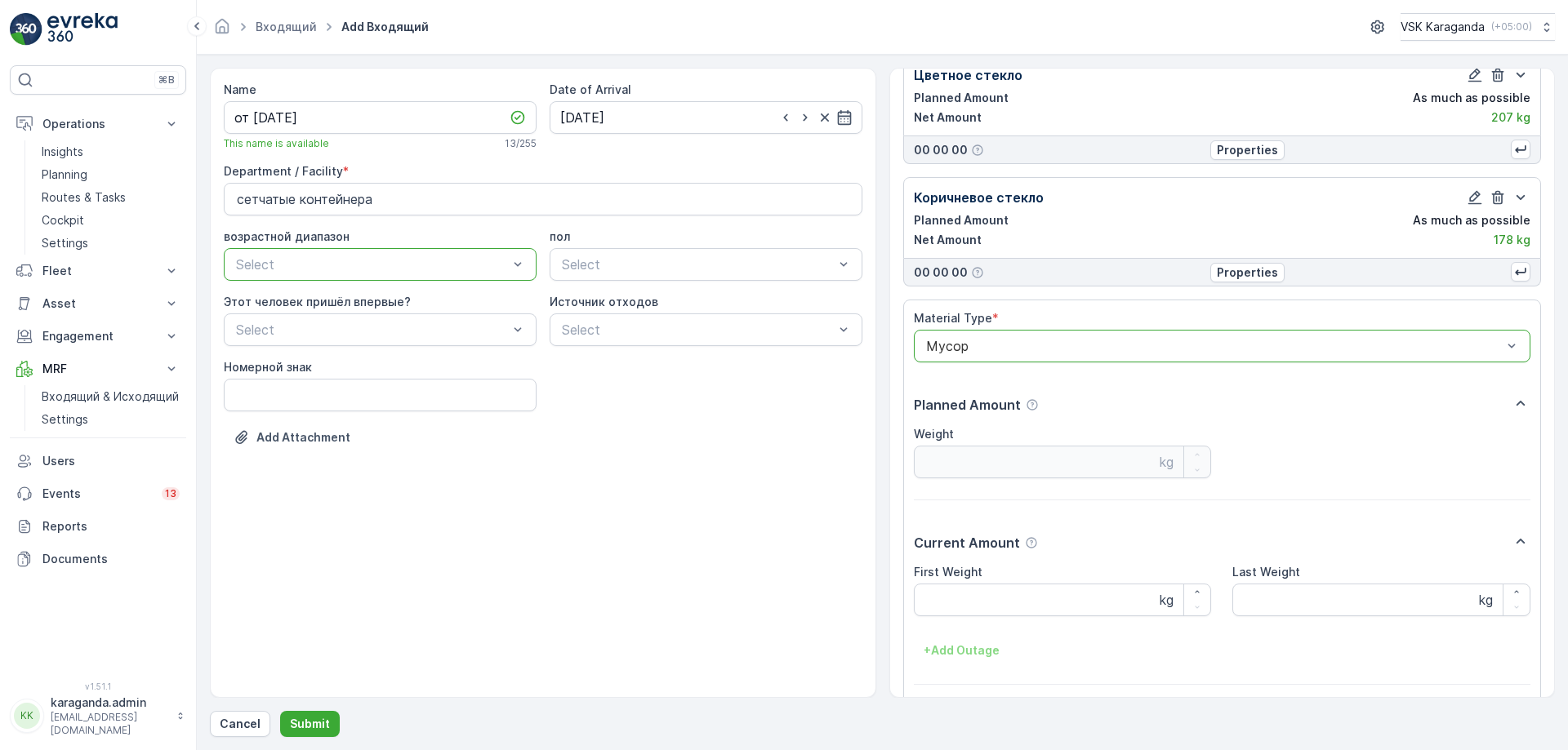
scroll to position [980, 0]
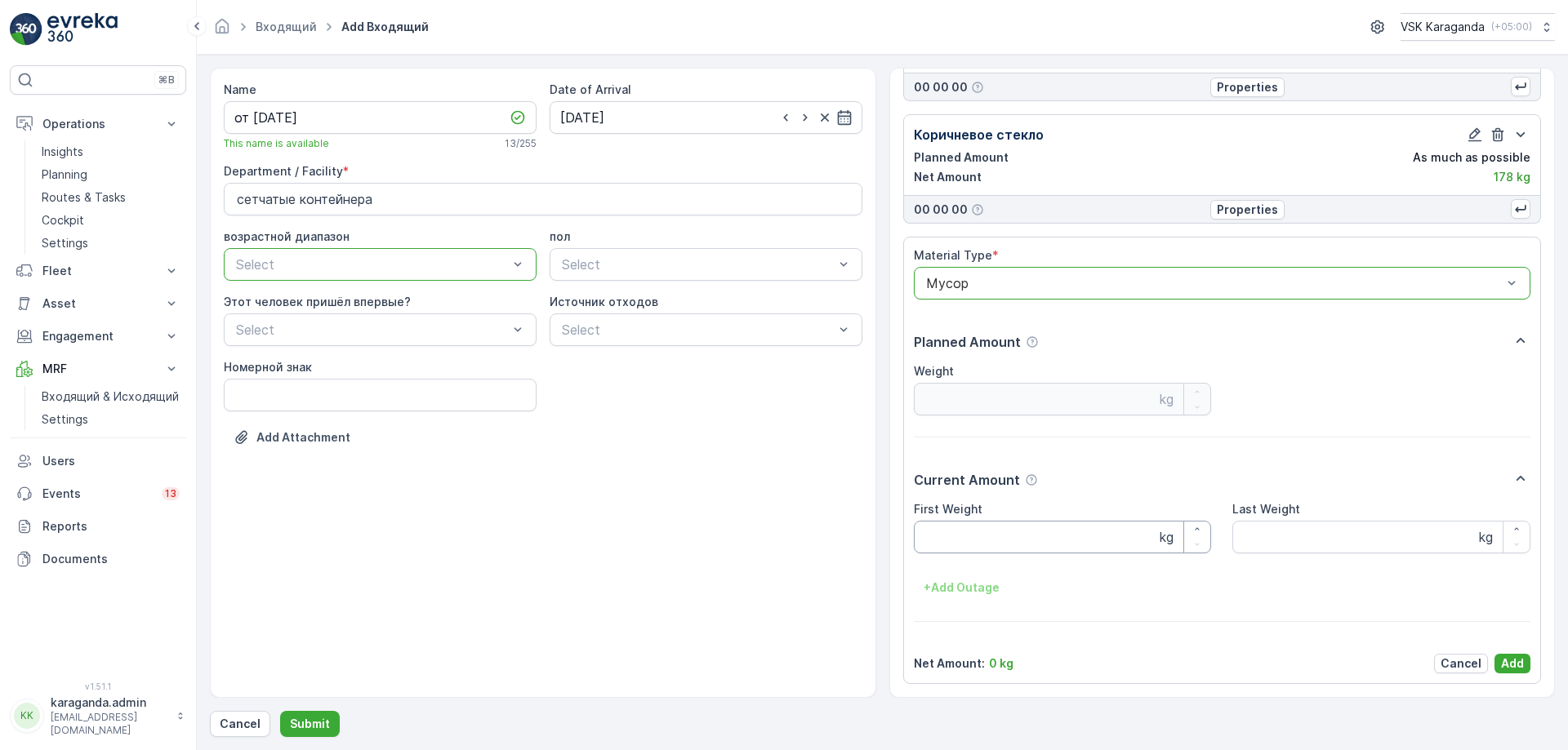
click at [960, 542] on Weight "First Weight" at bounding box center [1062, 537] width 298 height 32
type Weight "1603"
click at [1505, 657] on p "Add" at bounding box center [1513, 664] width 23 height 17
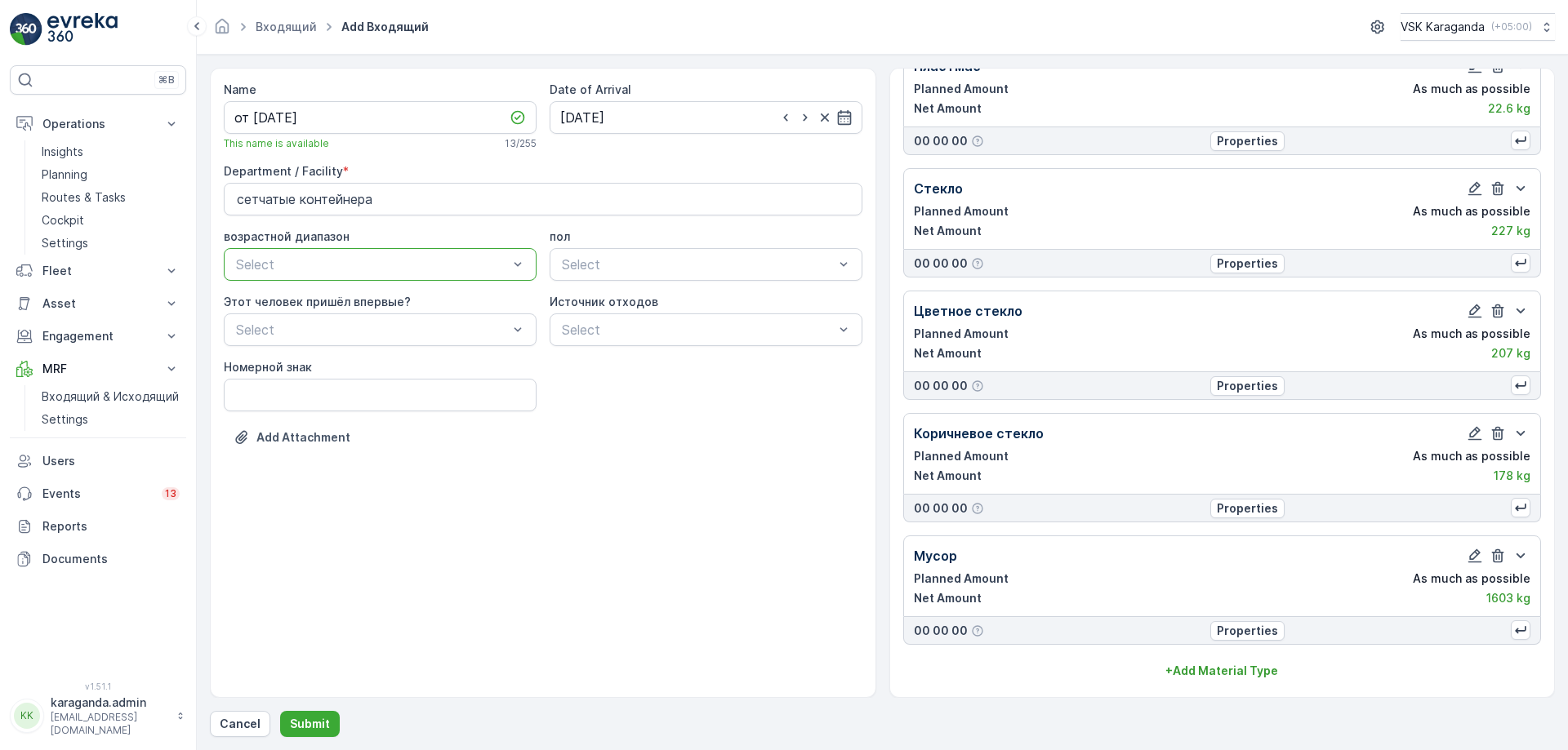
scroll to position [681, 0]
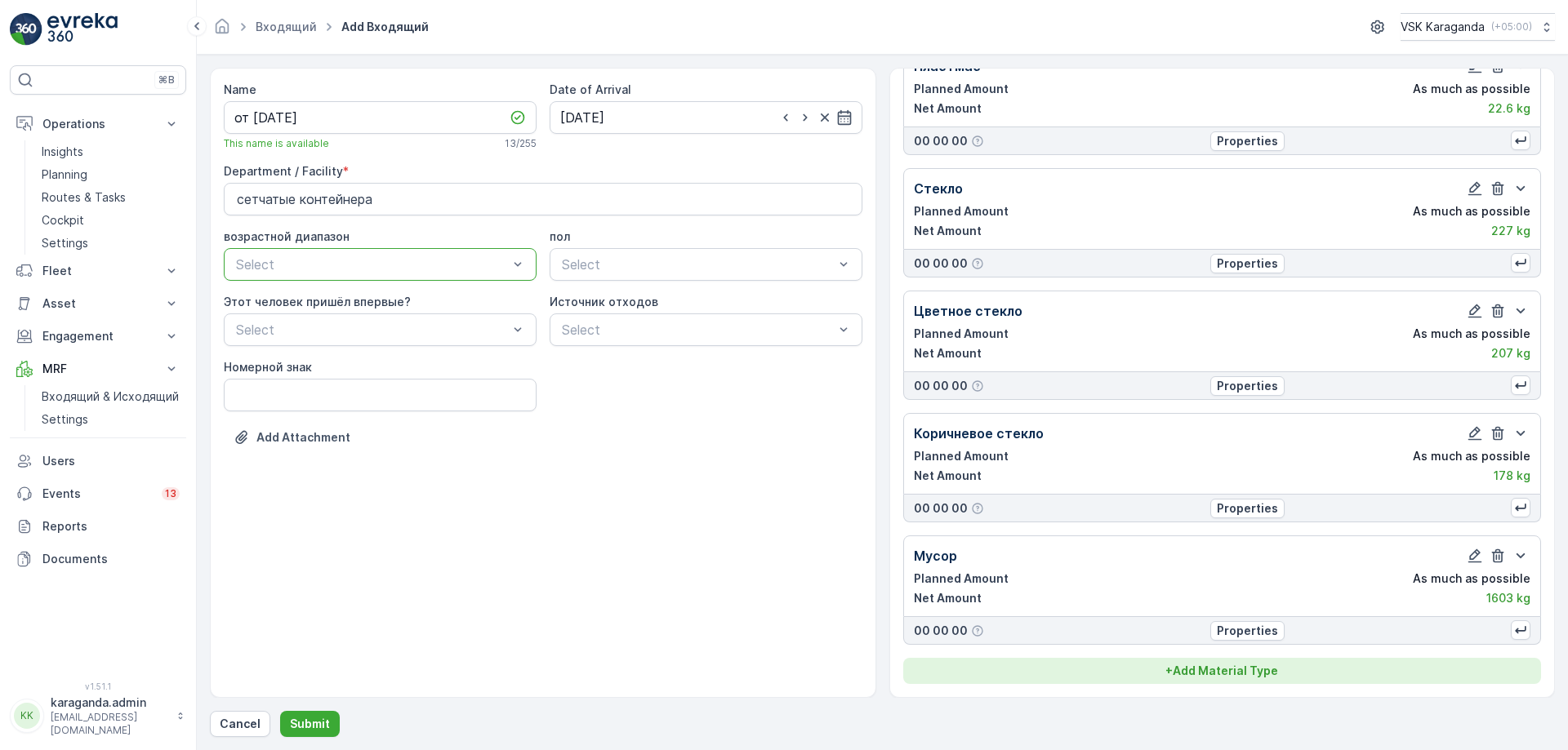
click at [1263, 673] on p "+ Add Material Type" at bounding box center [1222, 672] width 113 height 17
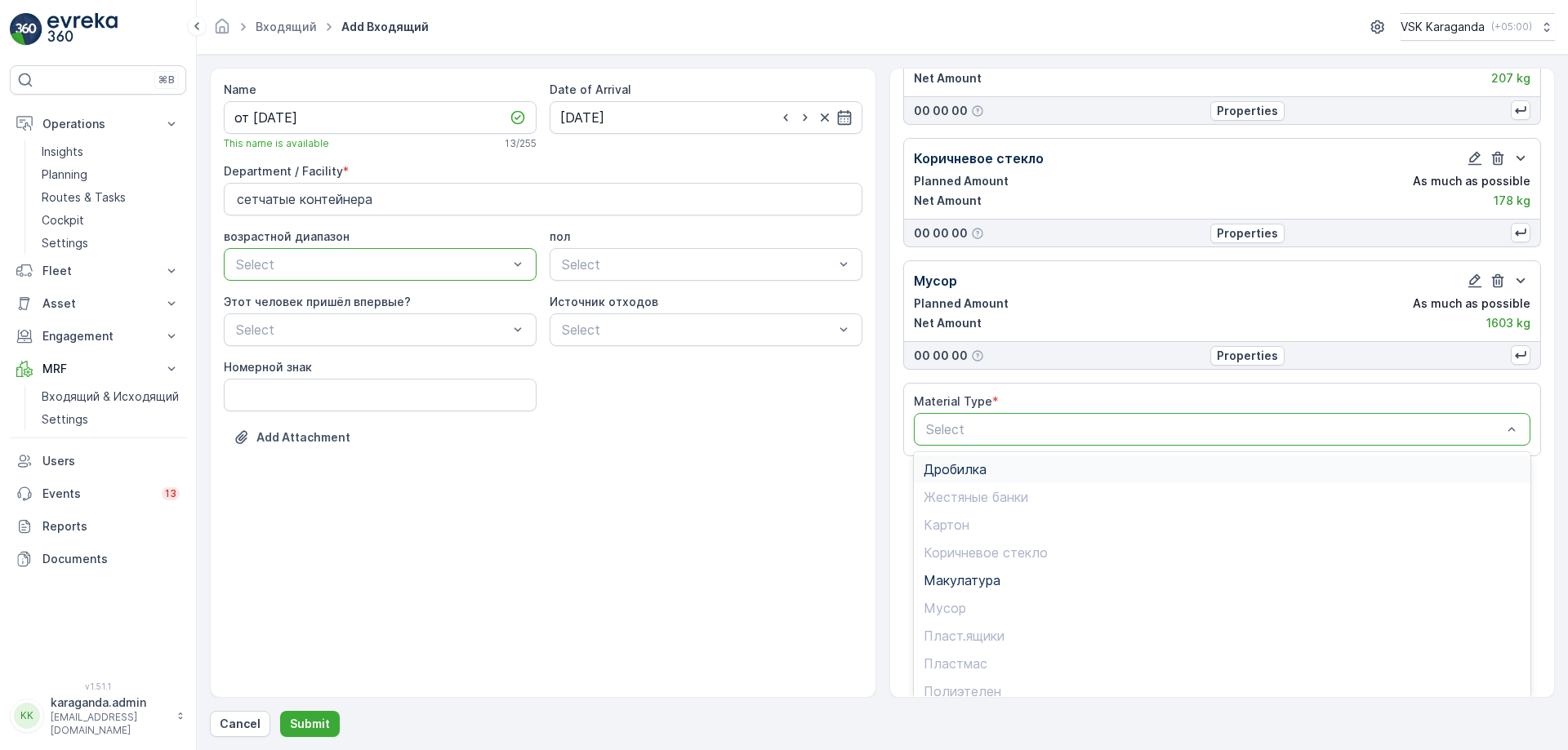
click at [961, 465] on span "Дробилка" at bounding box center [955, 470] width 63 height 15
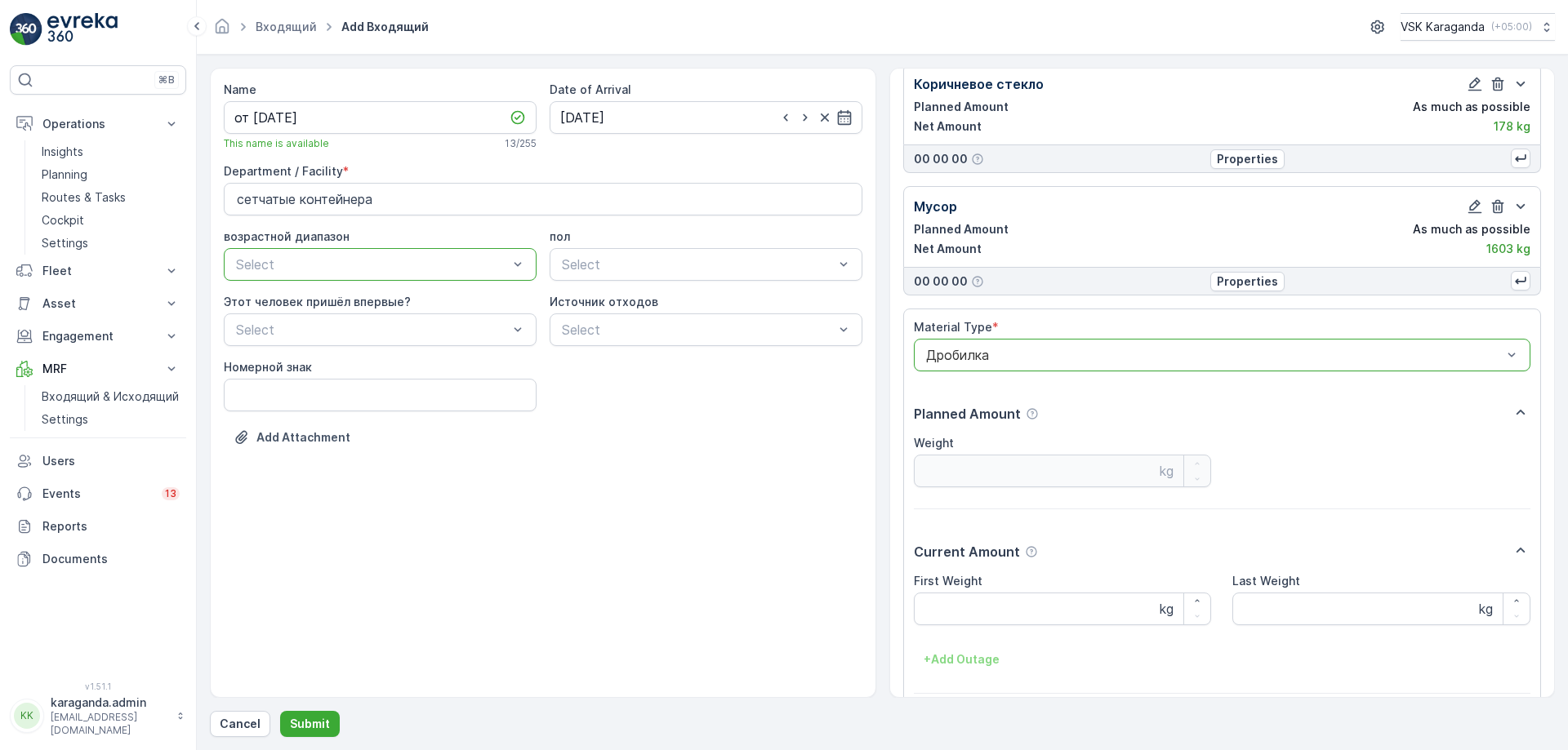
scroll to position [1102, 0]
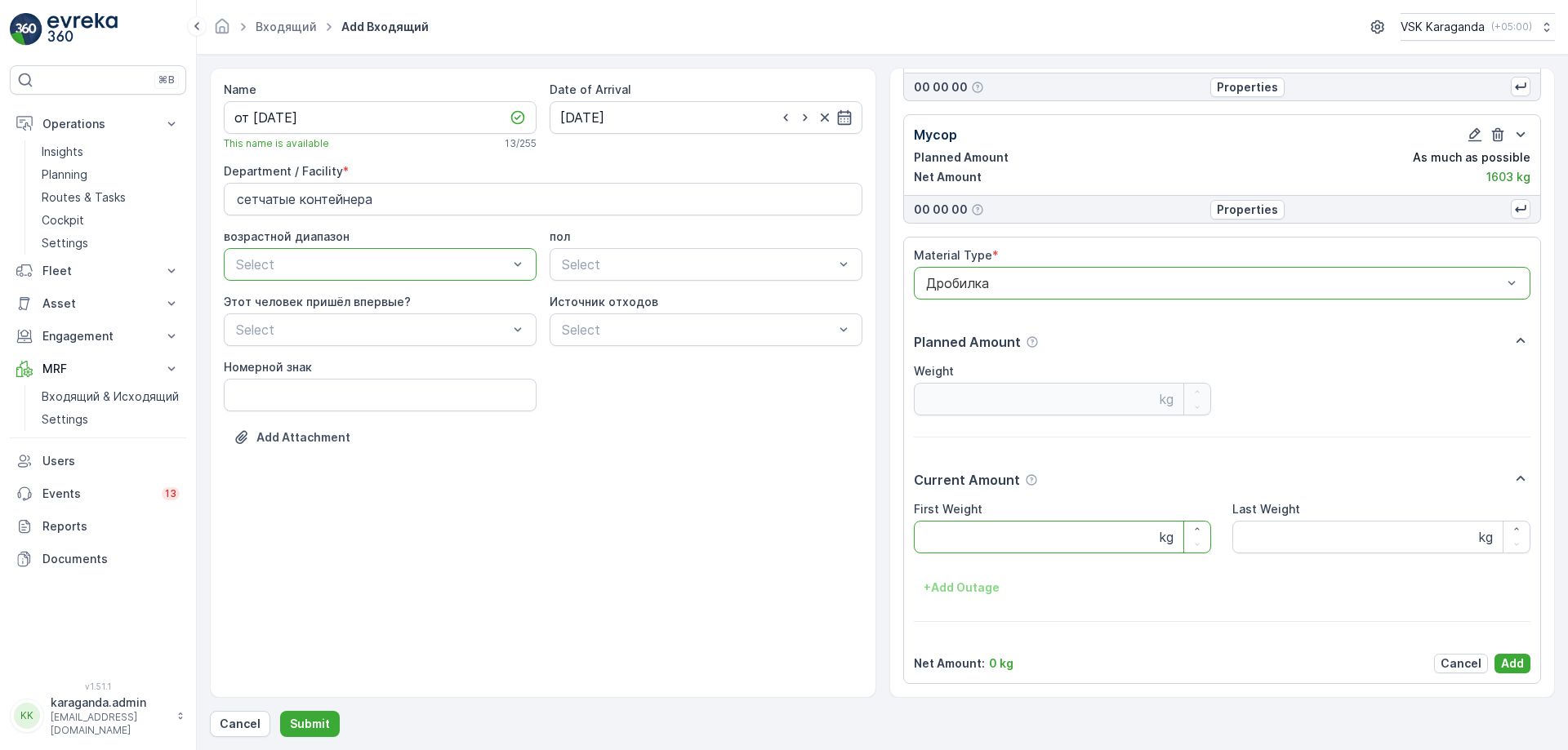
click at [969, 538] on Weight "First Weight" at bounding box center [1062, 537] width 298 height 32
type Weight "372"
click at [1514, 665] on p "Add" at bounding box center [1513, 664] width 23 height 17
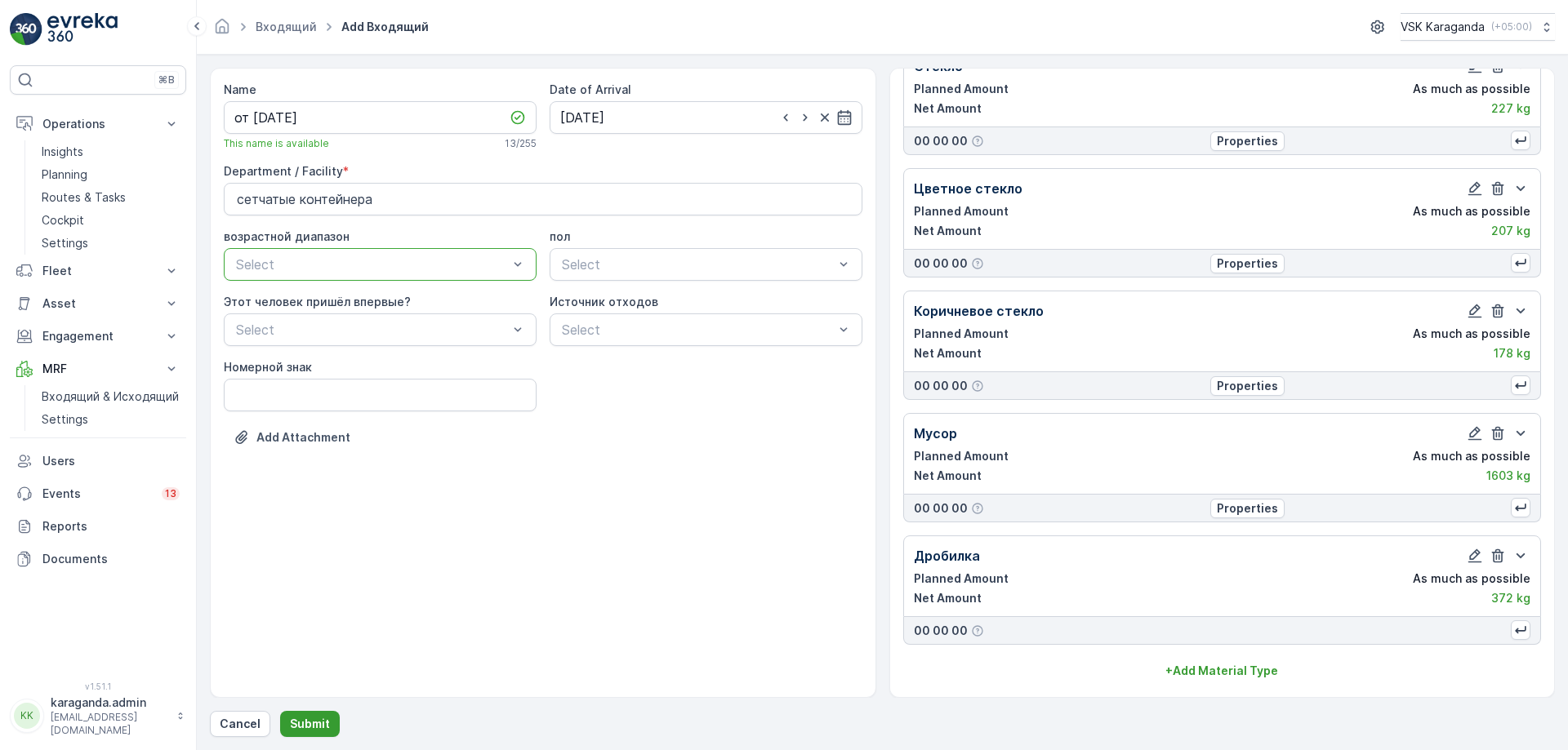
click at [330, 717] on button "Submit" at bounding box center [310, 724] width 60 height 26
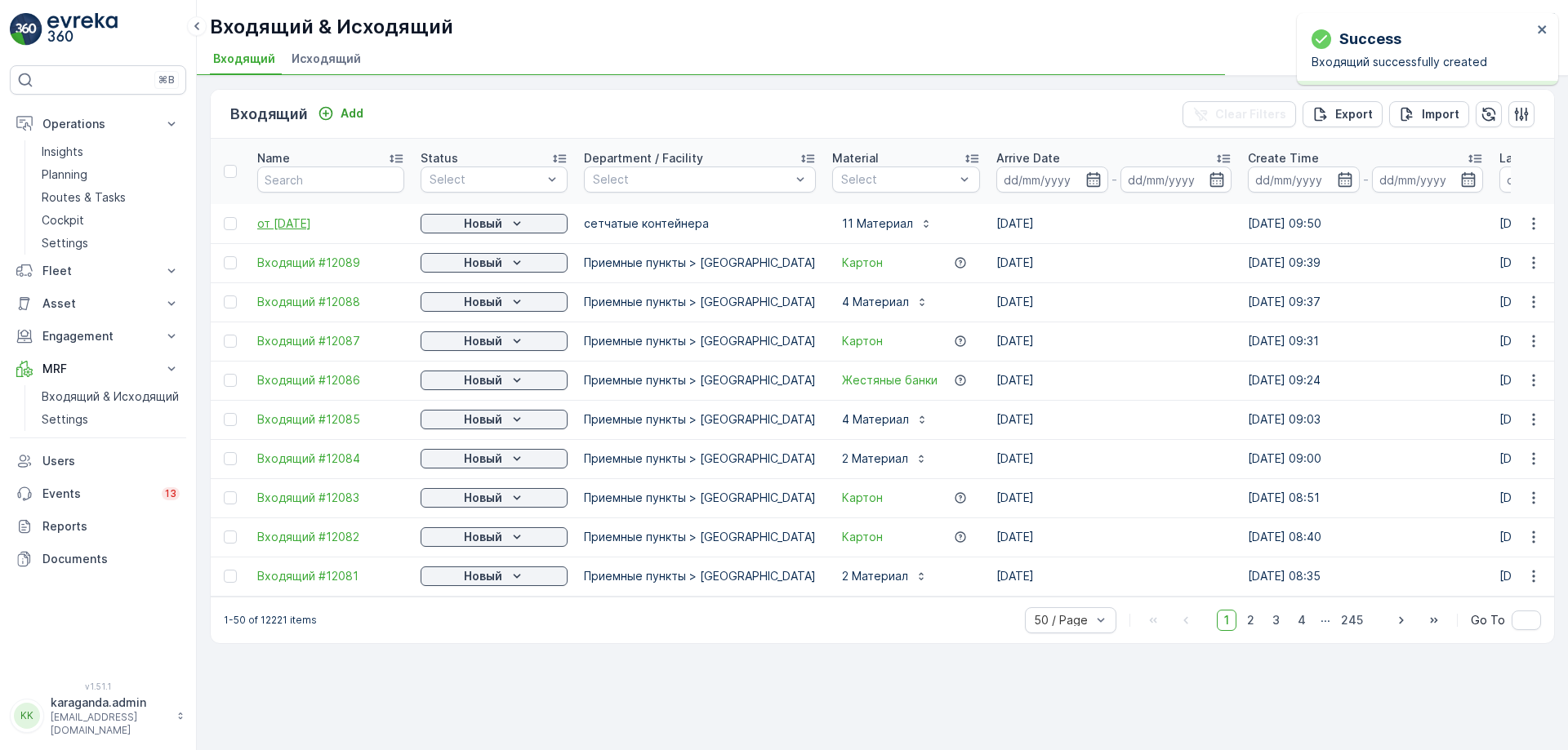
click at [273, 223] on span "от [DATE]" at bounding box center [330, 224] width 147 height 17
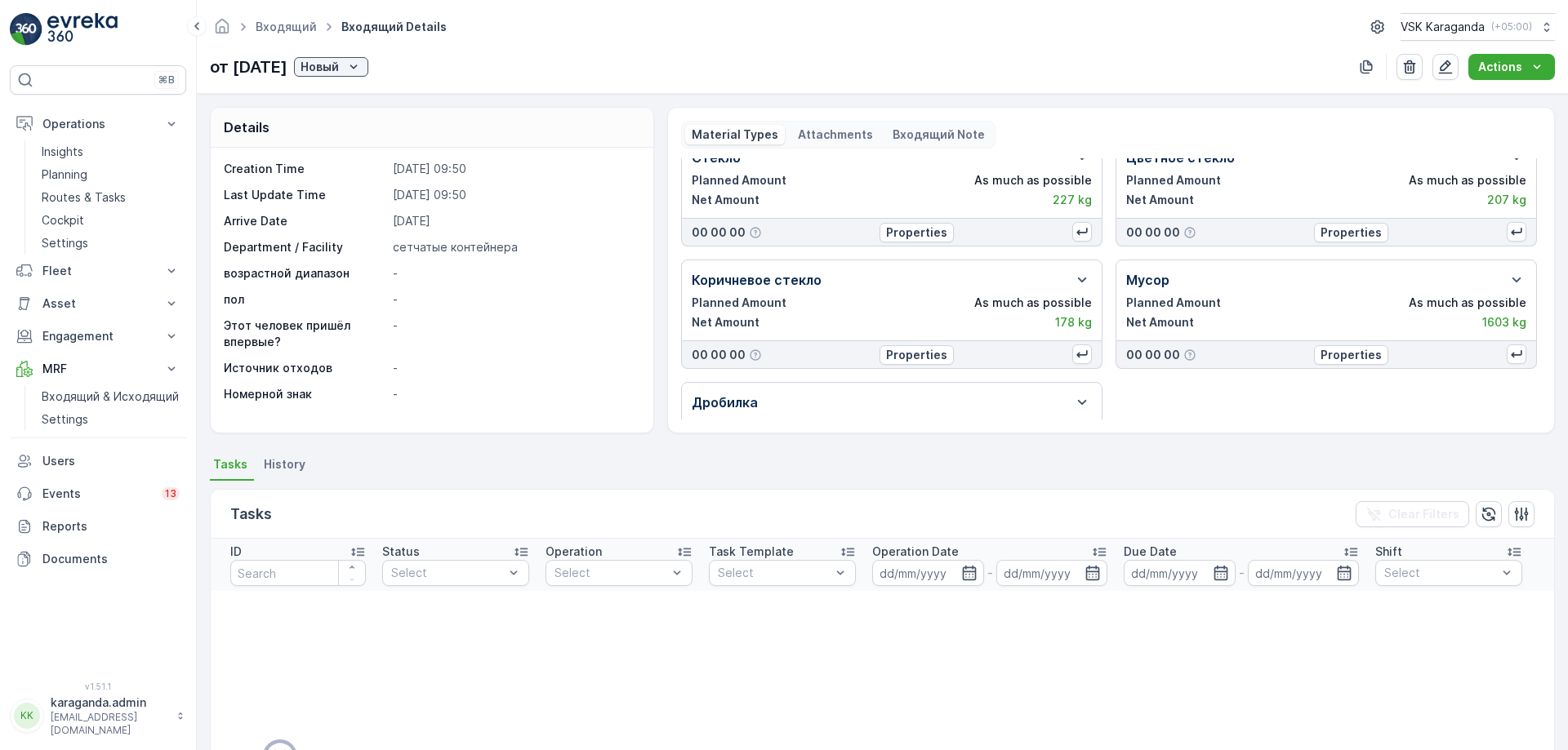
scroll to position [216, 0]
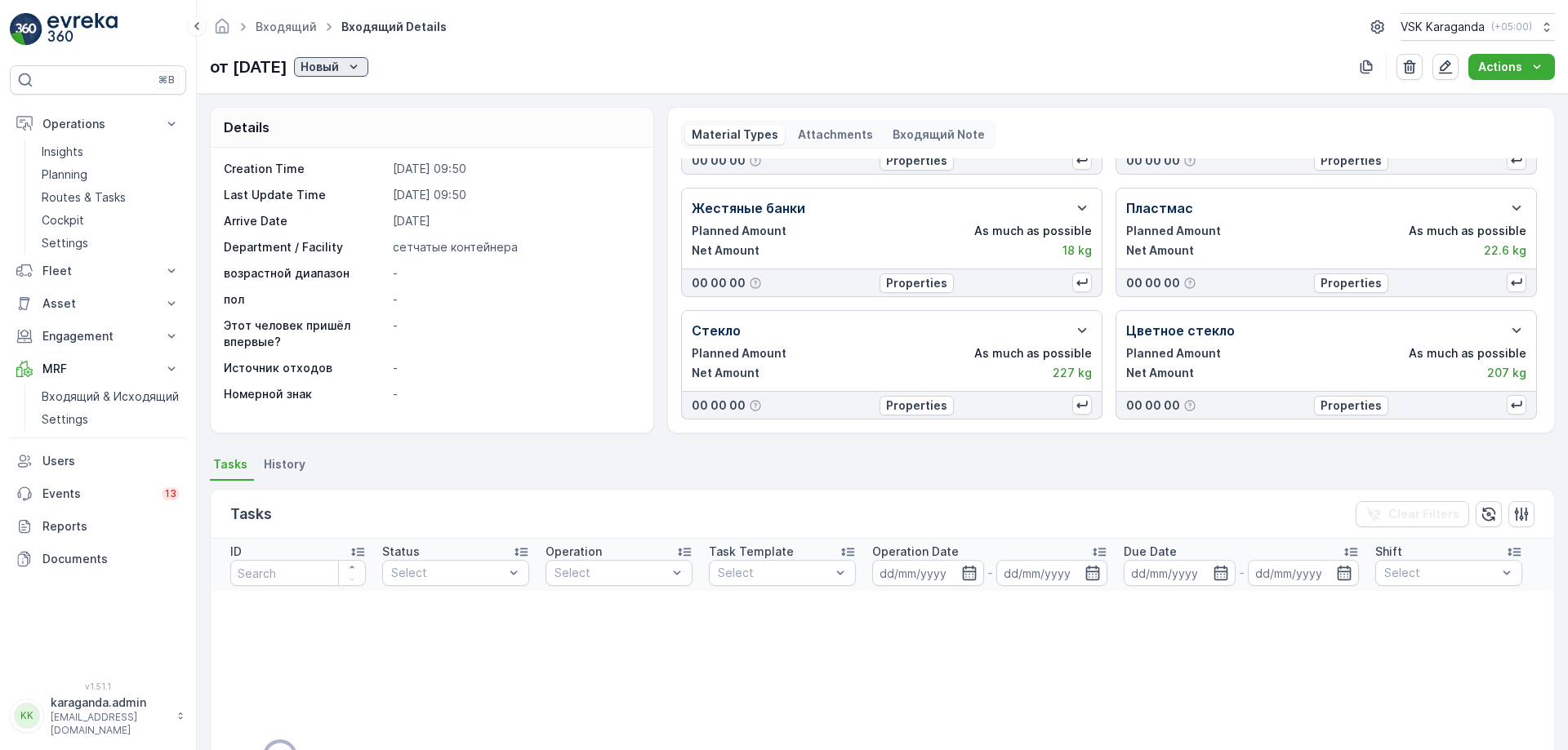
click at [339, 65] on p "Новый" at bounding box center [320, 67] width 39 height 17
click at [374, 110] on span "подтвердить" at bounding box center [378, 114] width 75 height 17
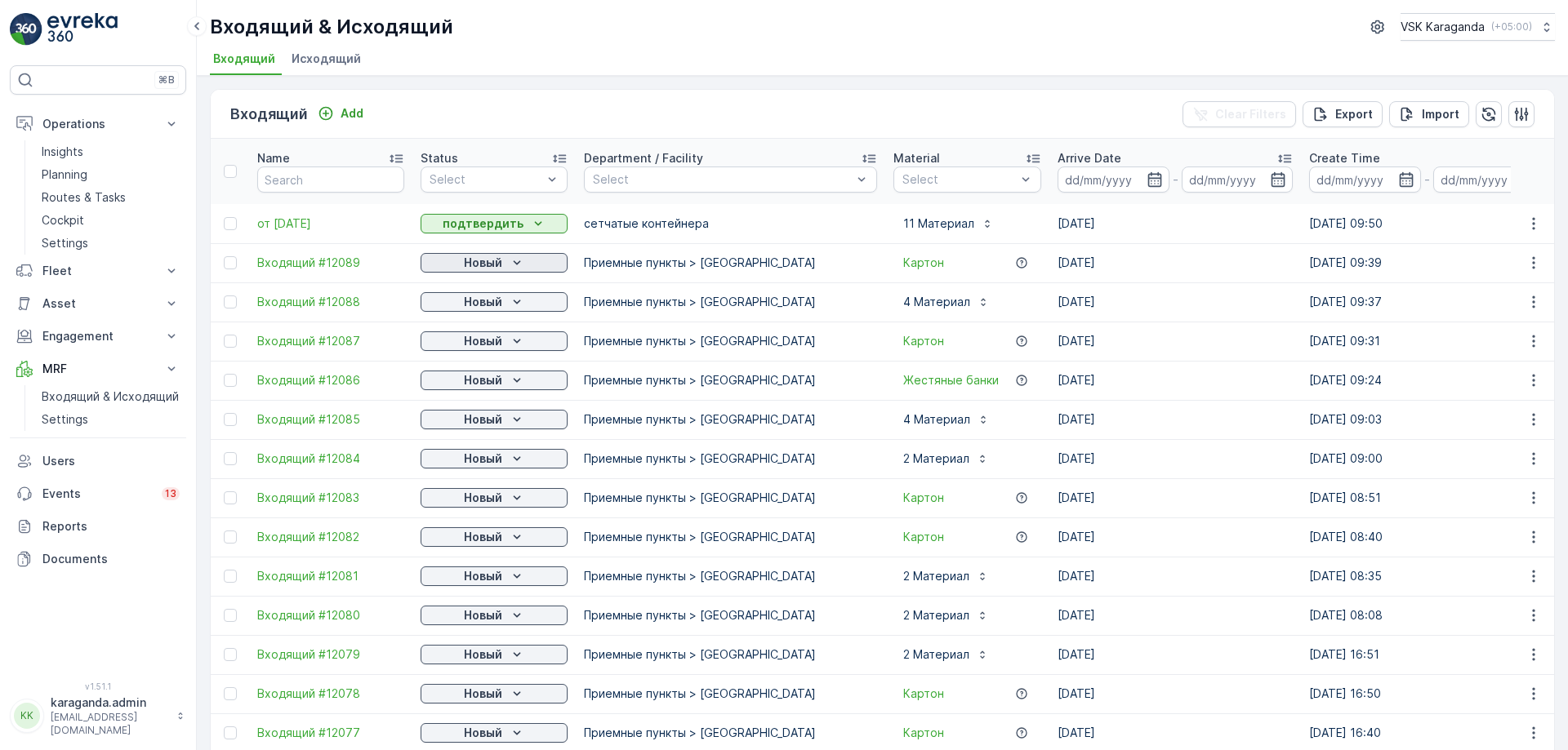
click at [471, 260] on p "Новый" at bounding box center [484, 263] width 39 height 17
click at [480, 308] on span "подтвердить" at bounding box center [467, 310] width 75 height 17
click at [489, 306] on p "Новый" at bounding box center [484, 303] width 39 height 17
click at [486, 351] on span "подтвердить" at bounding box center [467, 350] width 75 height 17
click at [490, 345] on p "Новый" at bounding box center [484, 341] width 39 height 17
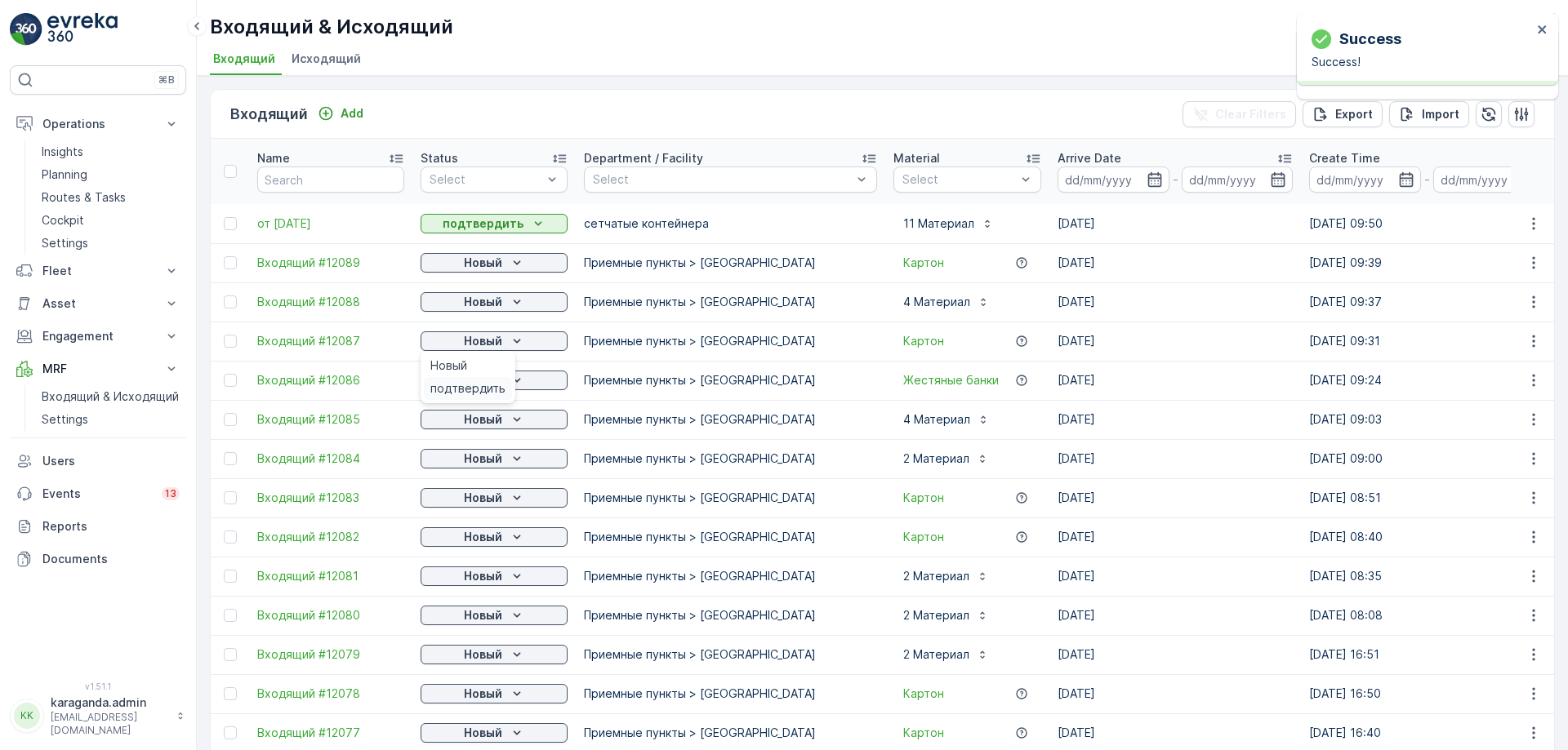
click at [485, 390] on span "подтвердить" at bounding box center [467, 388] width 75 height 17
click at [491, 380] on p "Новый" at bounding box center [484, 381] width 39 height 17
click at [475, 423] on span "подтвердить" at bounding box center [467, 428] width 75 height 17
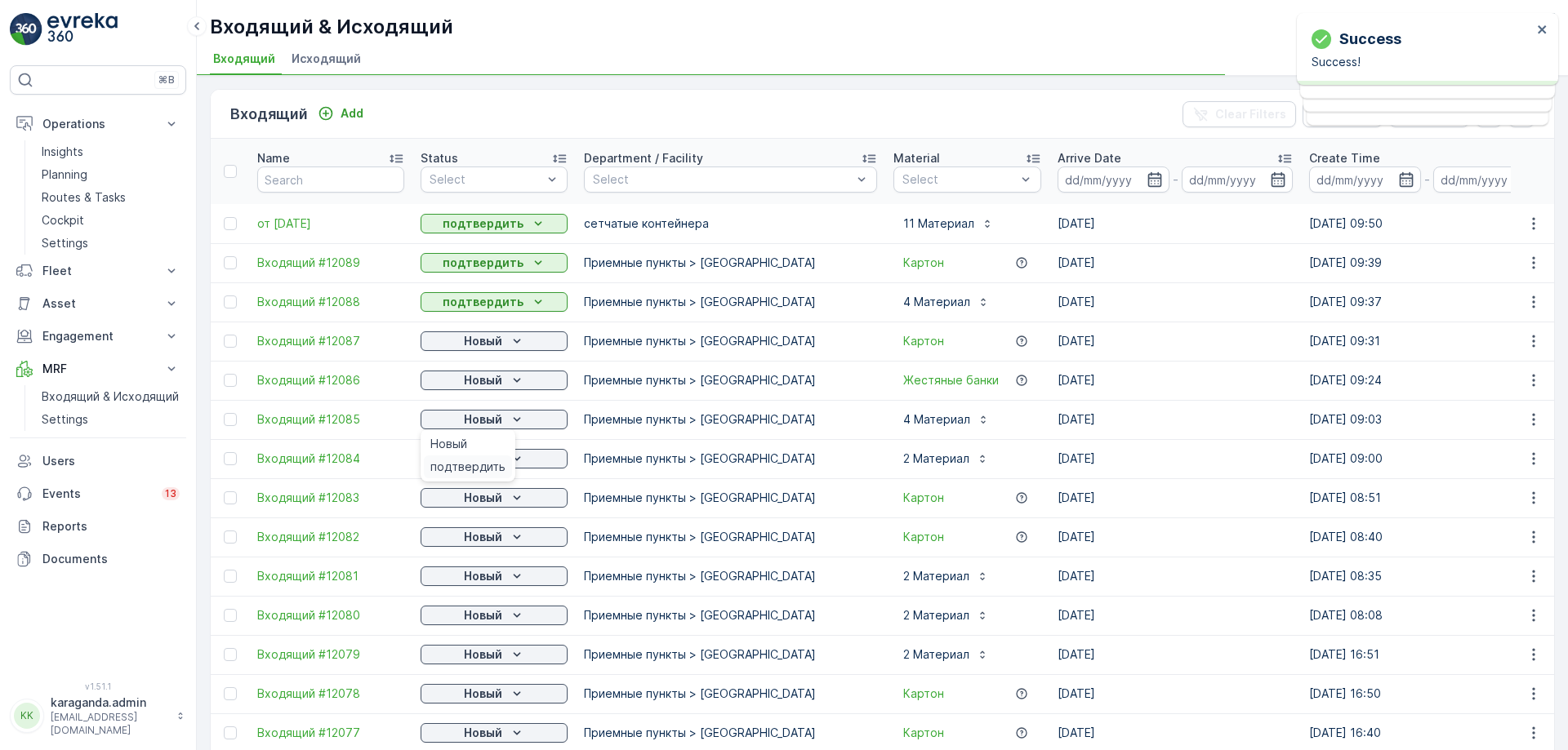
click at [497, 463] on span "подтвердить" at bounding box center [467, 467] width 75 height 17
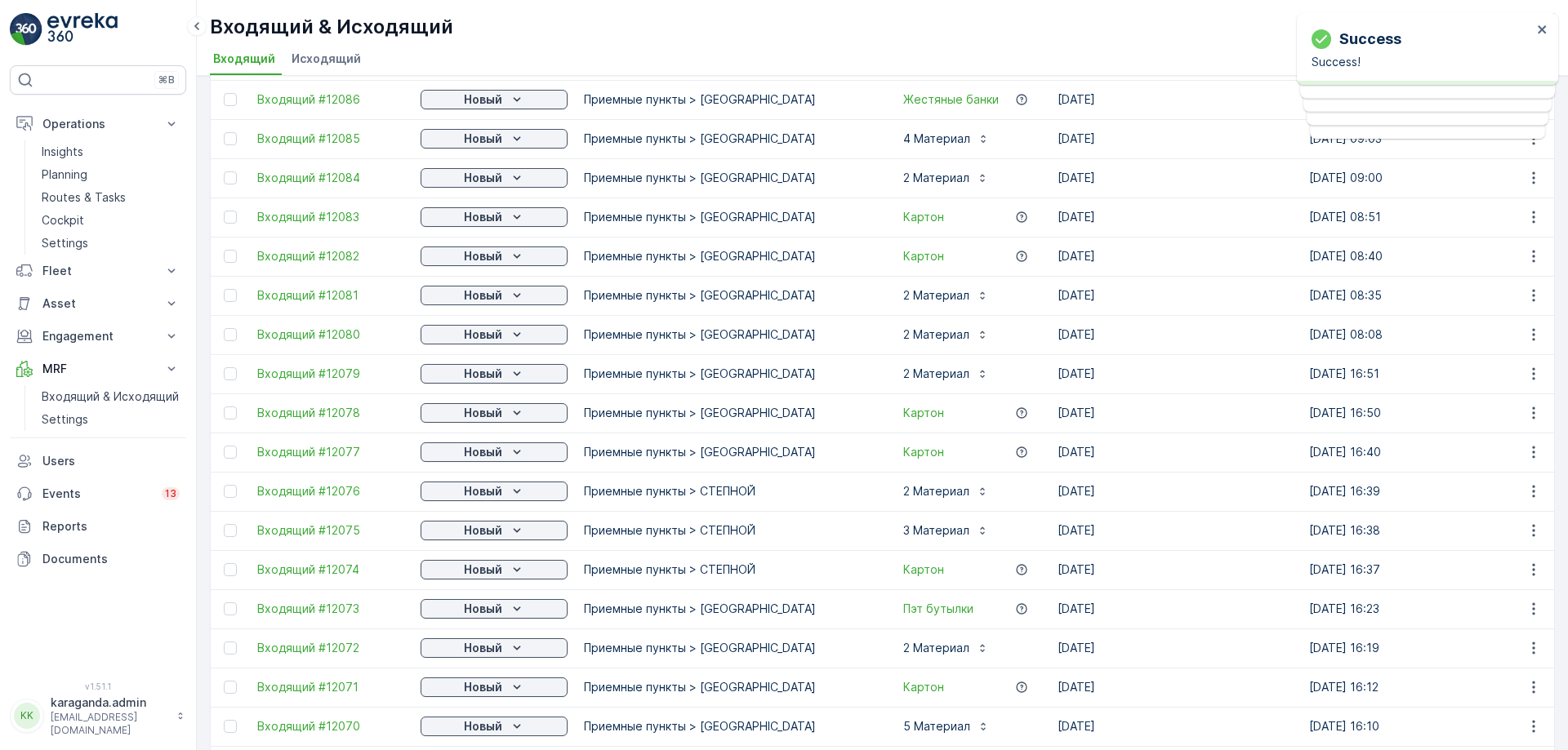
scroll to position [327, 0]
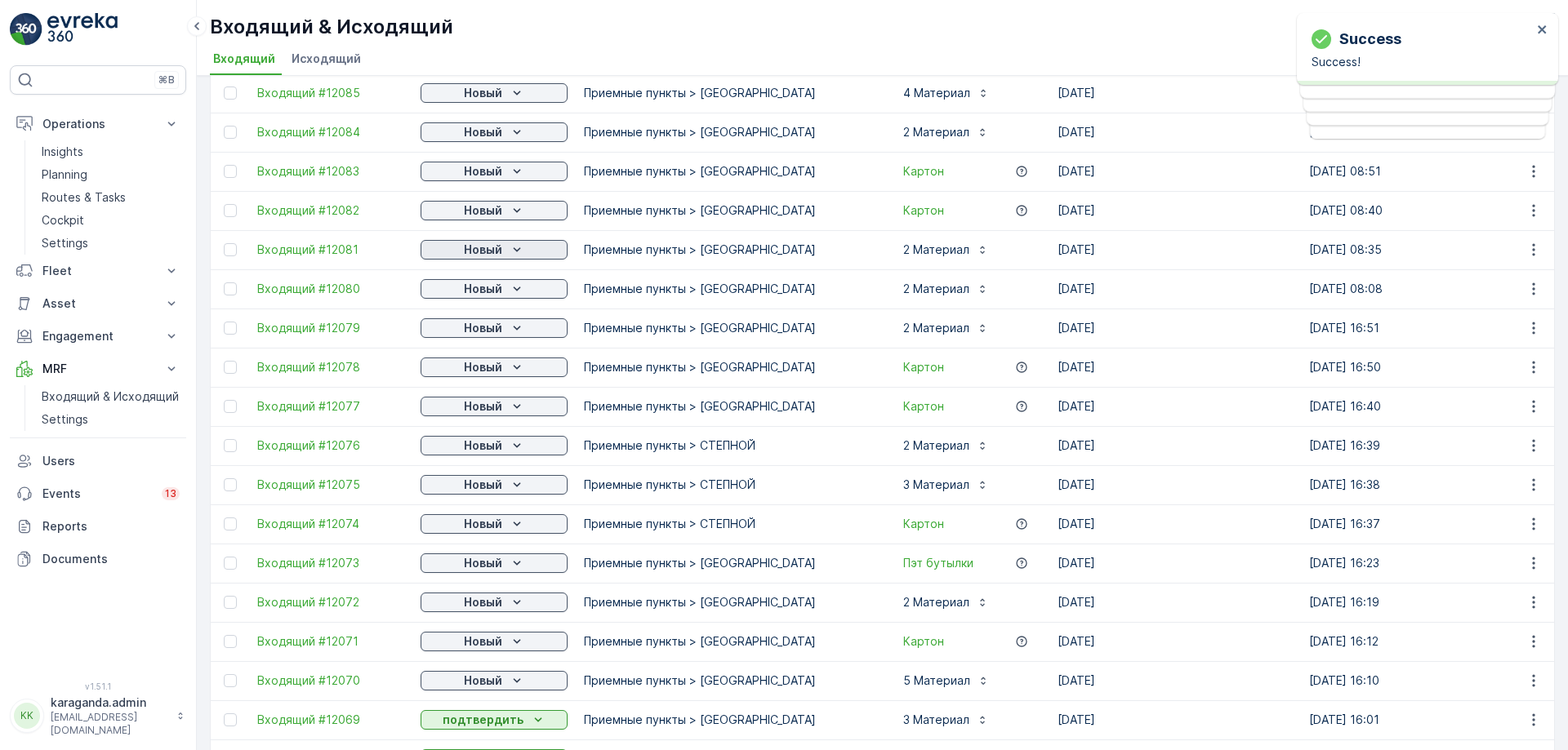
click at [500, 253] on p "Новый" at bounding box center [484, 250] width 39 height 17
click at [494, 296] on span "подтвердить" at bounding box center [467, 297] width 75 height 17
click at [509, 288] on icon "Новый" at bounding box center [517, 289] width 17 height 17
click at [487, 339] on span "подтвердить" at bounding box center [467, 337] width 75 height 17
click at [498, 330] on p "Новый" at bounding box center [484, 328] width 39 height 17
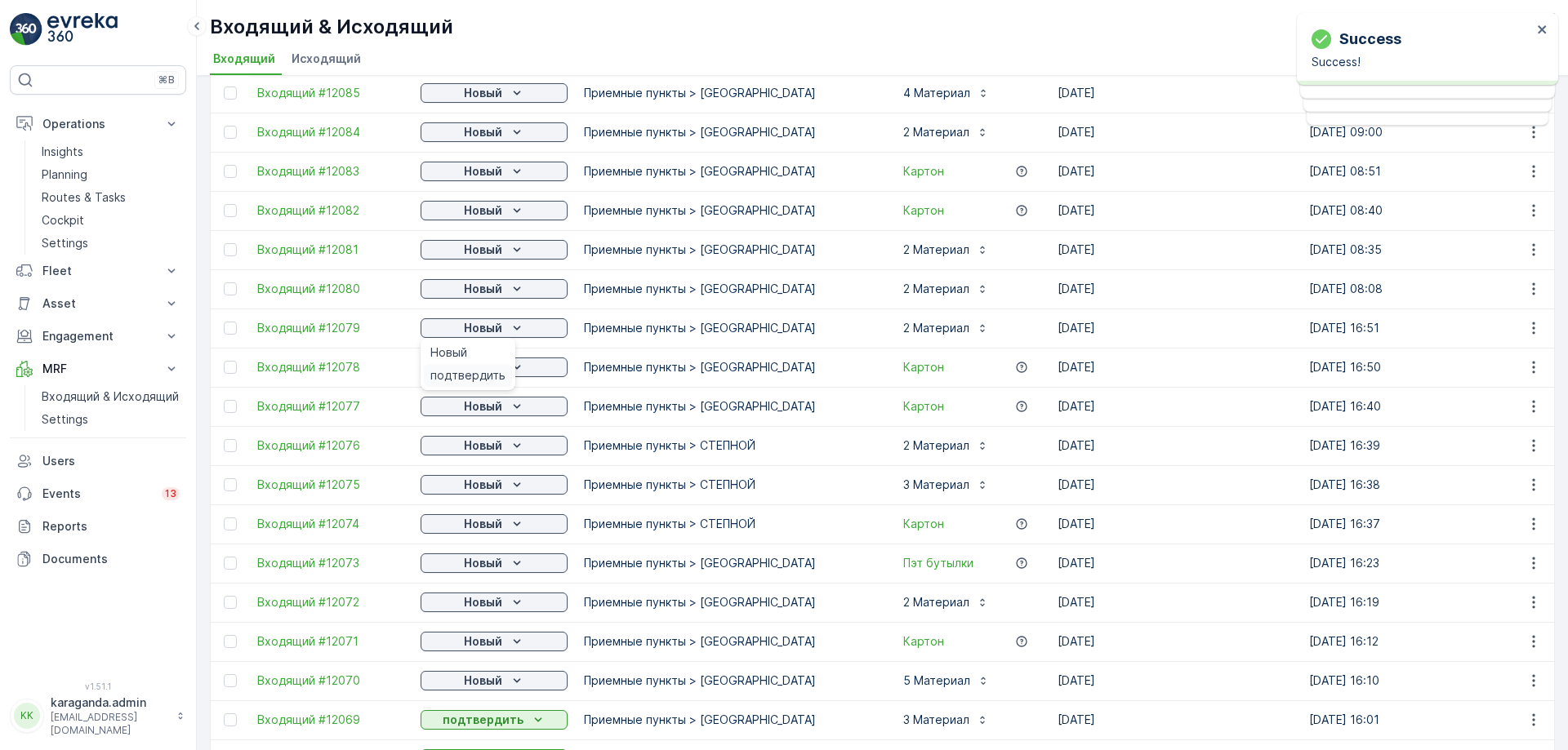
click at [488, 371] on span "подтвердить" at bounding box center [467, 375] width 75 height 17
click at [500, 368] on p "Новый" at bounding box center [484, 367] width 39 height 17
click at [478, 446] on span "подтвердить" at bounding box center [467, 454] width 75 height 17
click at [489, 447] on p "Новый" at bounding box center [484, 446] width 39 height 17
click at [479, 486] on span "подтвердить" at bounding box center [467, 494] width 75 height 17
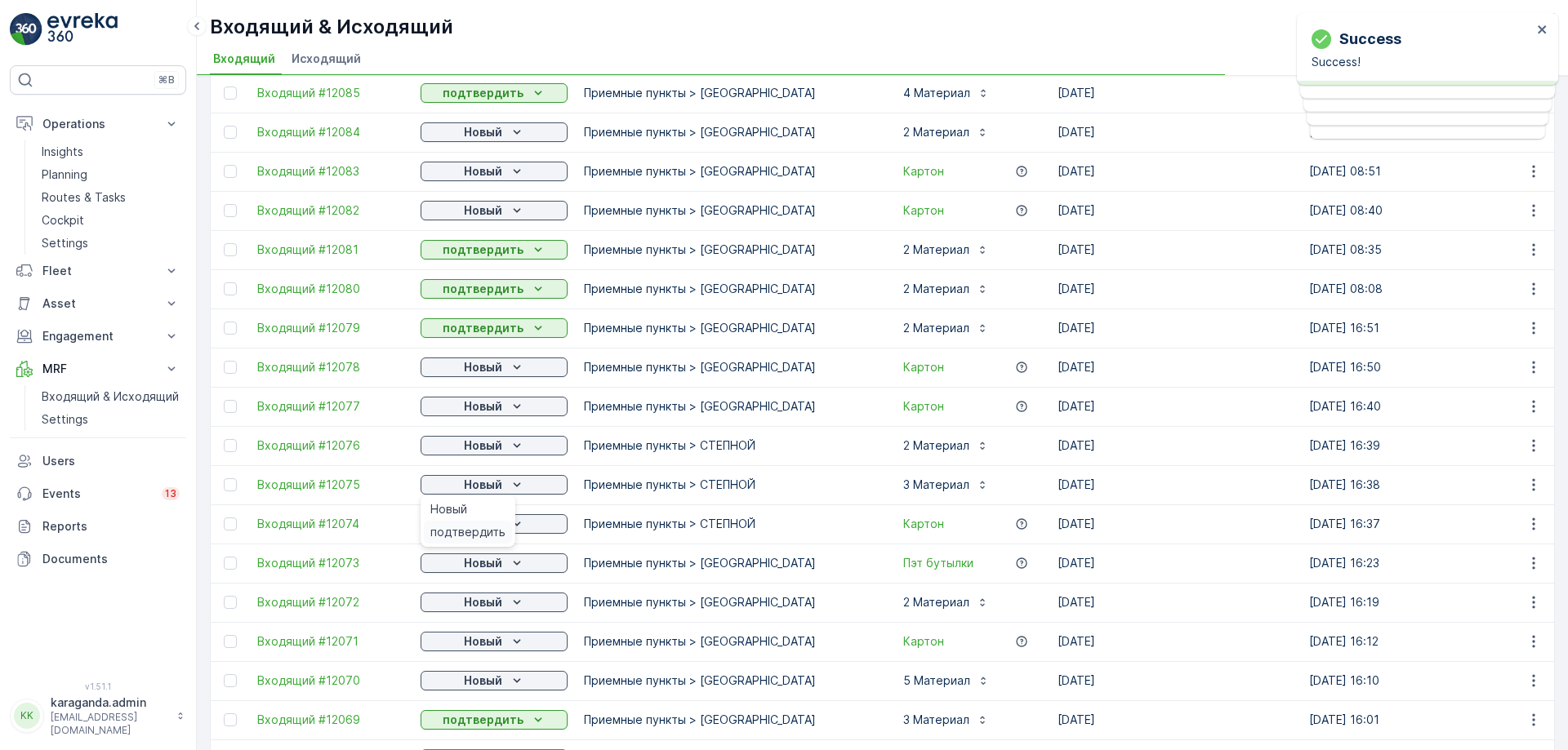
click at [482, 527] on span "подтвердить" at bounding box center [467, 532] width 75 height 17
click at [498, 527] on p "Новый" at bounding box center [484, 524] width 39 height 17
click at [485, 565] on span "подтвердить" at bounding box center [467, 572] width 75 height 17
click at [500, 565] on p "Новый" at bounding box center [484, 564] width 39 height 17
click at [487, 609] on span "подтвердить" at bounding box center [467, 611] width 75 height 17
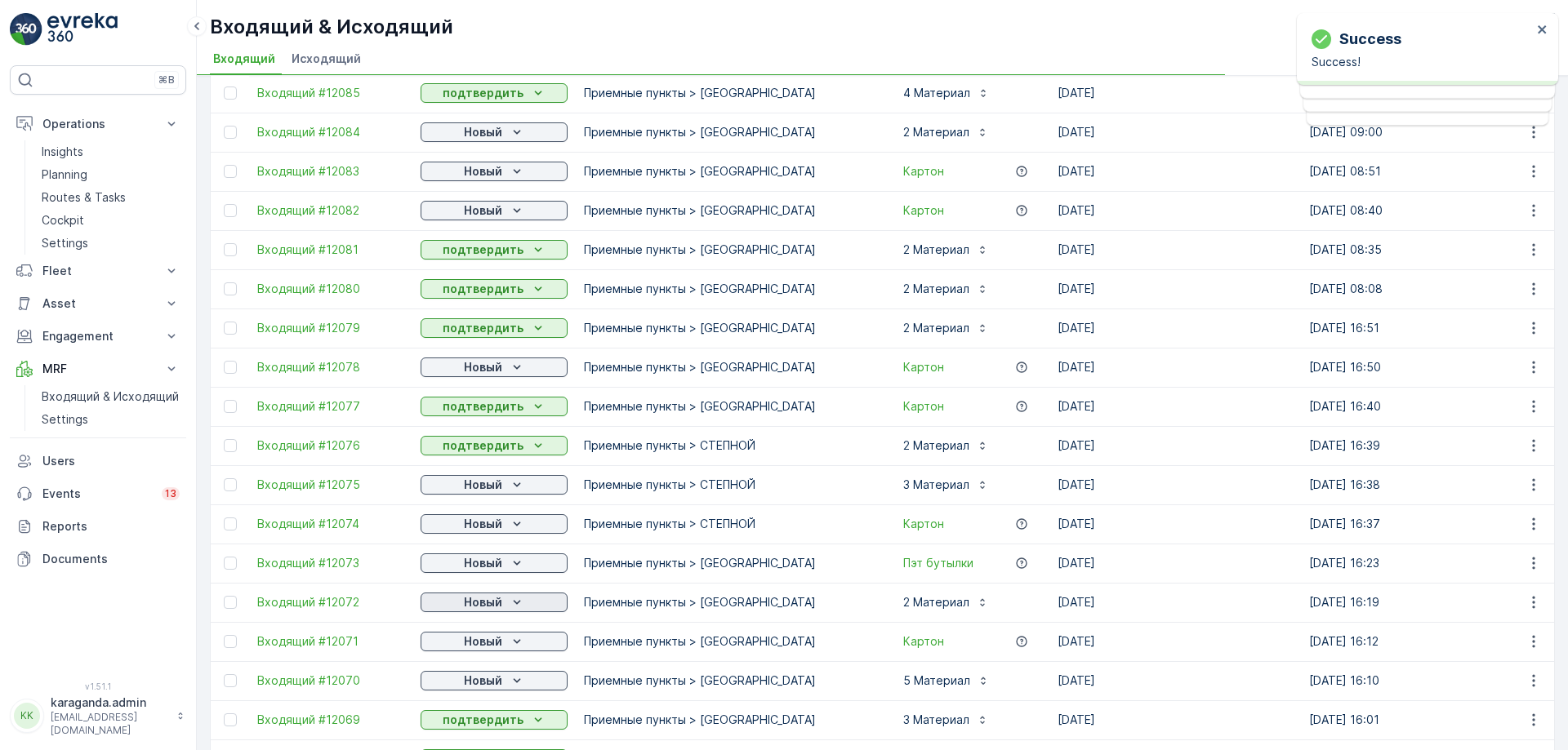
click at [519, 603] on icon "Новый" at bounding box center [517, 602] width 17 height 17
click at [512, 640] on icon "Новый" at bounding box center [517, 642] width 17 height 17
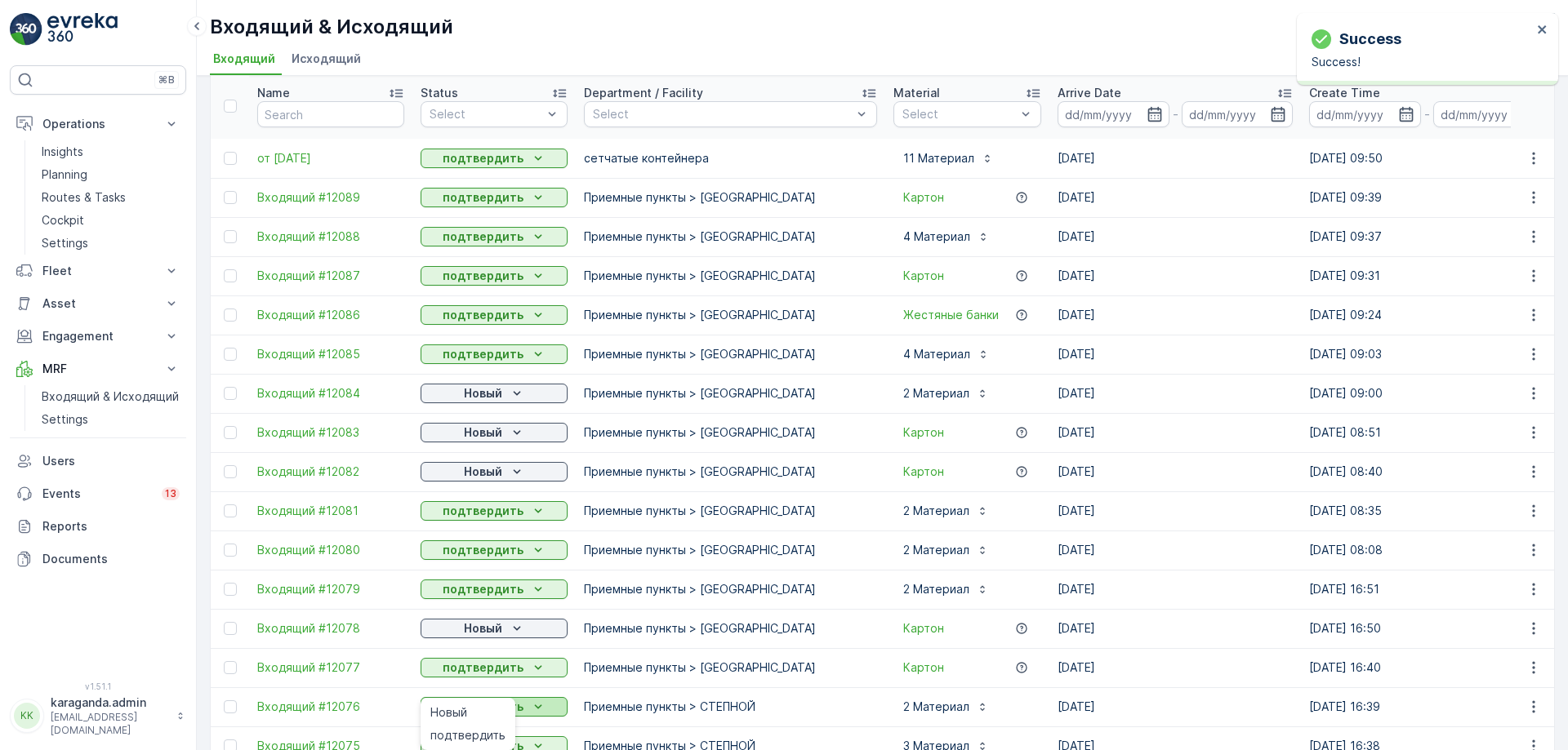
scroll to position [0, 0]
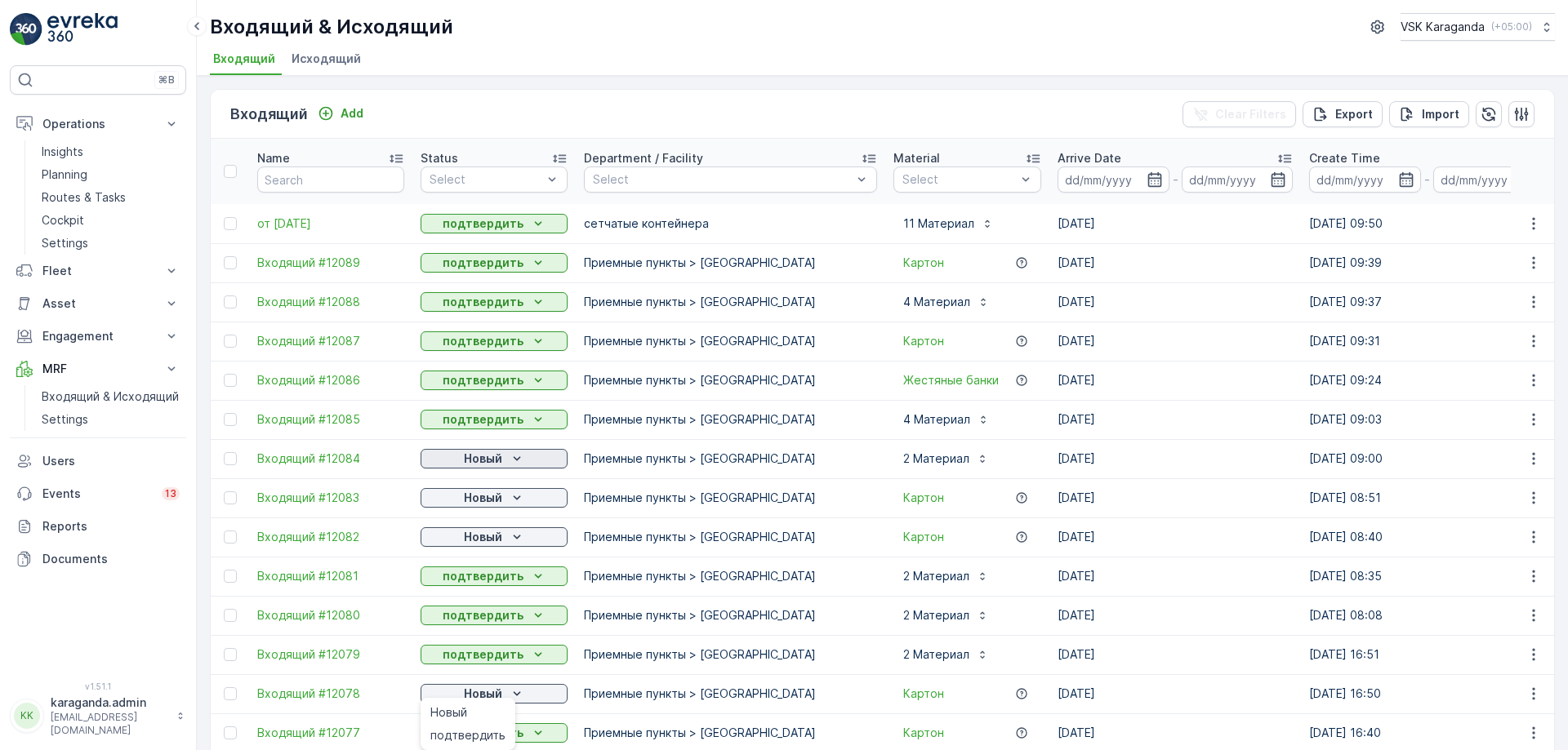
click at [497, 459] on p "Новый" at bounding box center [484, 458] width 39 height 17
click at [485, 506] on span "подтвердить" at bounding box center [467, 506] width 75 height 17
click at [510, 497] on icon "Новый" at bounding box center [517, 498] width 17 height 17
click at [489, 546] on span "подтвердить" at bounding box center [467, 545] width 75 height 17
click at [509, 542] on icon "Новый" at bounding box center [517, 537] width 17 height 17
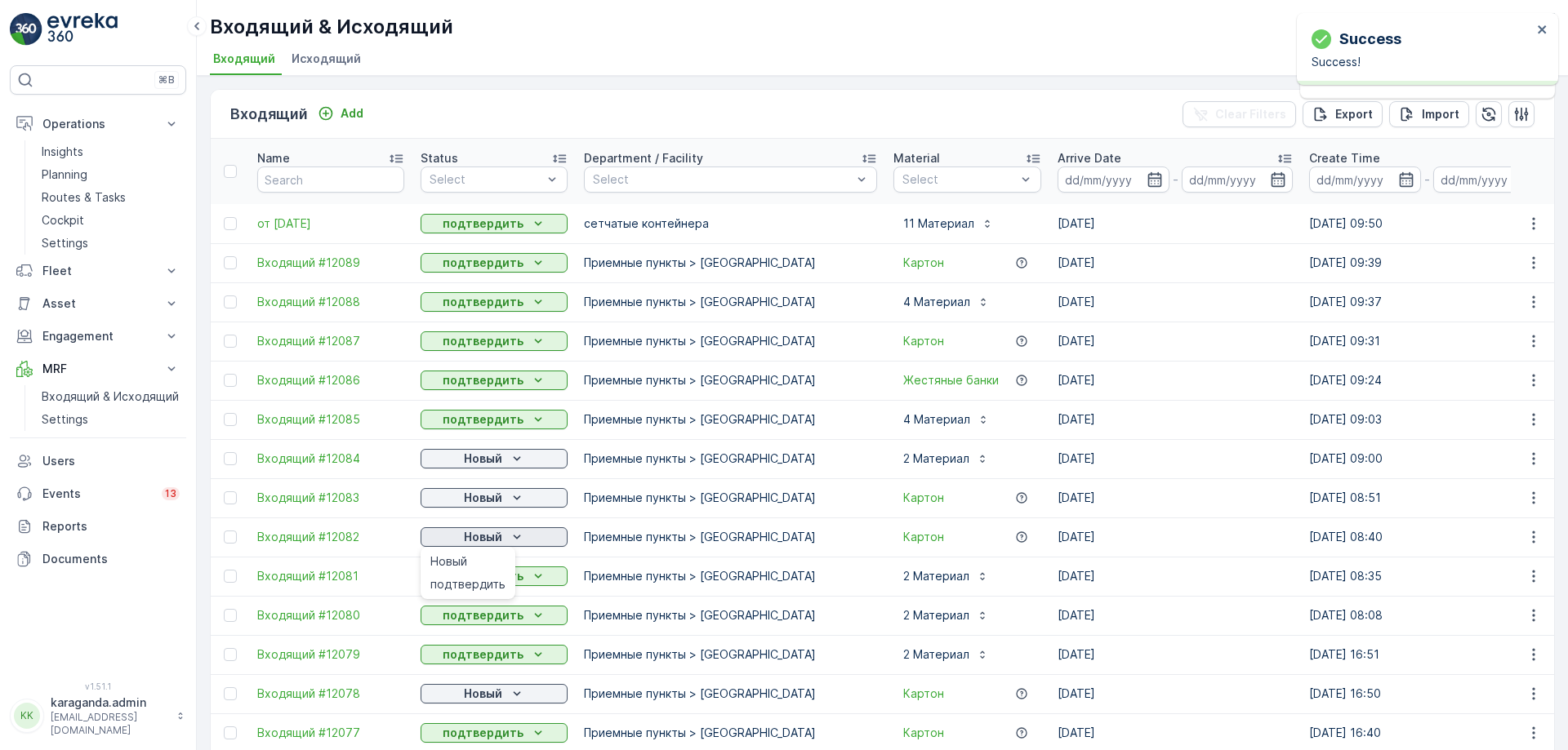
click at [486, 578] on span "подтвердить" at bounding box center [467, 585] width 75 height 17
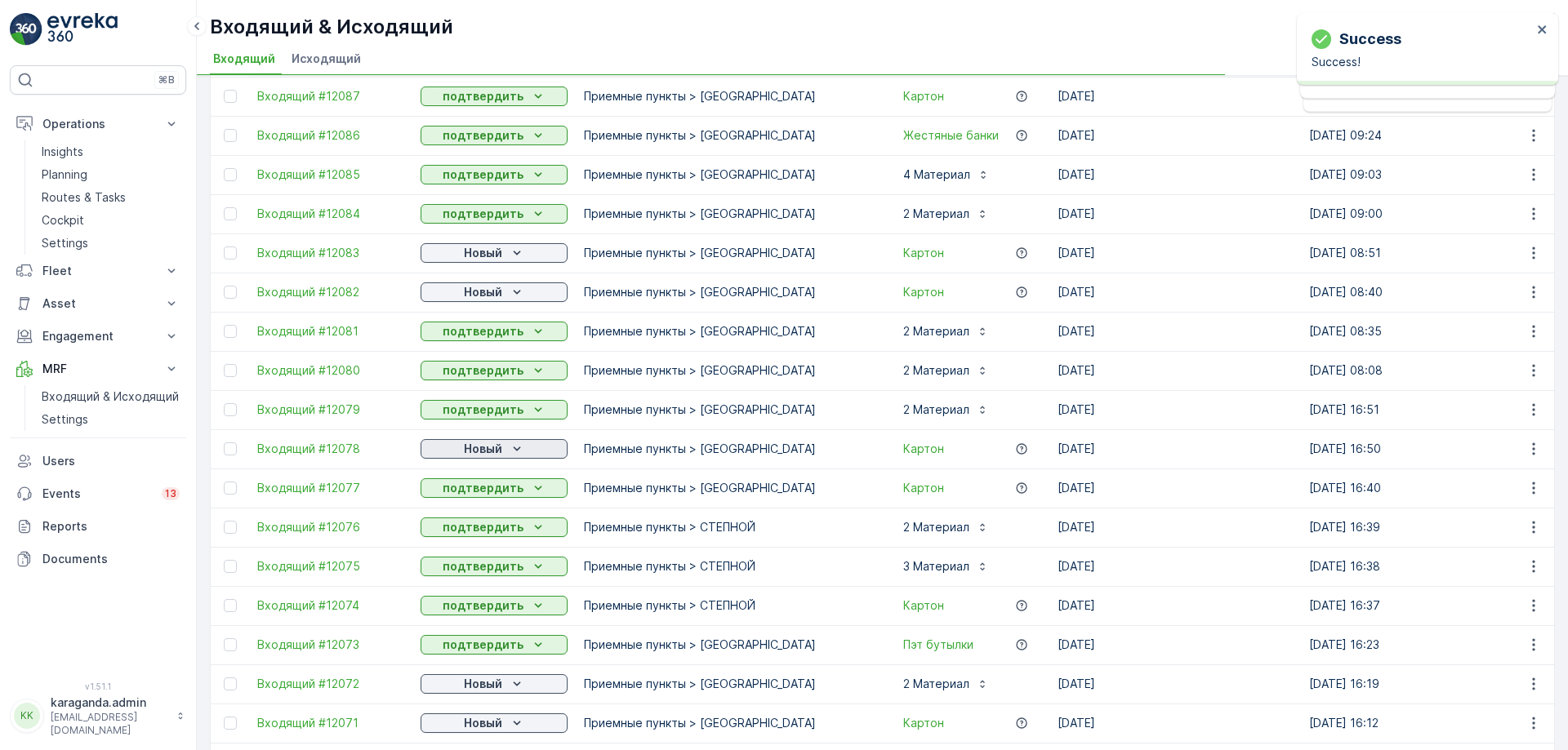
click at [500, 447] on p "Новый" at bounding box center [484, 449] width 39 height 17
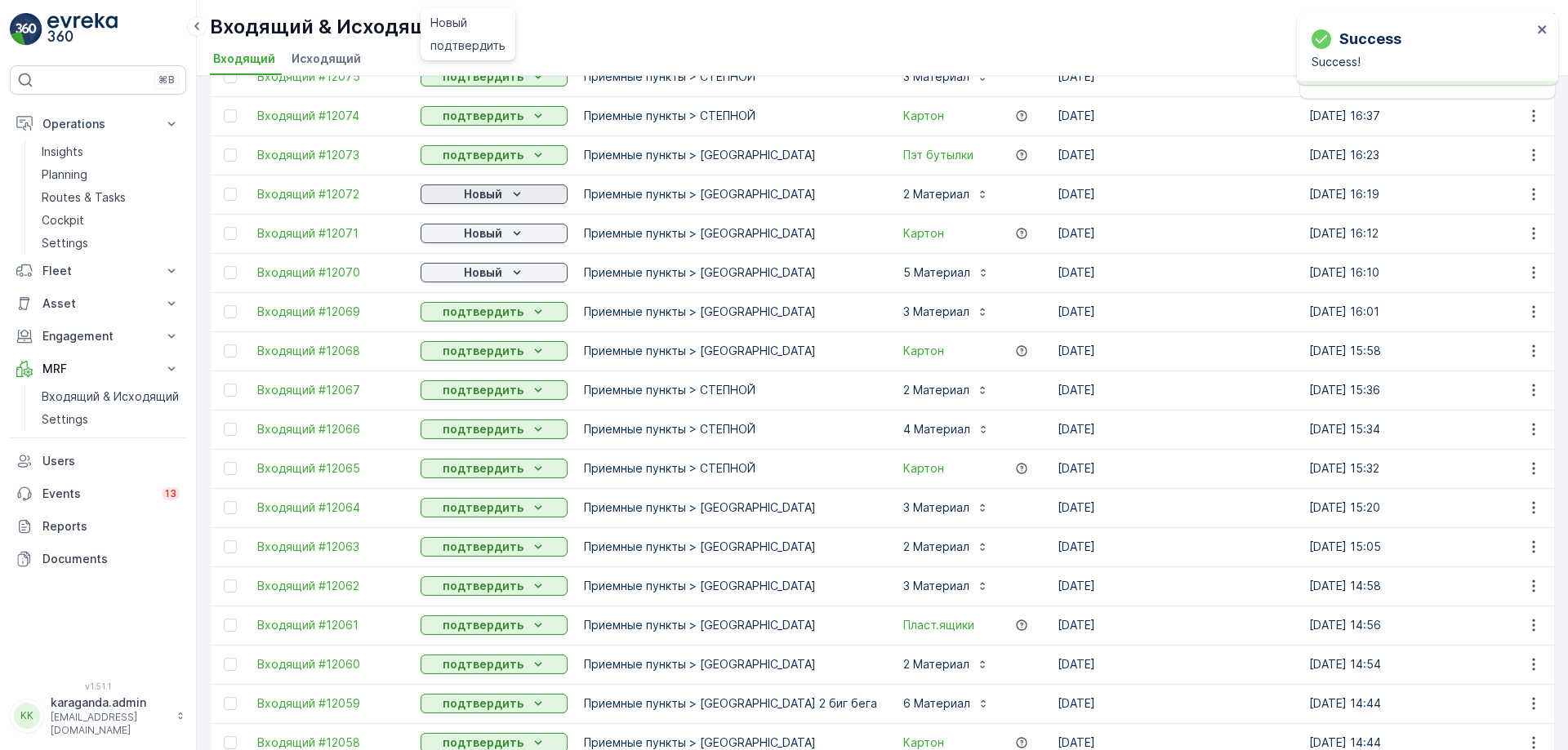
click at [511, 188] on icon "Новый" at bounding box center [517, 195] width 17 height 17
click at [486, 237] on span "подтвердить" at bounding box center [467, 242] width 75 height 17
click at [509, 234] on icon "Новый" at bounding box center [517, 233] width 17 height 17
click at [494, 280] on span "подтвердить" at bounding box center [467, 281] width 75 height 17
click at [503, 270] on div "Новый" at bounding box center [494, 273] width 134 height 17
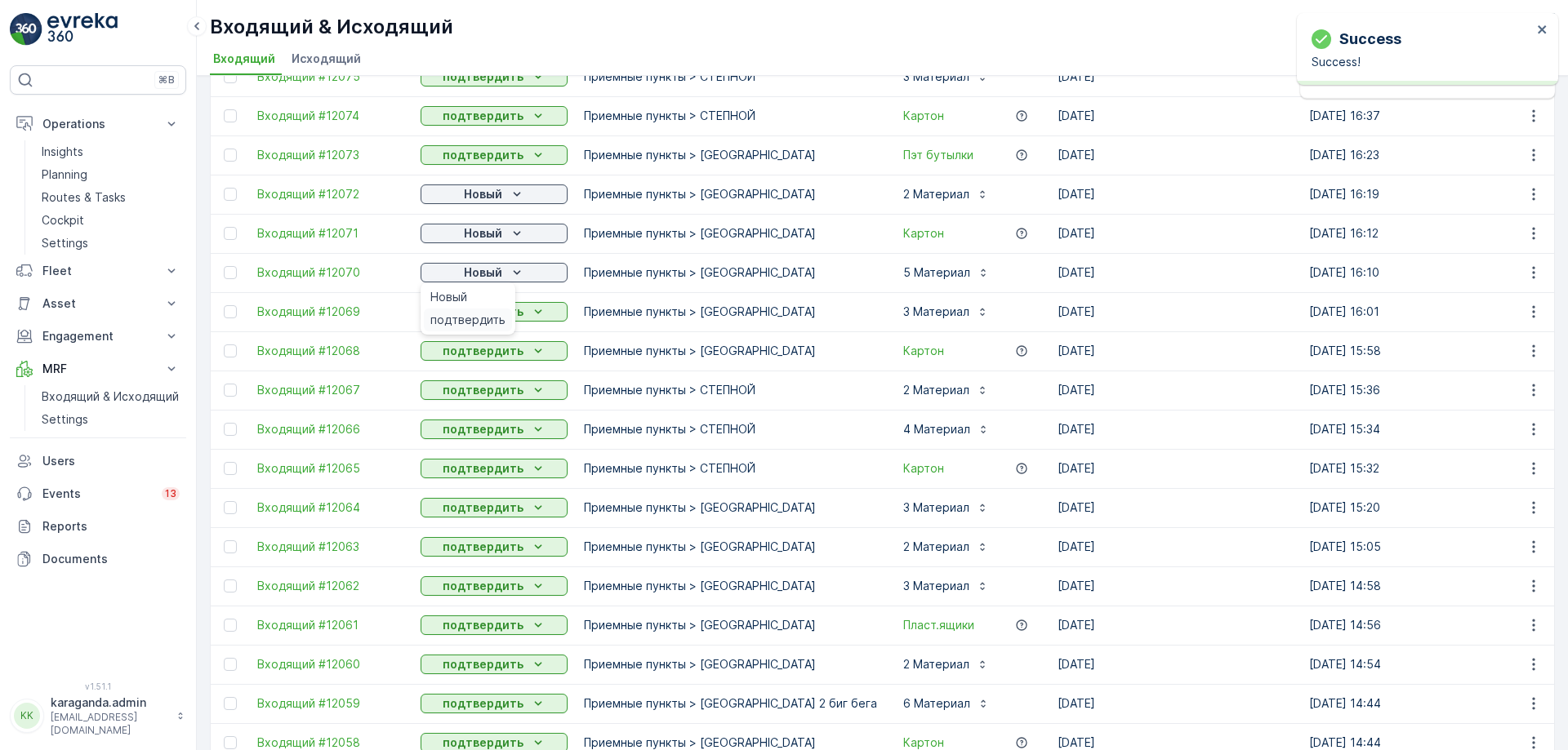
click at [493, 314] on span "подтвердить" at bounding box center [467, 320] width 75 height 17
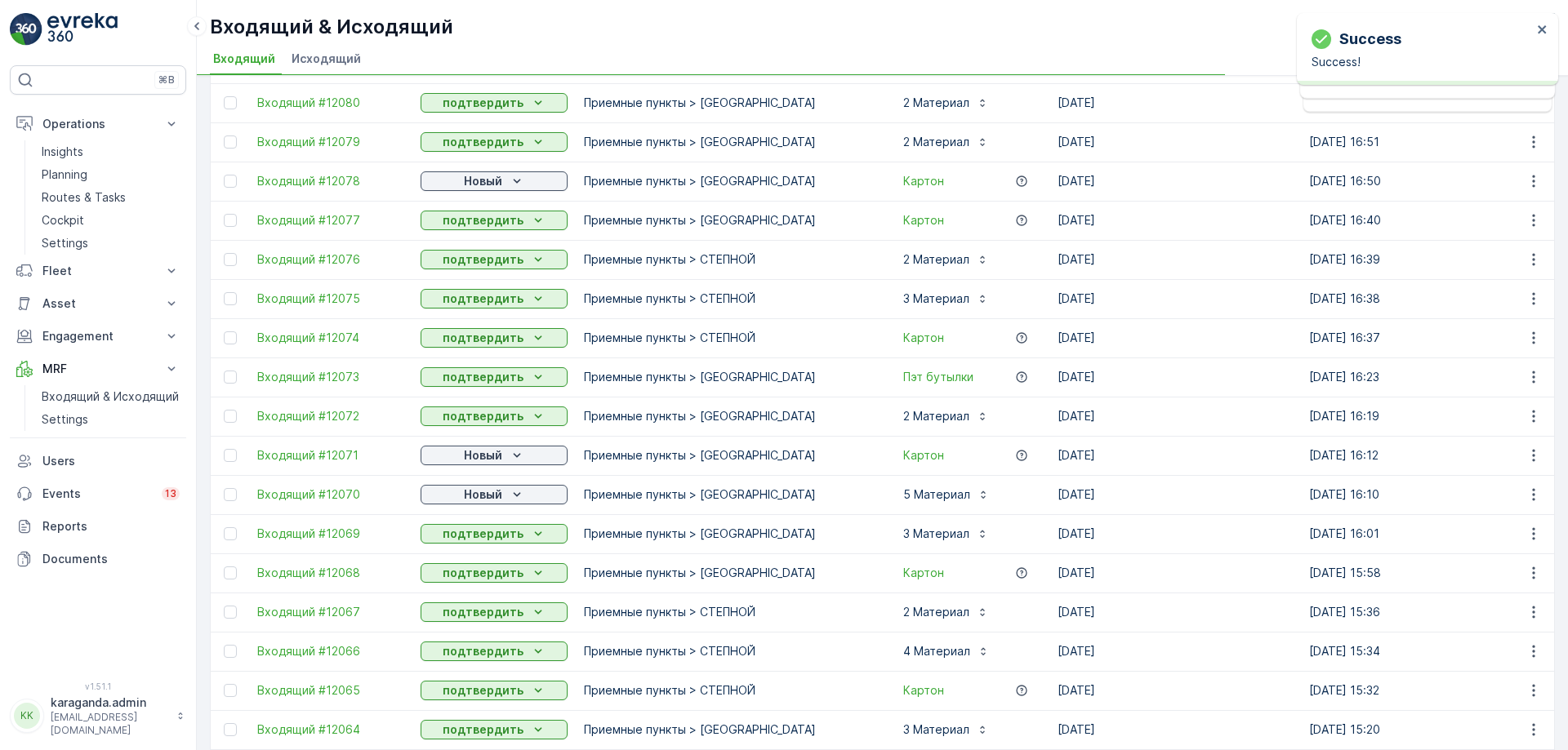
scroll to position [571, 0]
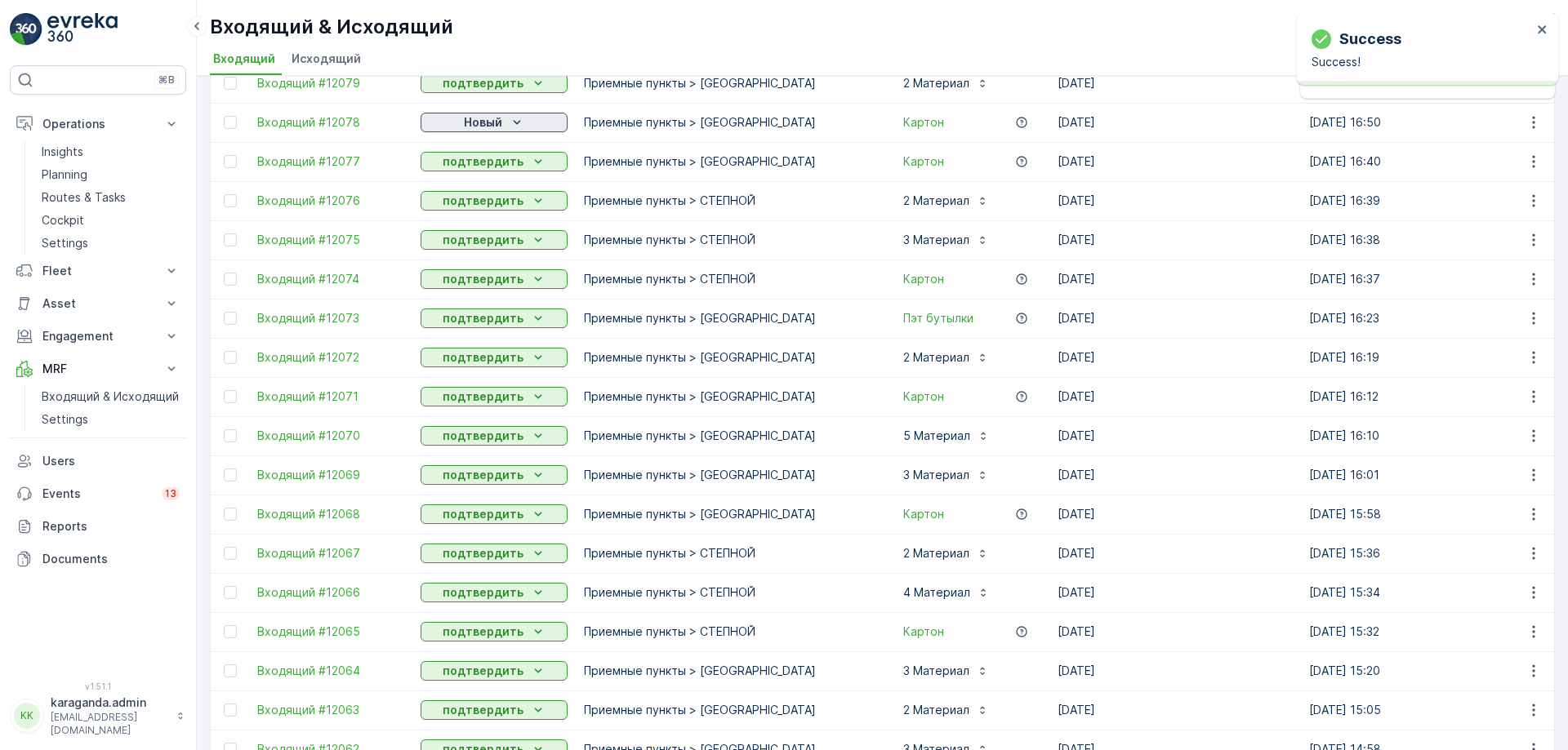
click at [478, 125] on p "Новый" at bounding box center [484, 123] width 39 height 17
click at [474, 174] on span "подтвердить" at bounding box center [467, 170] width 75 height 17
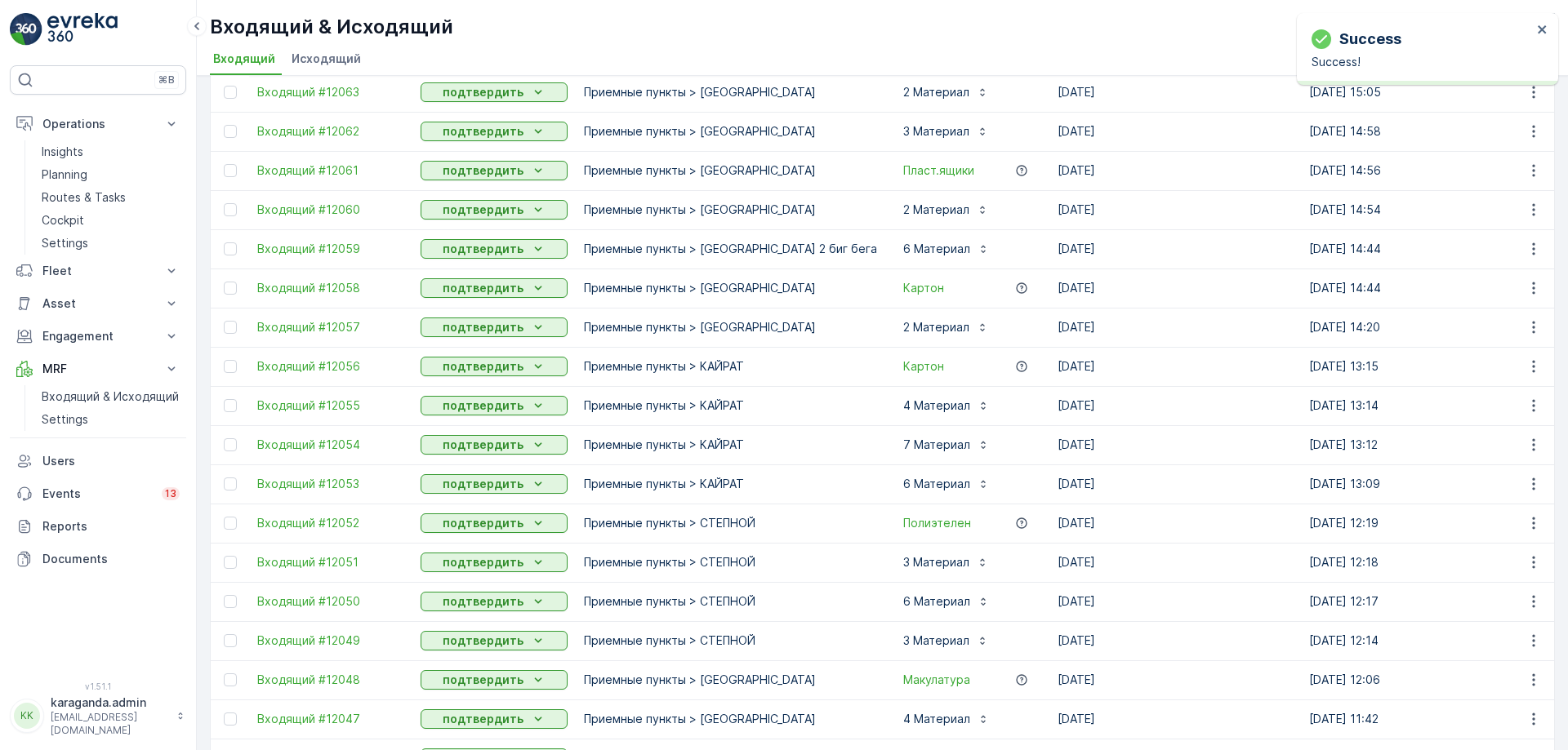
scroll to position [1482, 0]
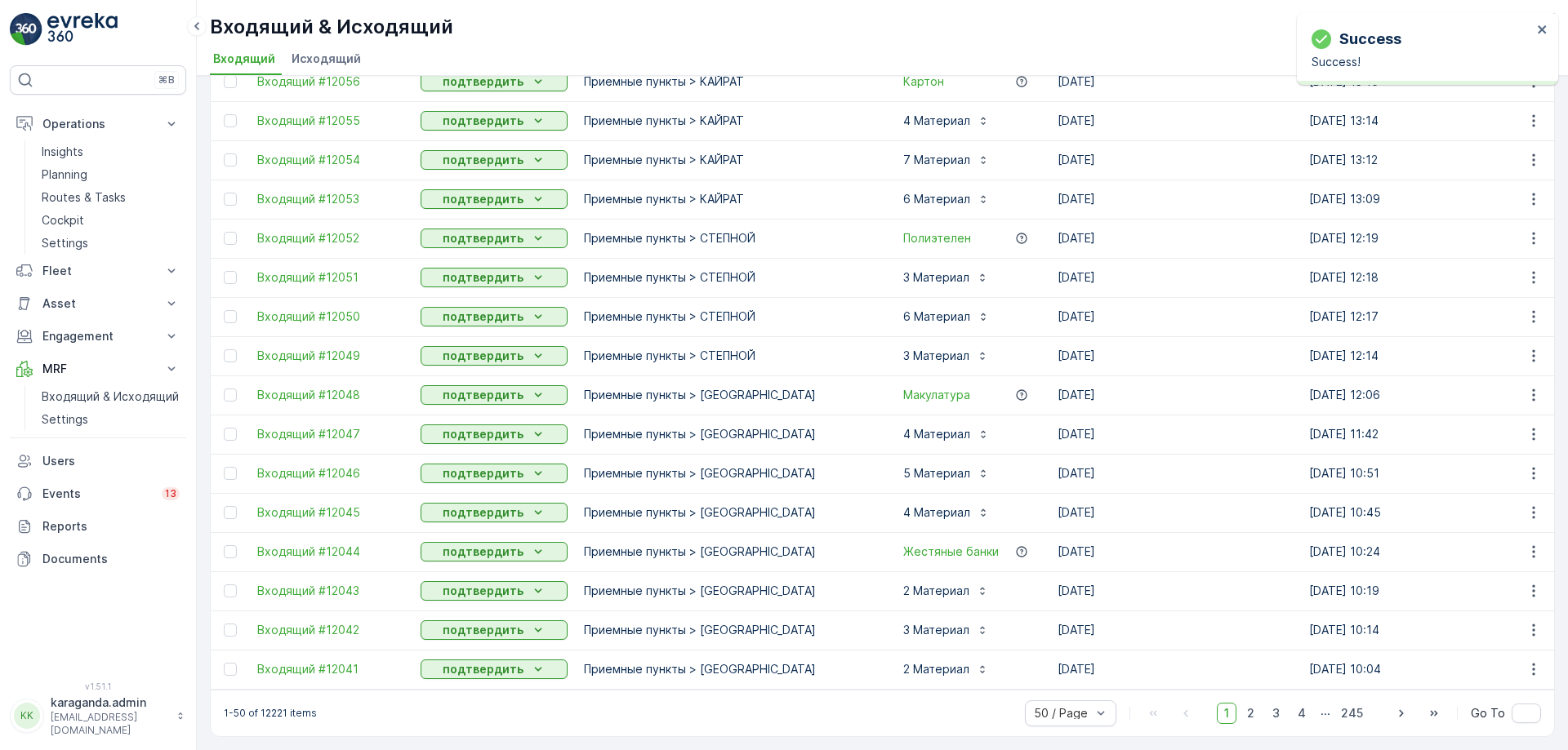
click at [60, 398] on p "Входящий & Исходящий" at bounding box center [110, 397] width 138 height 17
click at [86, 181] on p "Planning" at bounding box center [65, 175] width 46 height 17
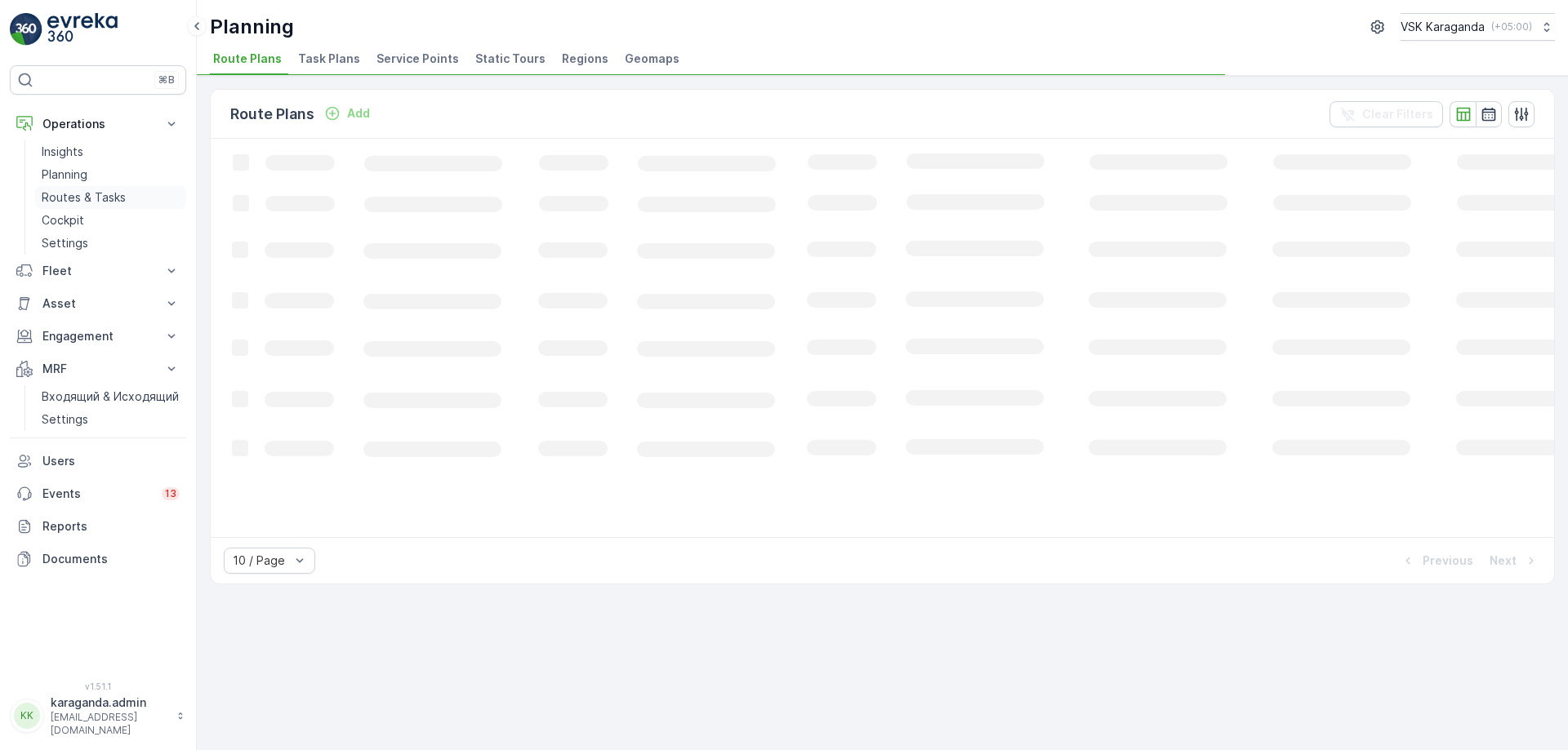
click at [85, 195] on p "Routes & Tasks" at bounding box center [83, 197] width 84 height 17
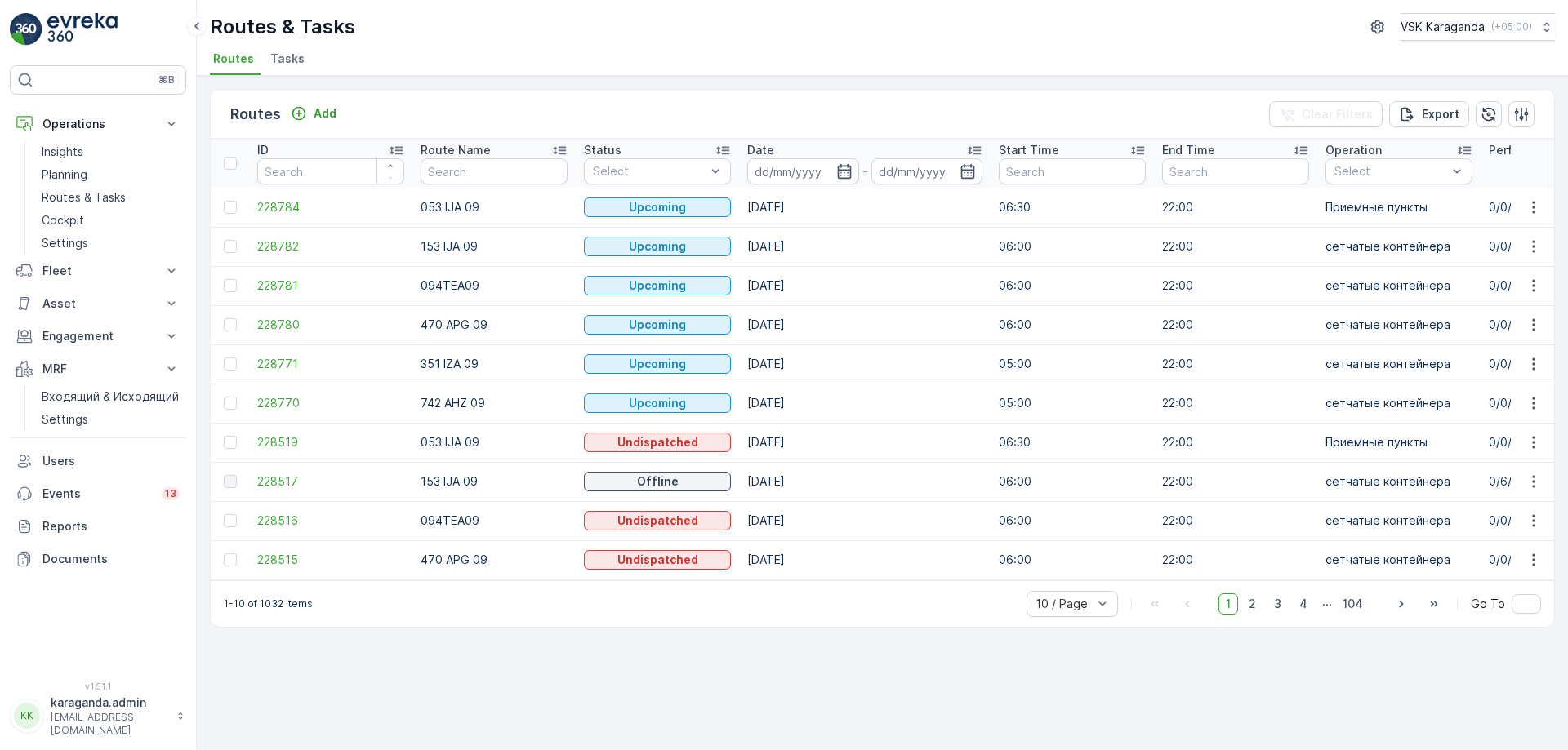
drag, startPoint x: 847, startPoint y: 172, endPoint x: 845, endPoint y: 185, distance: 13.2
click at [847, 173] on icon "button" at bounding box center [844, 172] width 17 height 17
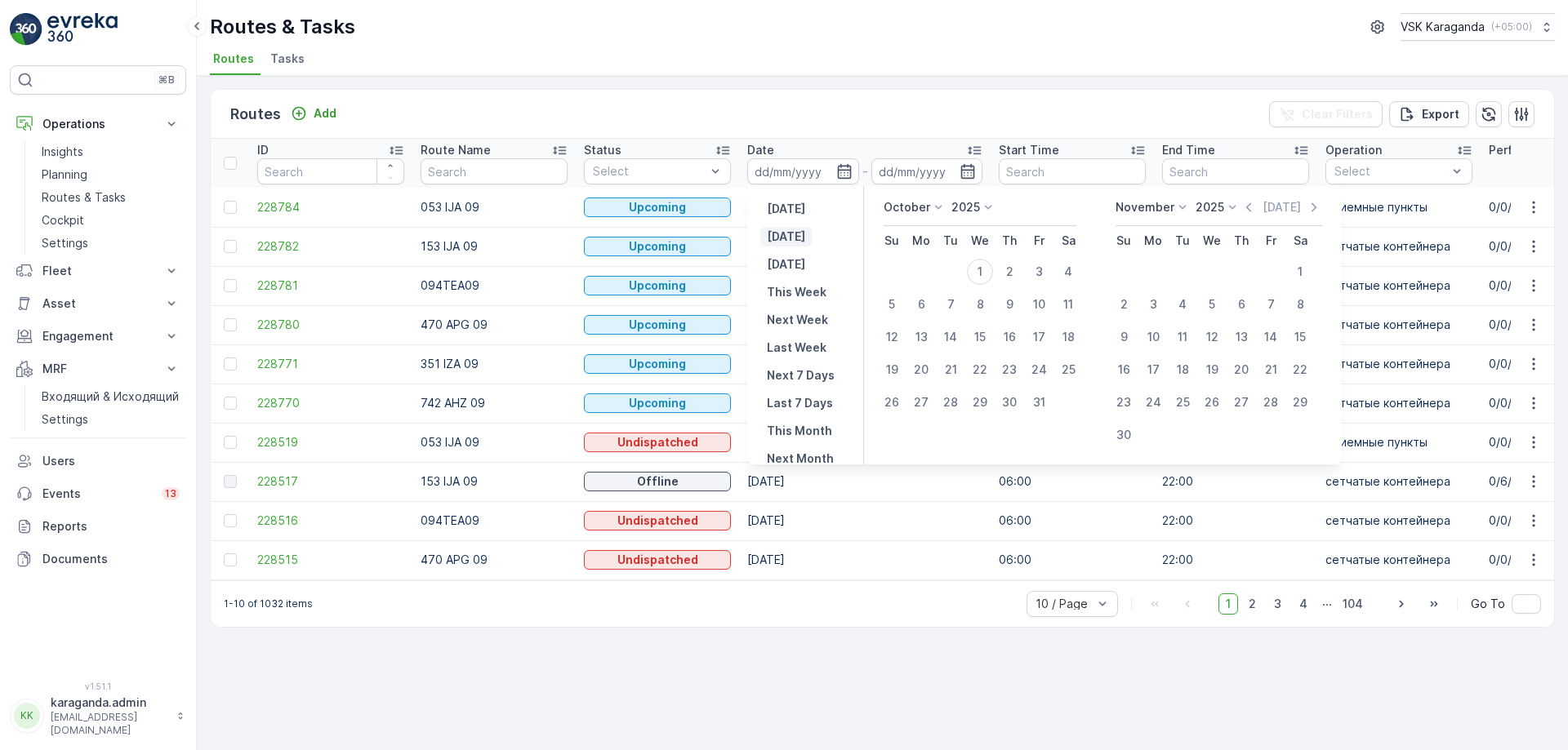
click at [788, 238] on p "[DATE]" at bounding box center [786, 237] width 39 height 17
type input "[DATE]"
